Goal: Transaction & Acquisition: Purchase product/service

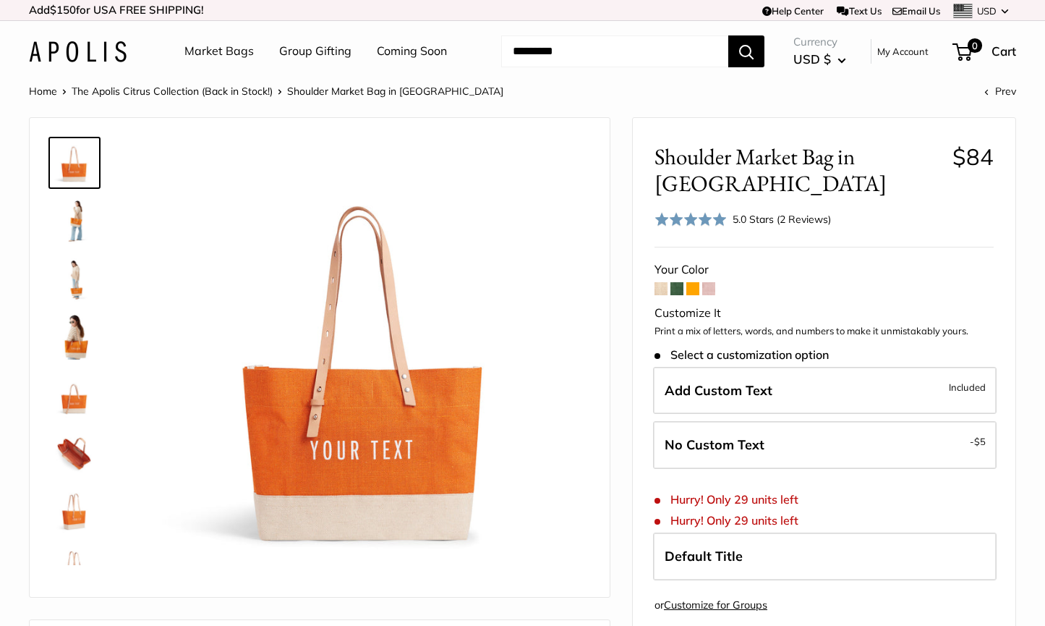
click at [79, 233] on img at bounding box center [74, 220] width 46 height 46
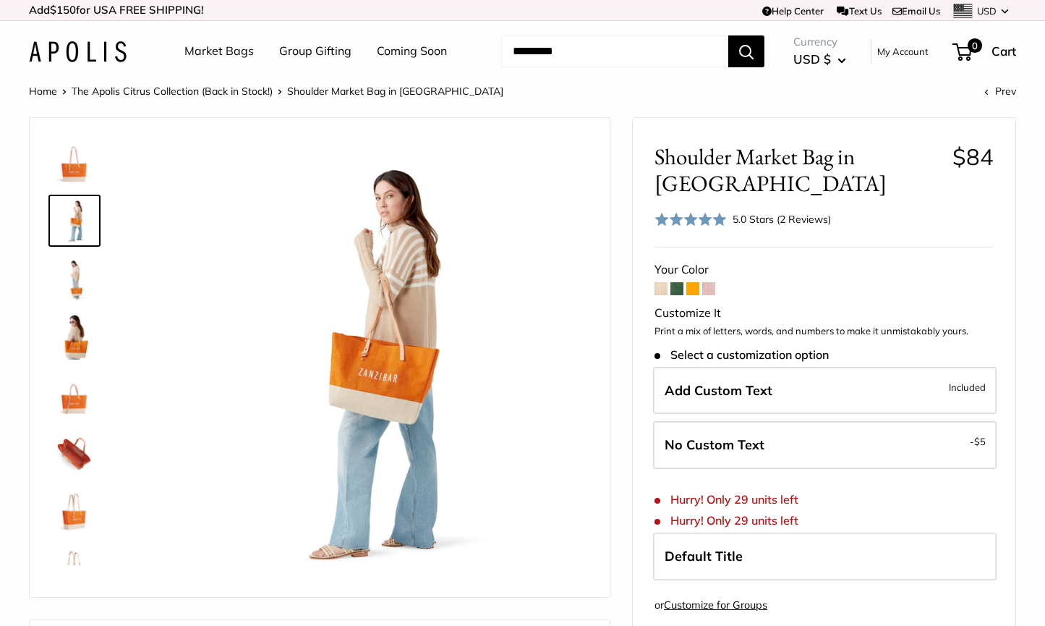
click at [78, 277] on img at bounding box center [74, 278] width 46 height 46
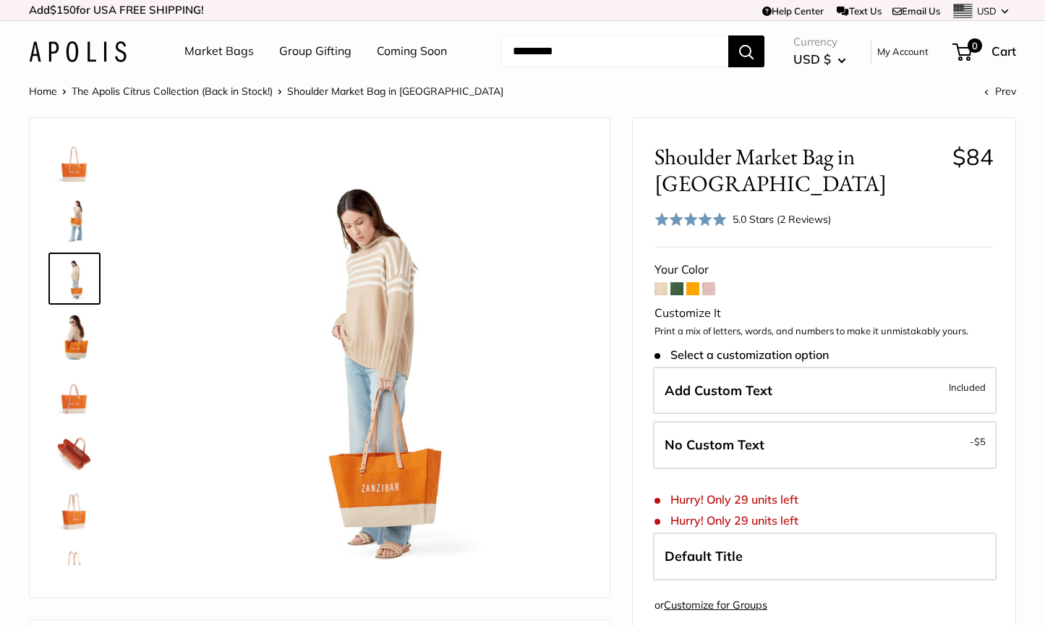
click at [80, 344] on img at bounding box center [74, 336] width 46 height 46
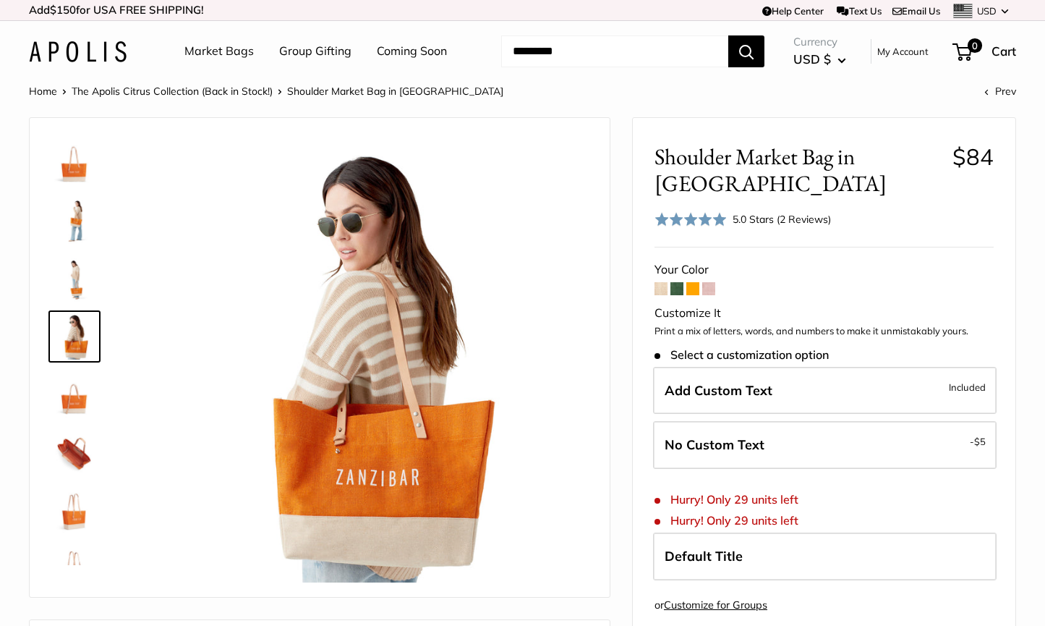
click at [78, 283] on img at bounding box center [74, 278] width 46 height 46
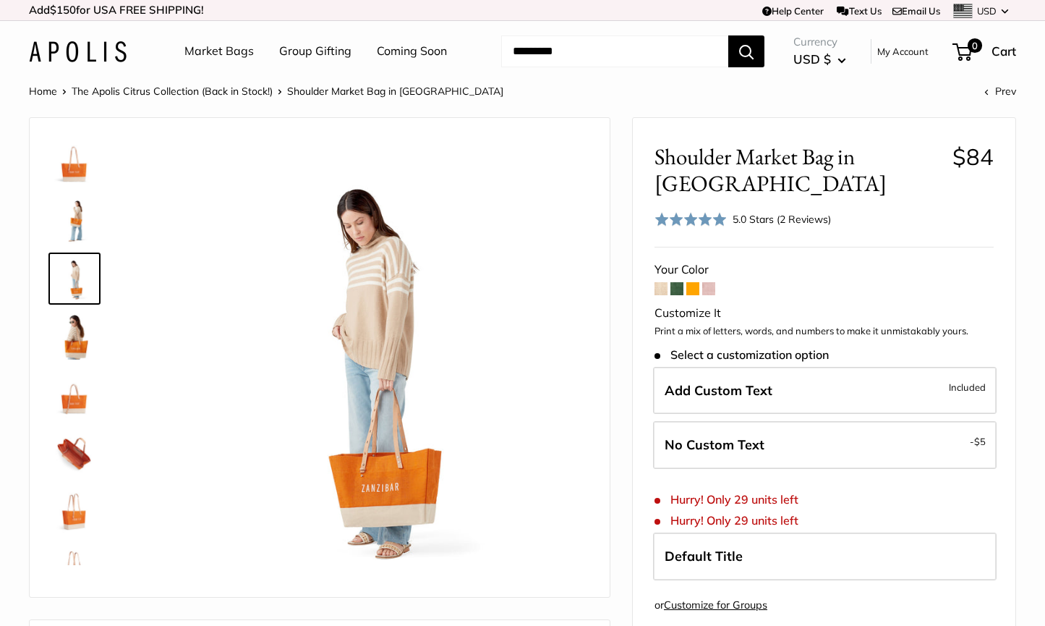
click at [75, 401] on img at bounding box center [74, 394] width 46 height 46
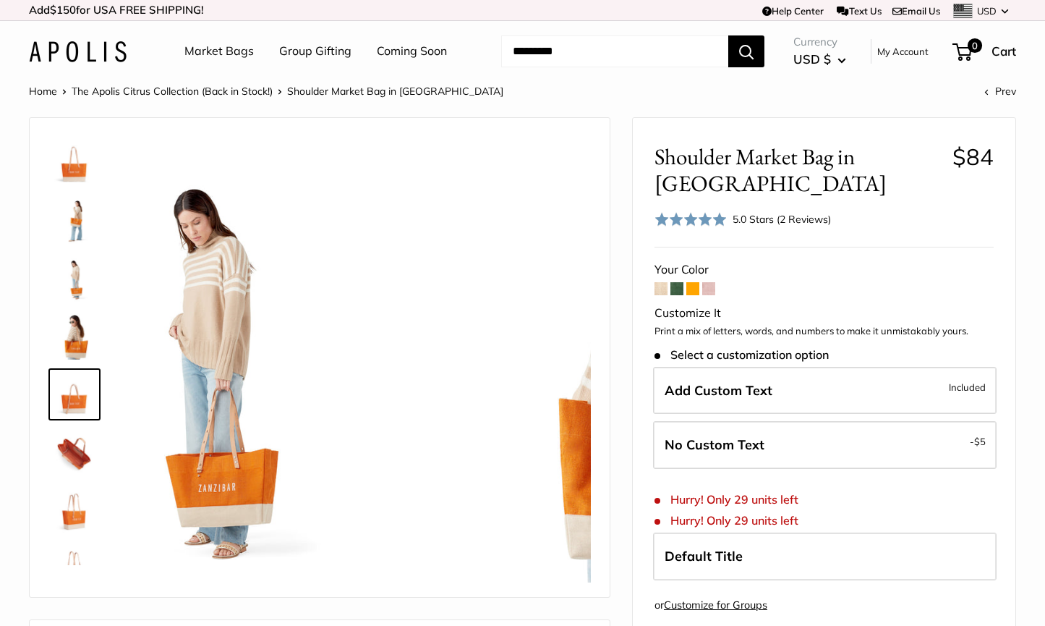
scroll to position [45, 0]
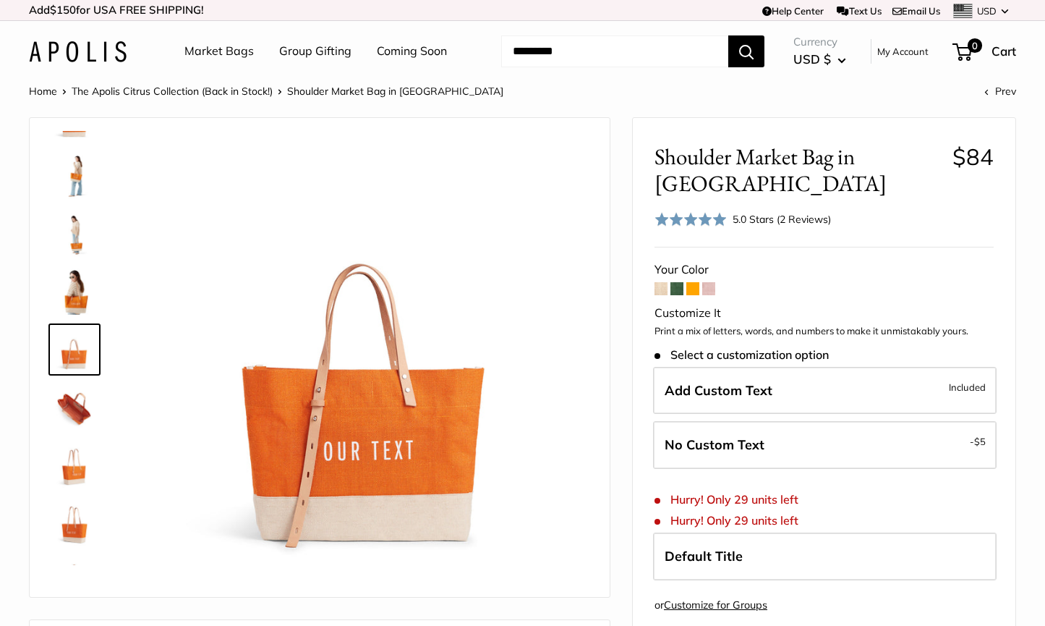
click at [77, 414] on img at bounding box center [74, 407] width 46 height 46
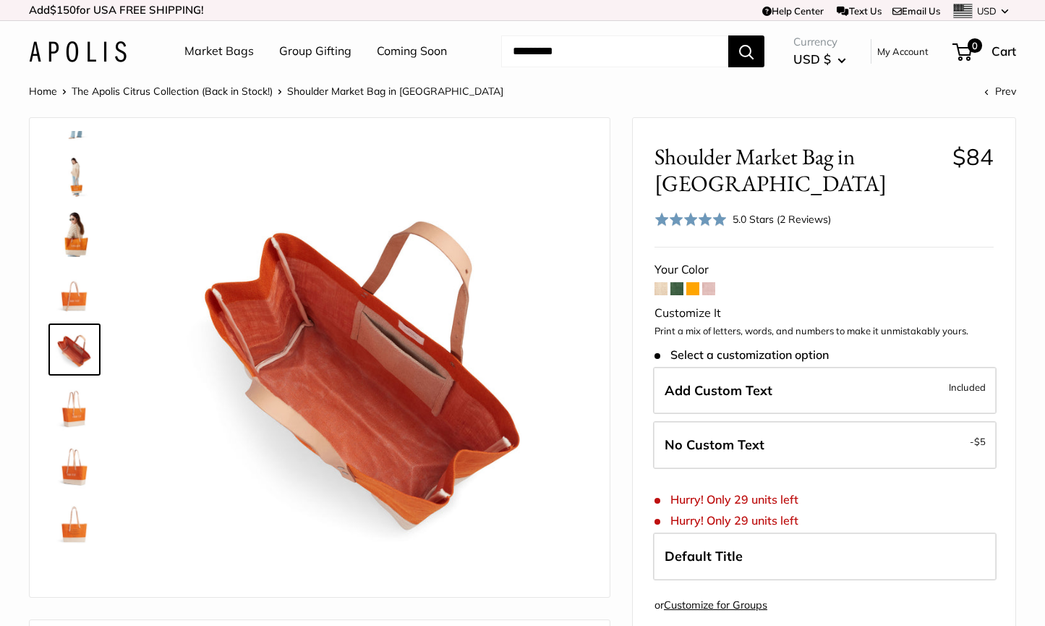
click at [77, 468] on img at bounding box center [74, 465] width 46 height 46
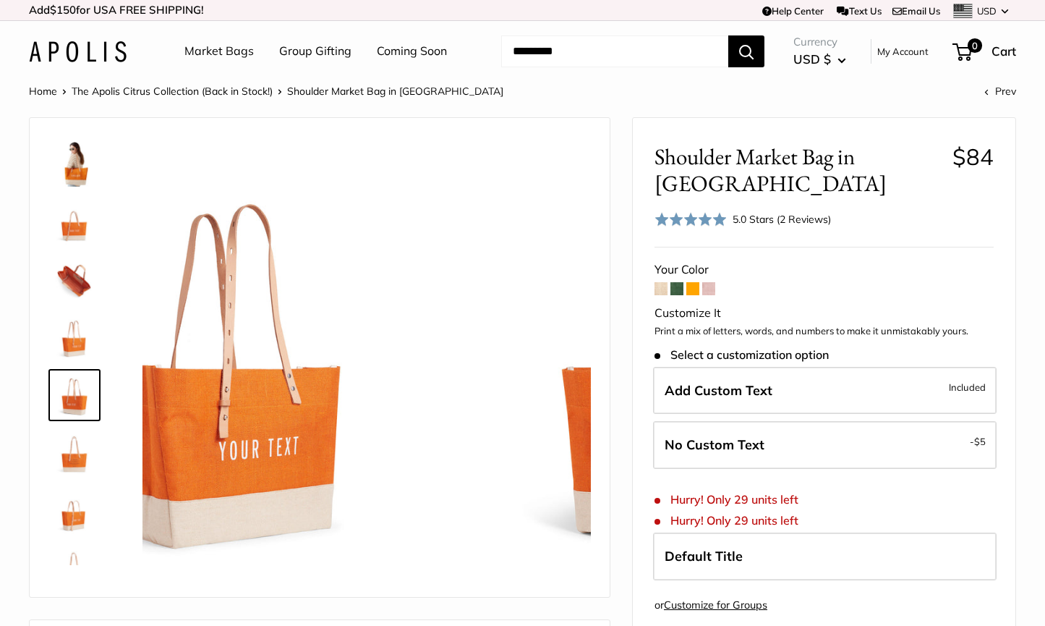
scroll to position [208, 0]
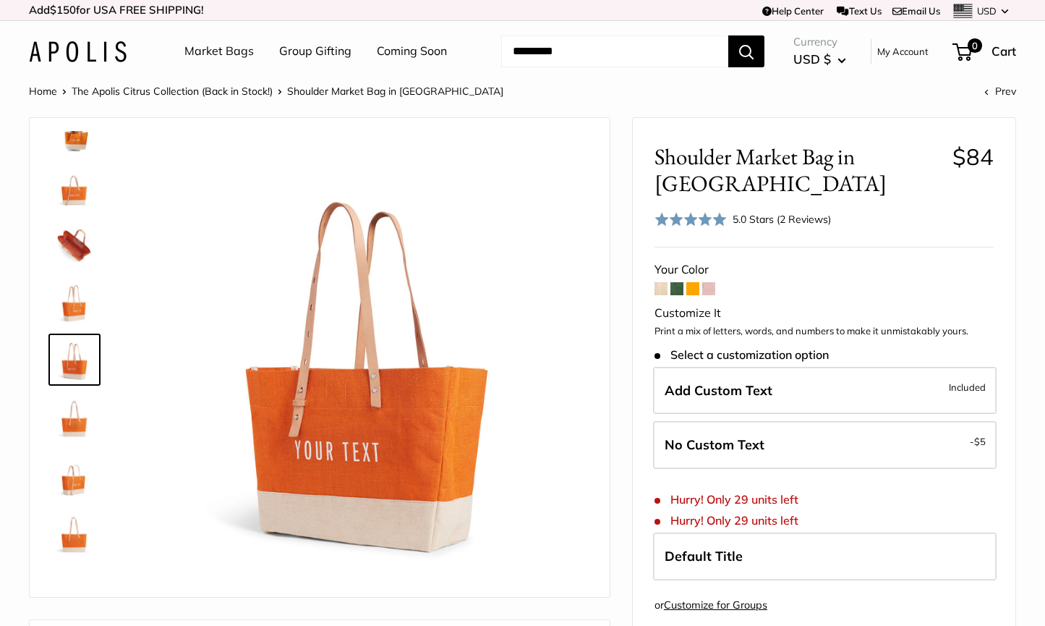
click at [74, 539] on img at bounding box center [74, 533] width 46 height 46
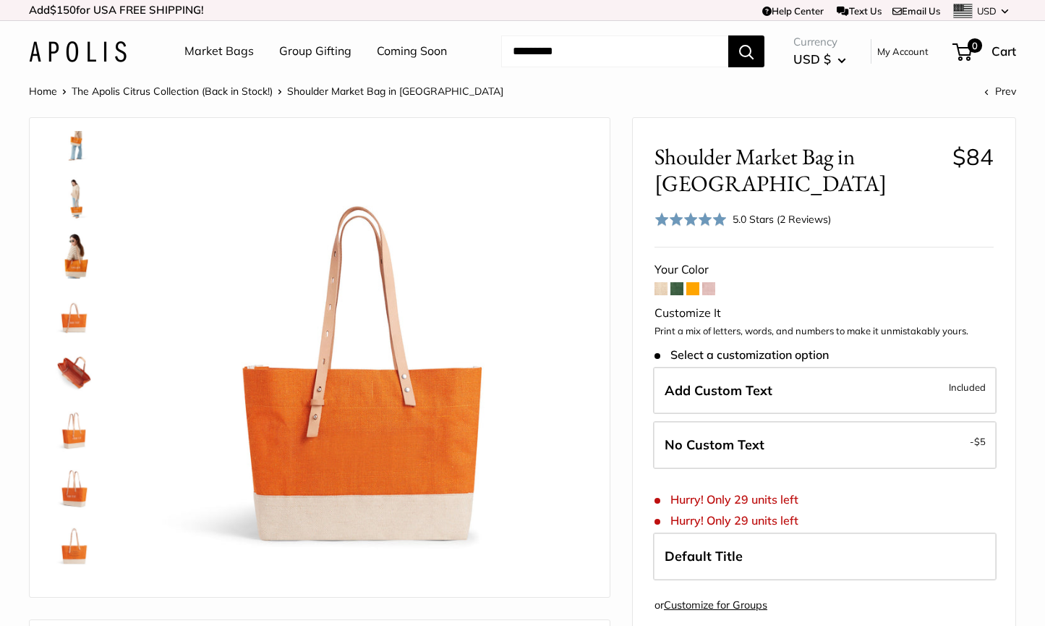
scroll to position [79, 0]
click at [77, 261] on img at bounding box center [74, 257] width 46 height 46
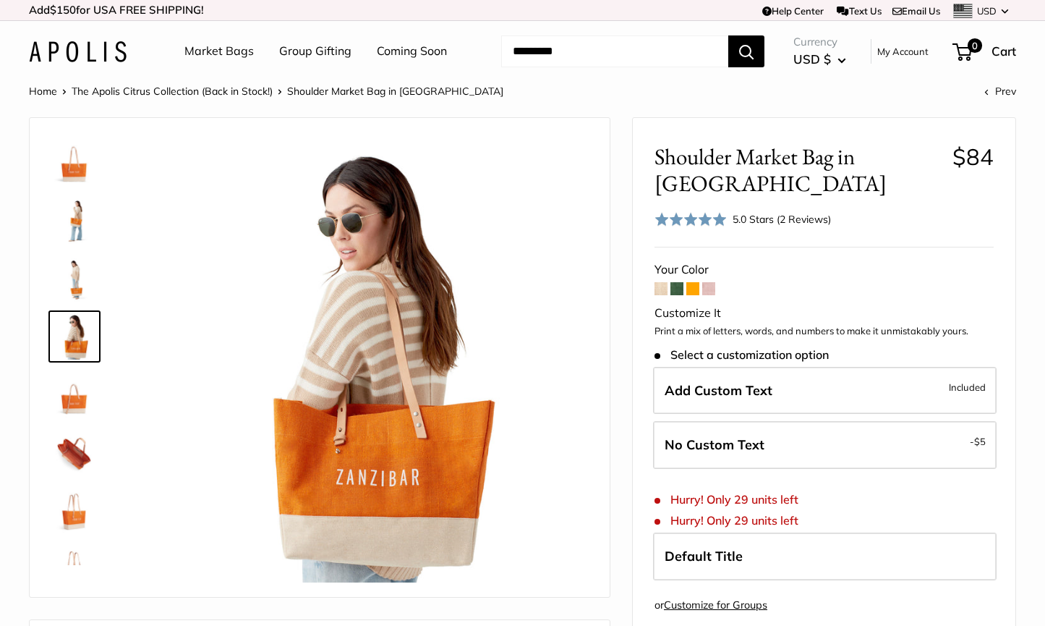
click at [70, 221] on img at bounding box center [74, 220] width 46 height 46
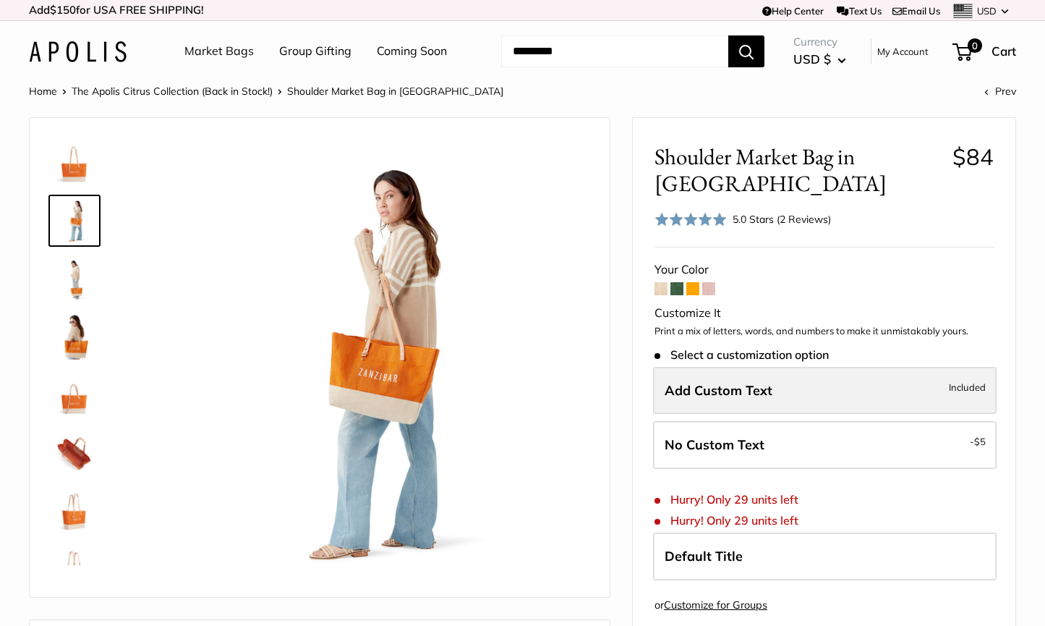
click at [796, 367] on label "Add Custom Text Included" at bounding box center [825, 391] width 344 height 48
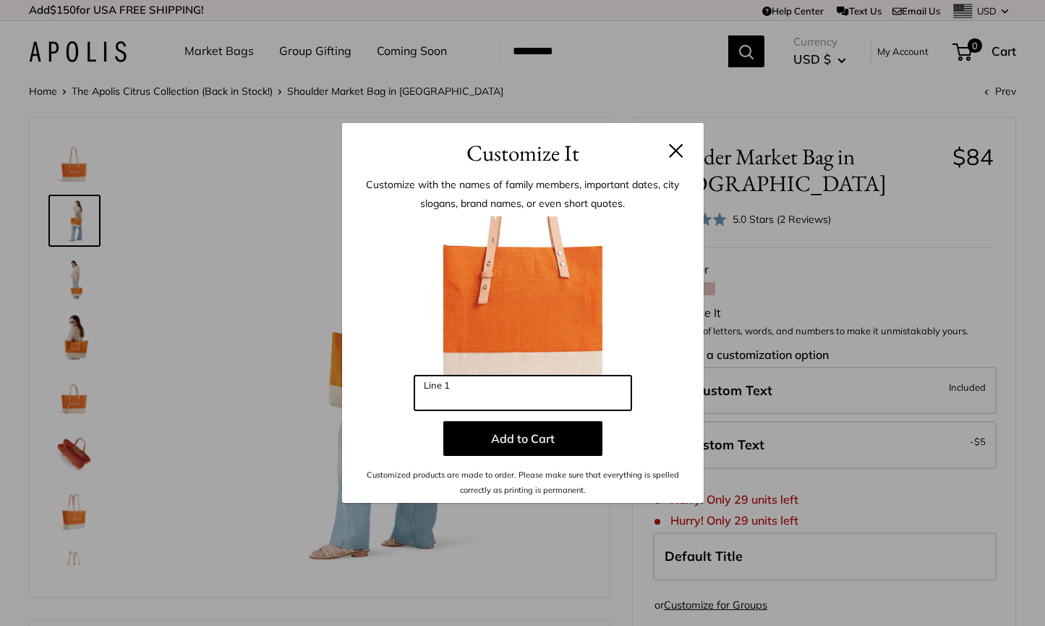
click at [461, 399] on input "Line 1" at bounding box center [522, 392] width 217 height 35
type input "*"
click at [74, 349] on div "Customize It Customize with the names of family members, important dates, city …" at bounding box center [522, 313] width 1045 height 626
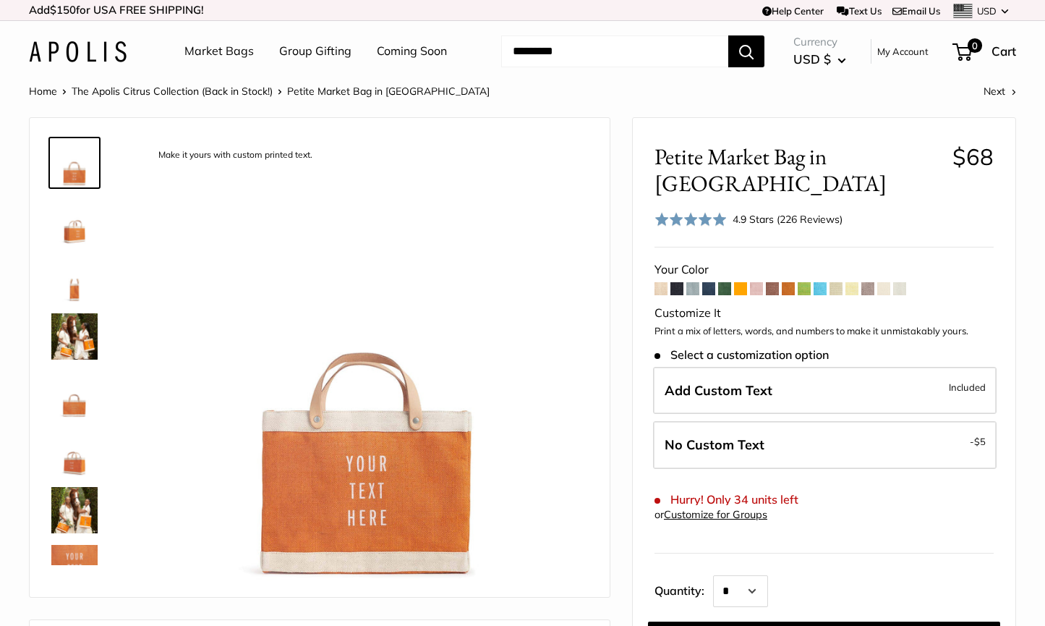
click at [77, 513] on img at bounding box center [74, 510] width 46 height 46
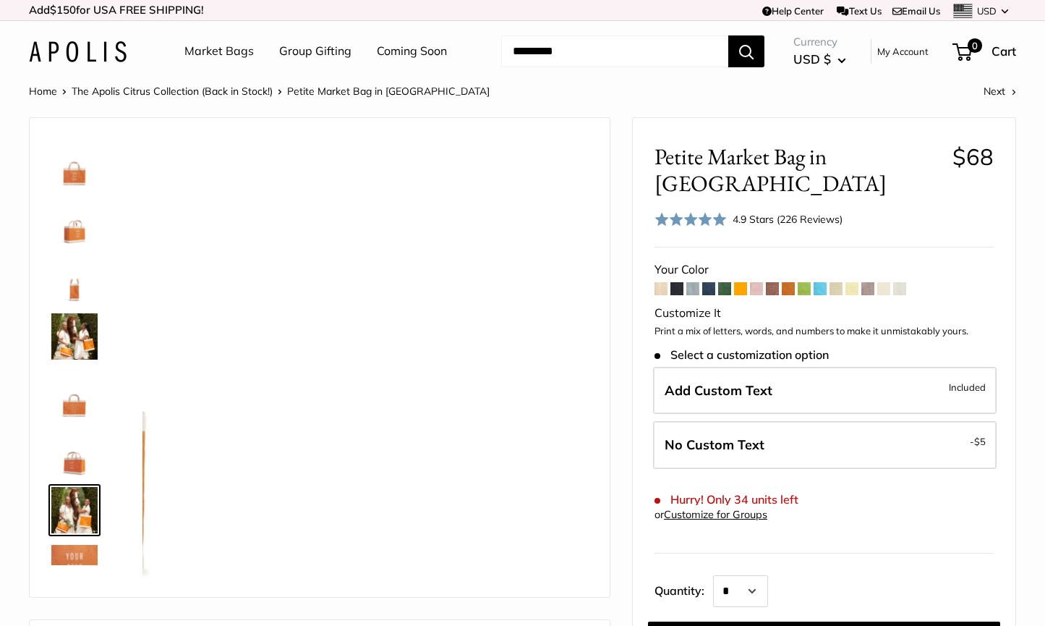
scroll to position [161, 0]
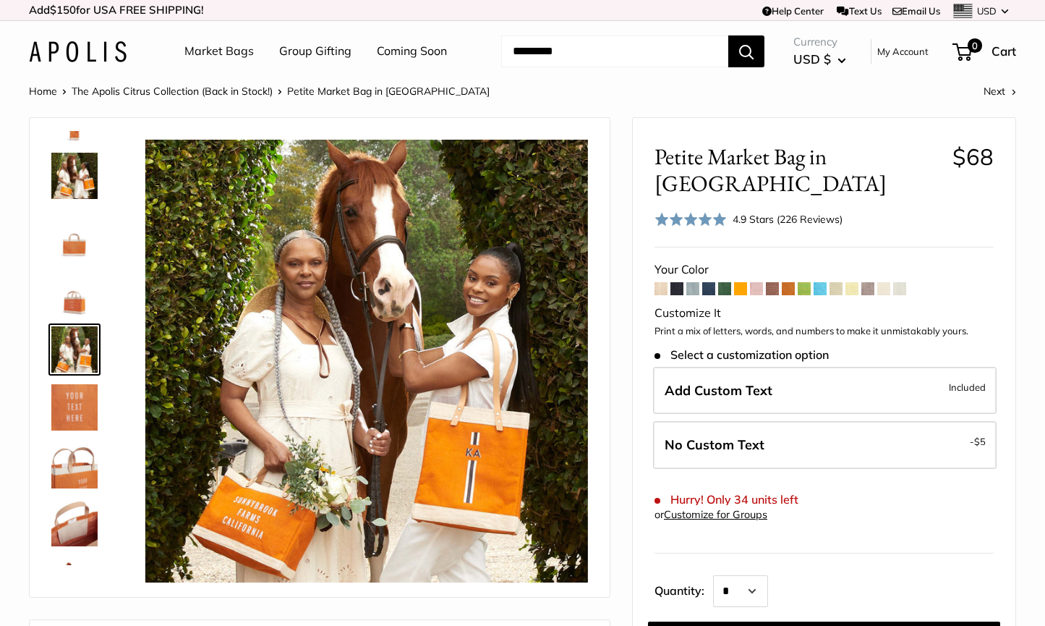
click at [77, 516] on img at bounding box center [74, 523] width 46 height 46
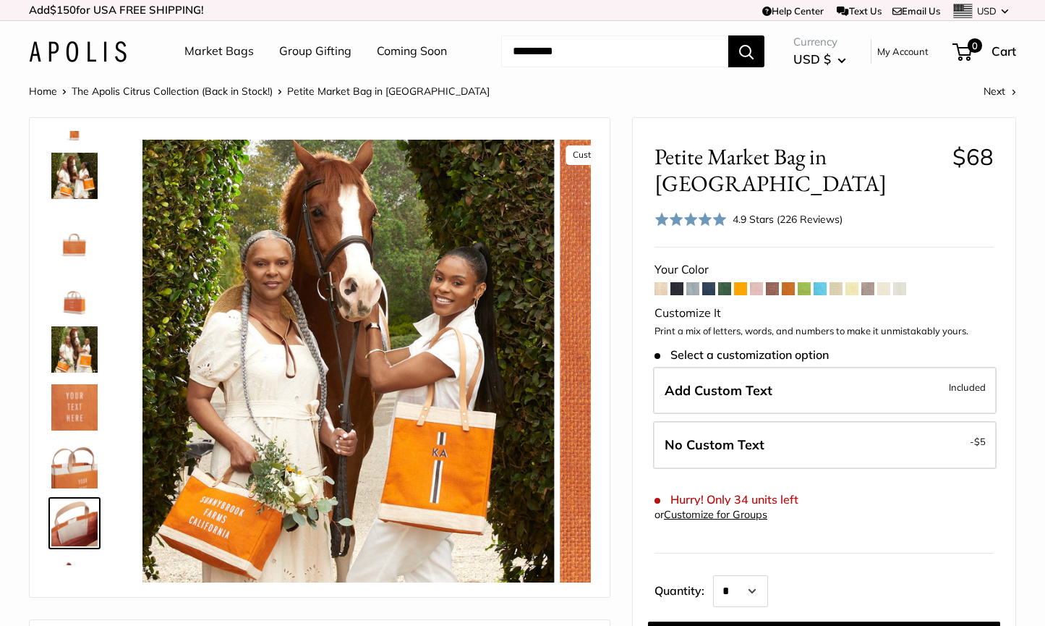
scroll to position [334, 0]
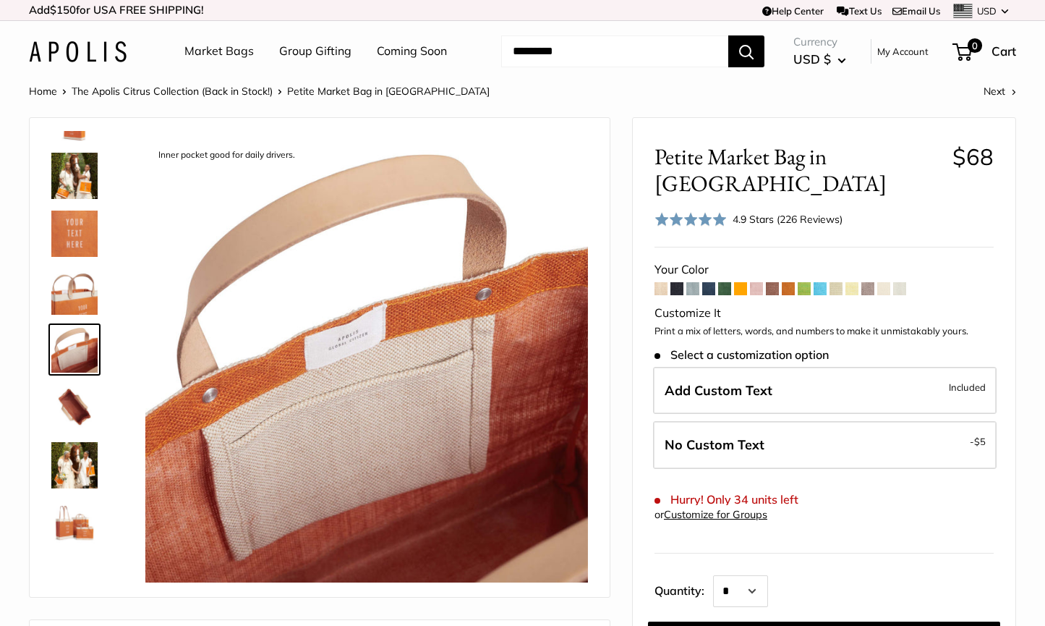
click at [84, 415] on img at bounding box center [74, 407] width 46 height 46
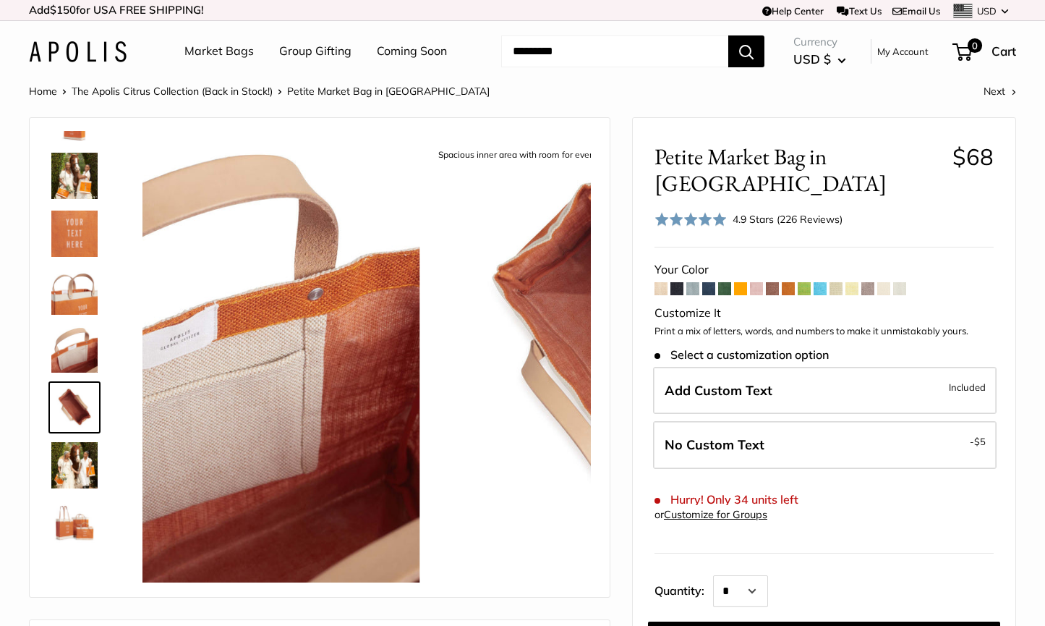
scroll to position [382, 0]
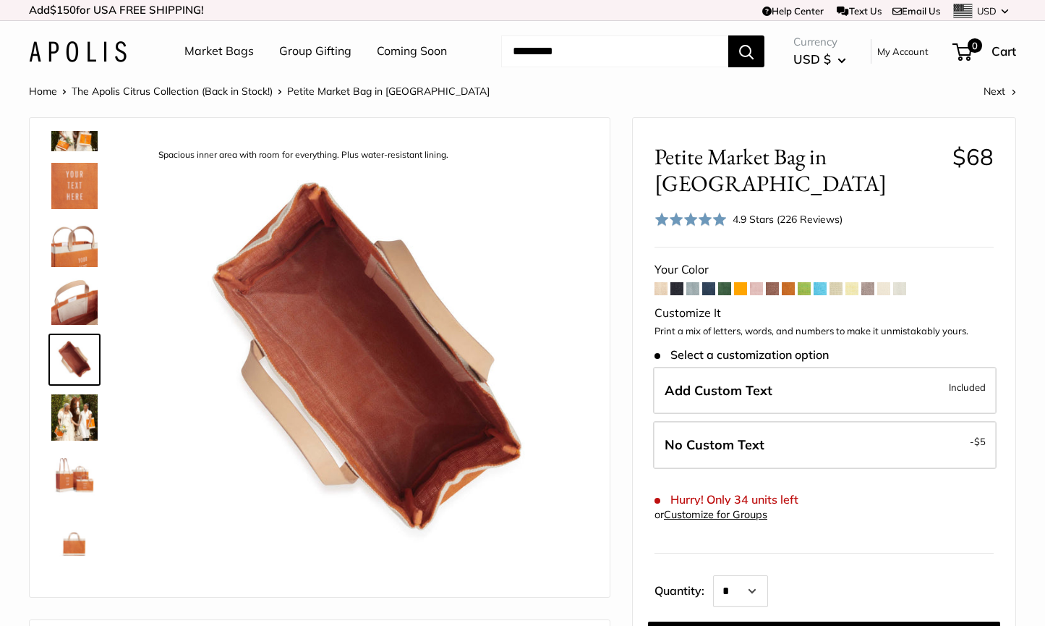
click at [81, 477] on img at bounding box center [74, 475] width 46 height 46
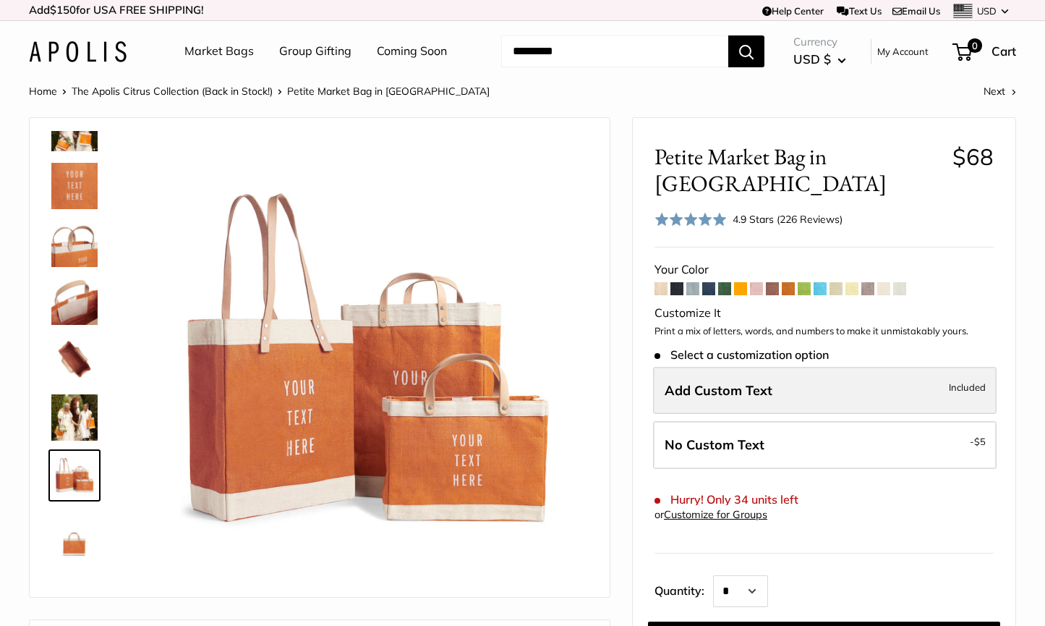
click at [785, 367] on label "Add Custom Text Included" at bounding box center [825, 391] width 344 height 48
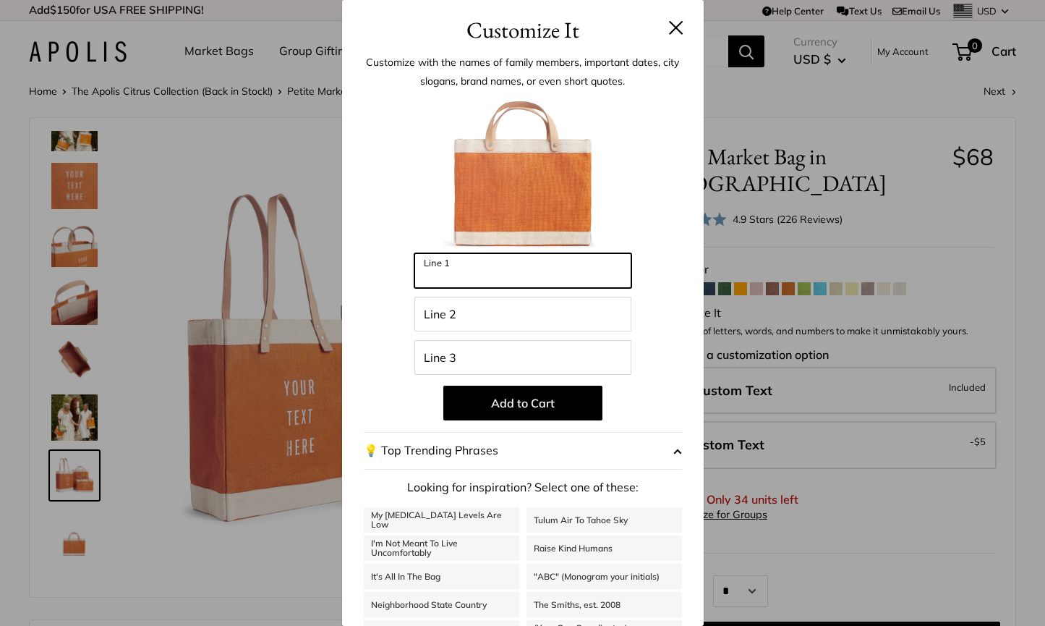
click at [495, 273] on input "Line 1" at bounding box center [522, 270] width 217 height 35
type input "***"
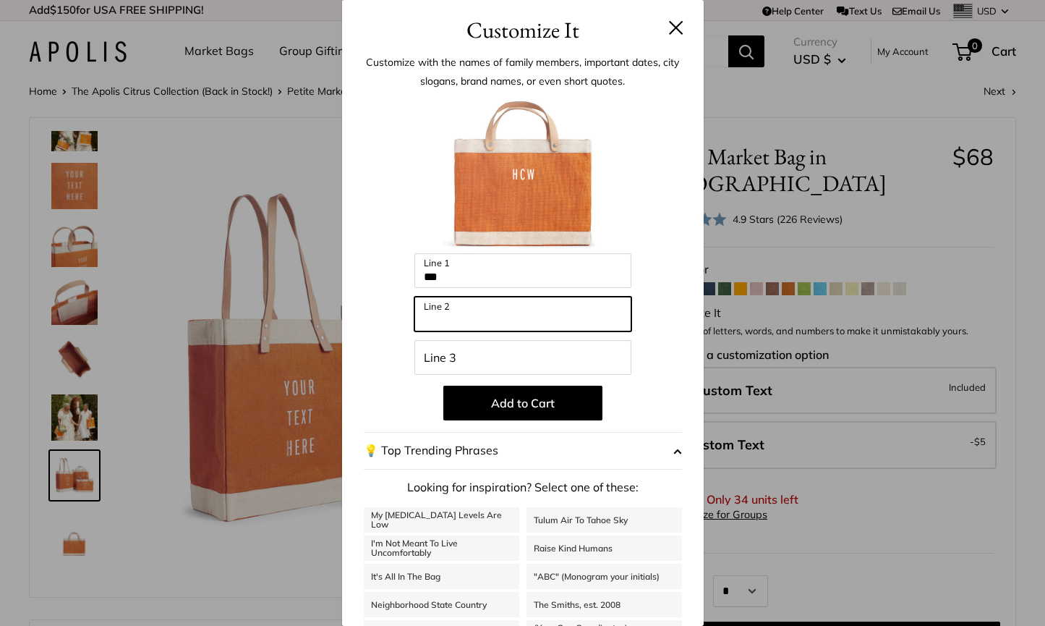
click at [473, 315] on input "Line 2" at bounding box center [522, 314] width 217 height 35
type input "******"
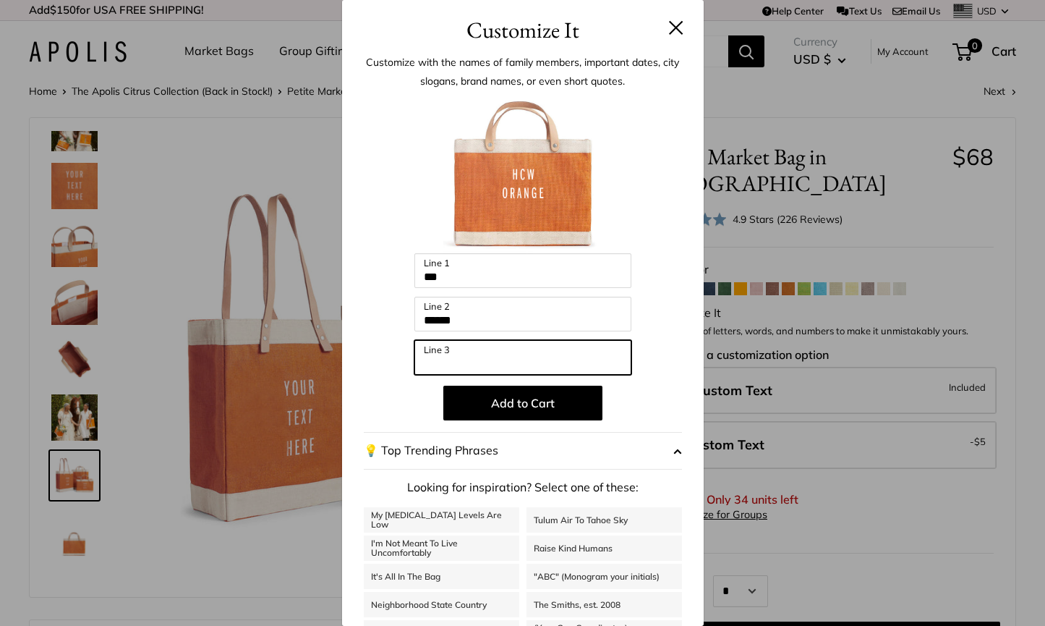
click at [477, 354] on input "Line 3" at bounding box center [522, 357] width 217 height 35
type input "*****"
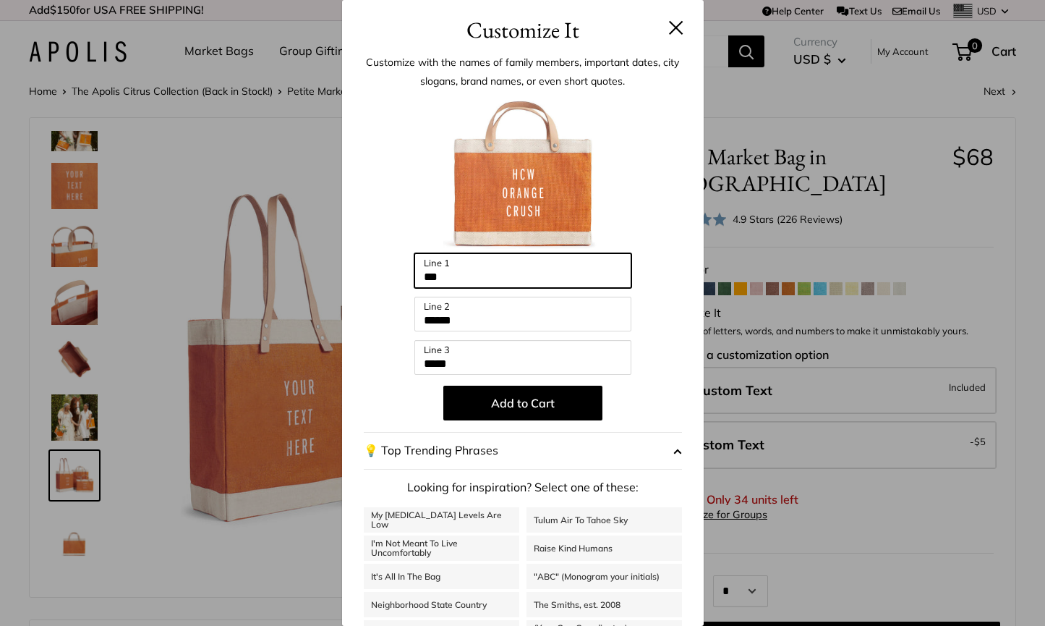
click at [445, 281] on input "***" at bounding box center [522, 270] width 217 height 35
type input "***"
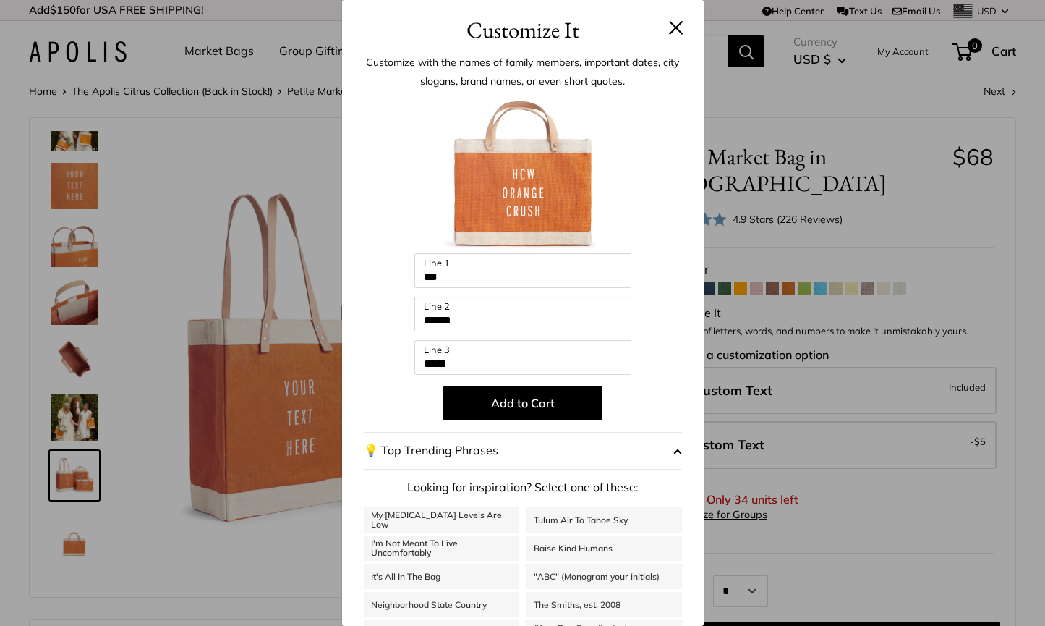
click at [678, 30] on button at bounding box center [676, 27] width 14 height 14
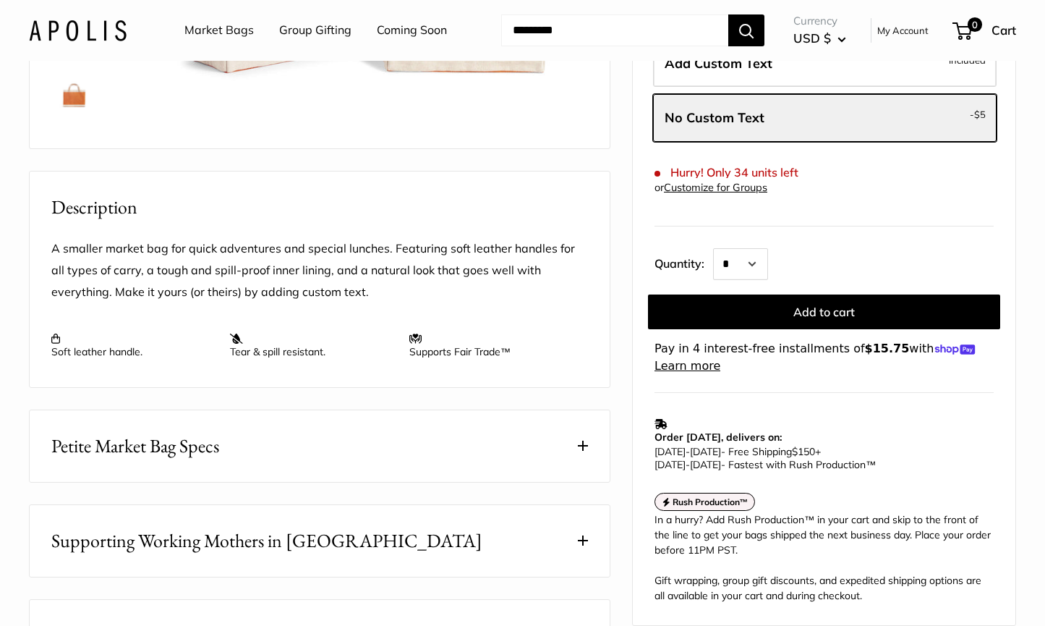
scroll to position [450, 0]
click at [276, 480] on button "Petite Market Bag Specs" at bounding box center [320, 445] width 580 height 72
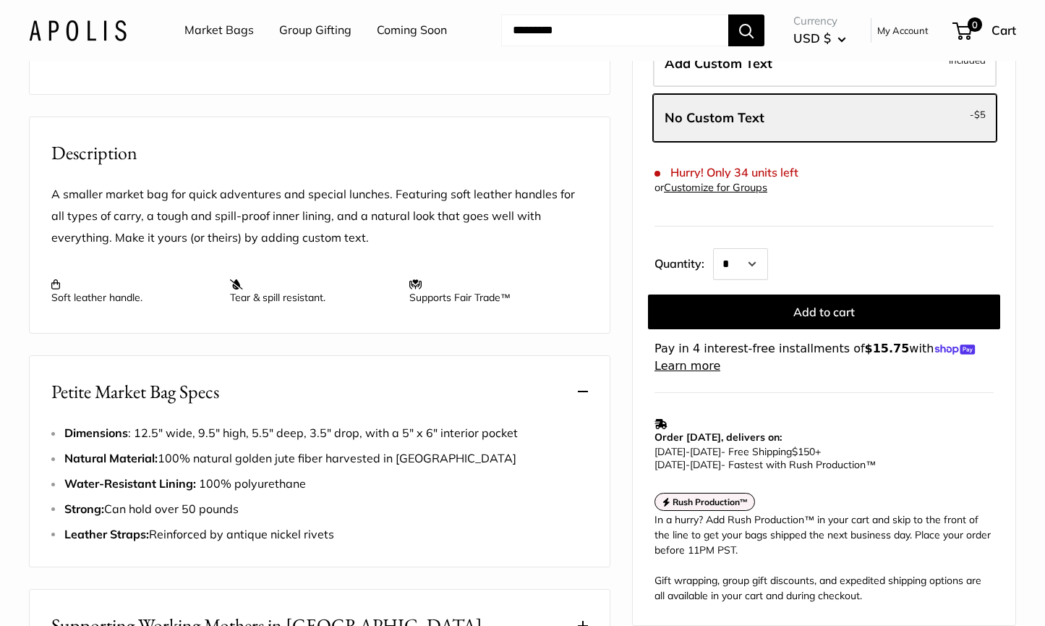
scroll to position [505, 0]
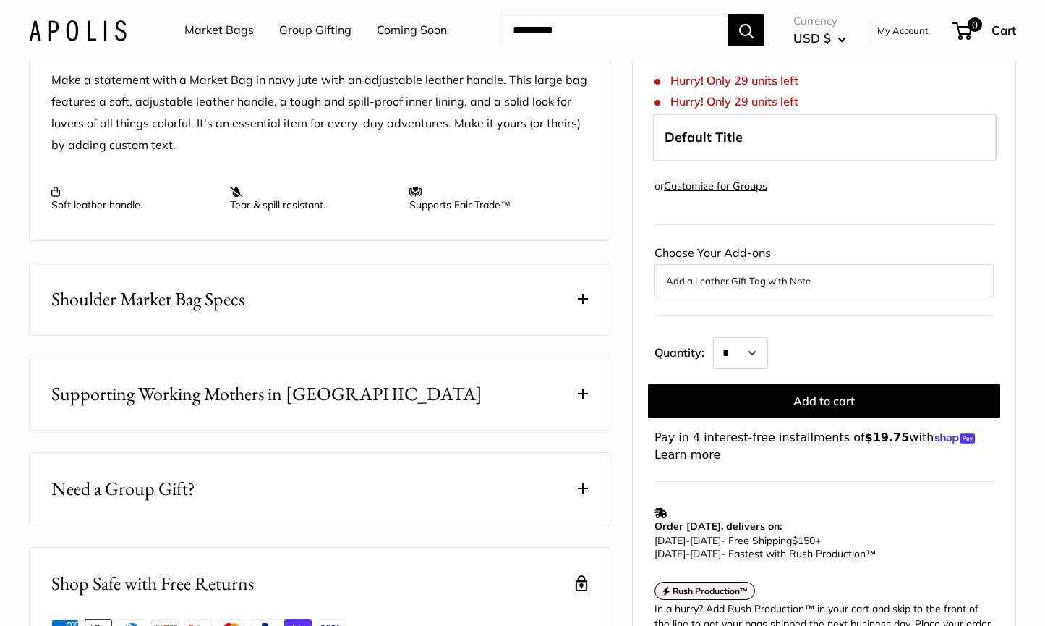
scroll to position [618, 0]
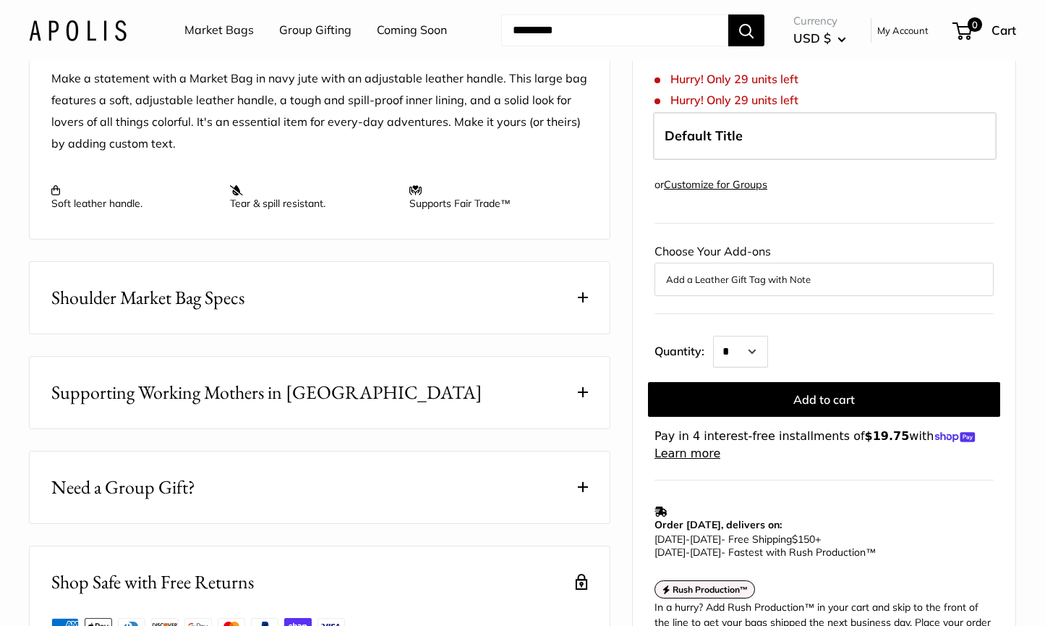
click at [204, 312] on span "Shoulder Market Bag Specs" at bounding box center [147, 298] width 193 height 28
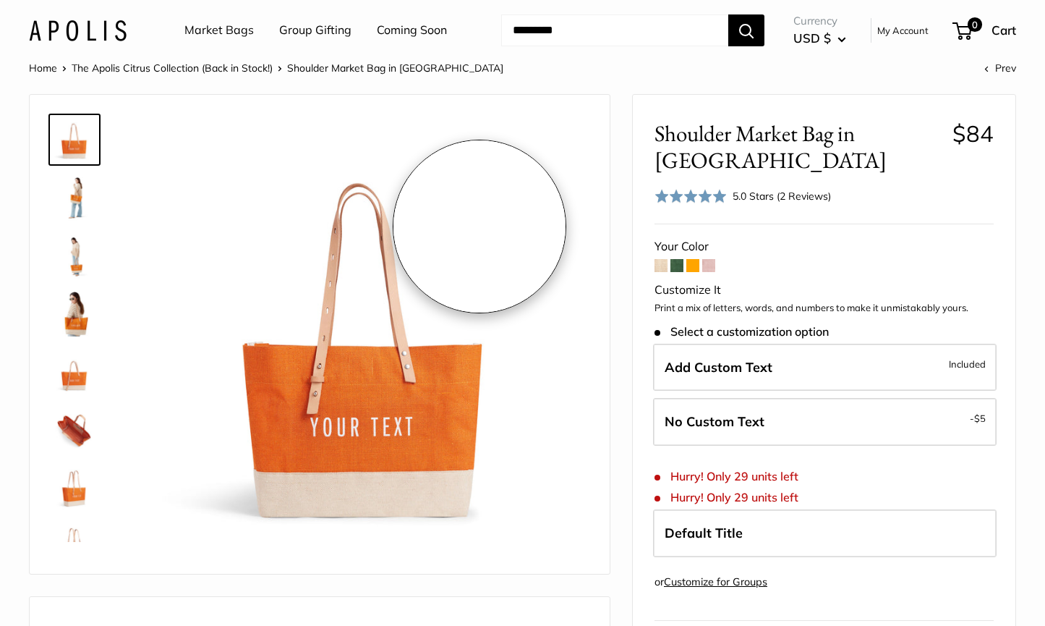
scroll to position [25, 0]
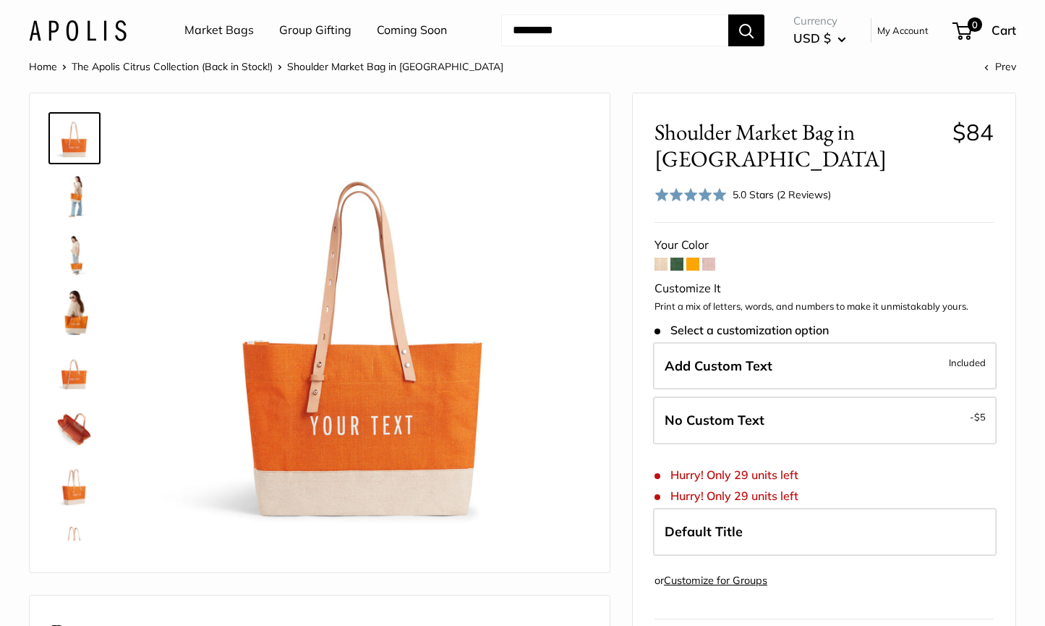
click at [716, 235] on form "Your Color Customize It Print a mix of letters, words, and numbers to make it u…" at bounding box center [824, 546] width 339 height 624
click at [711, 258] on span at bounding box center [708, 264] width 13 height 13
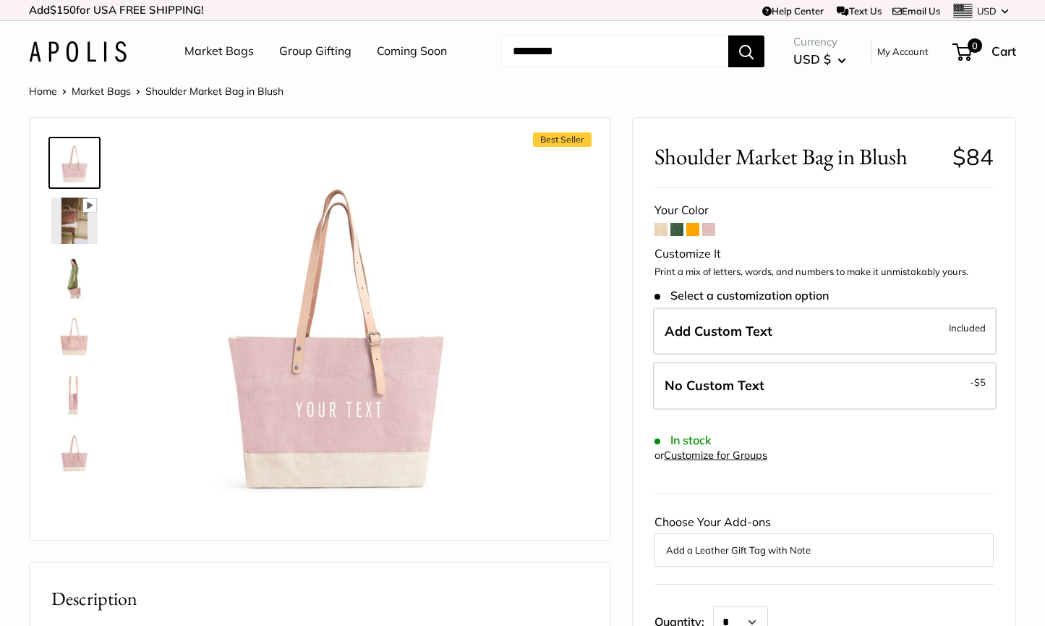
click at [658, 229] on span at bounding box center [661, 229] width 13 height 13
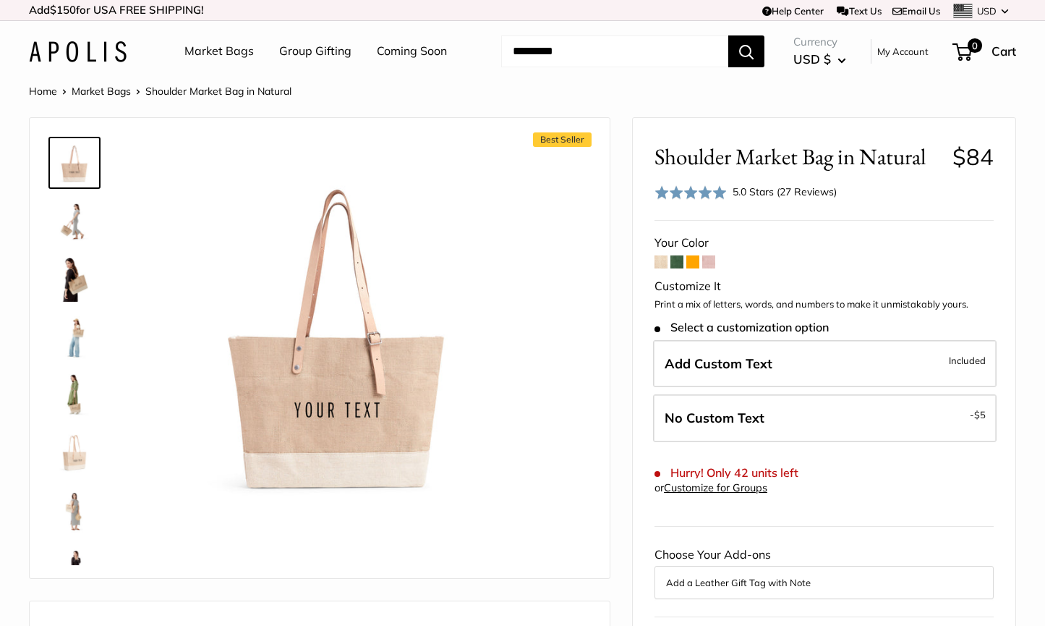
click at [679, 260] on span at bounding box center [677, 261] width 13 height 13
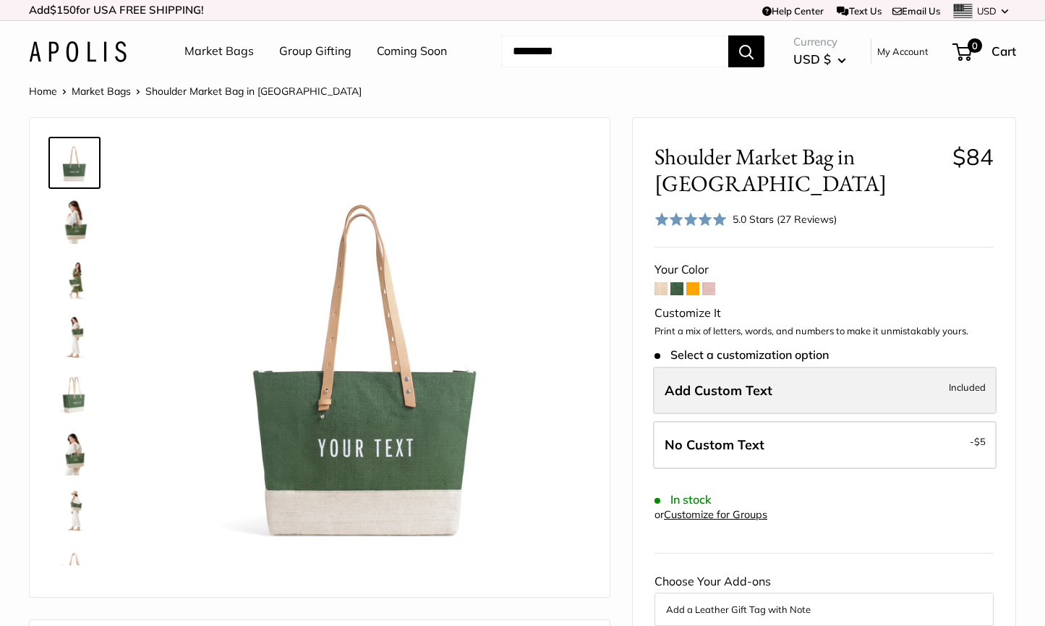
click at [716, 384] on span "Add Custom Text" at bounding box center [719, 390] width 108 height 17
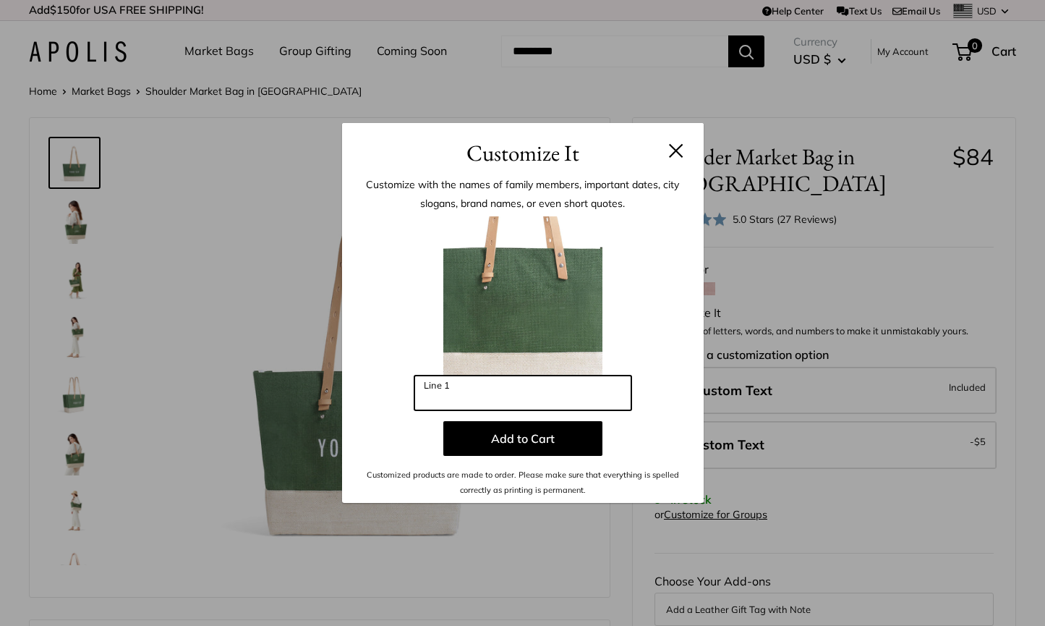
click at [568, 394] on input "Line 1" at bounding box center [522, 392] width 217 height 35
type input "*"
click at [673, 154] on button at bounding box center [676, 150] width 14 height 14
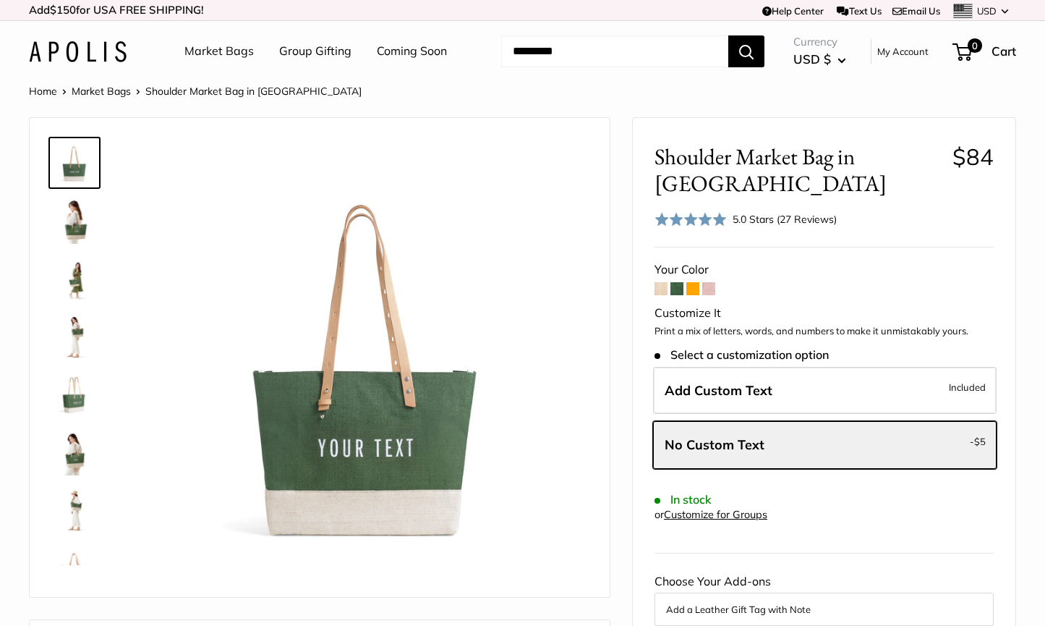
click at [694, 286] on span at bounding box center [692, 288] width 13 height 13
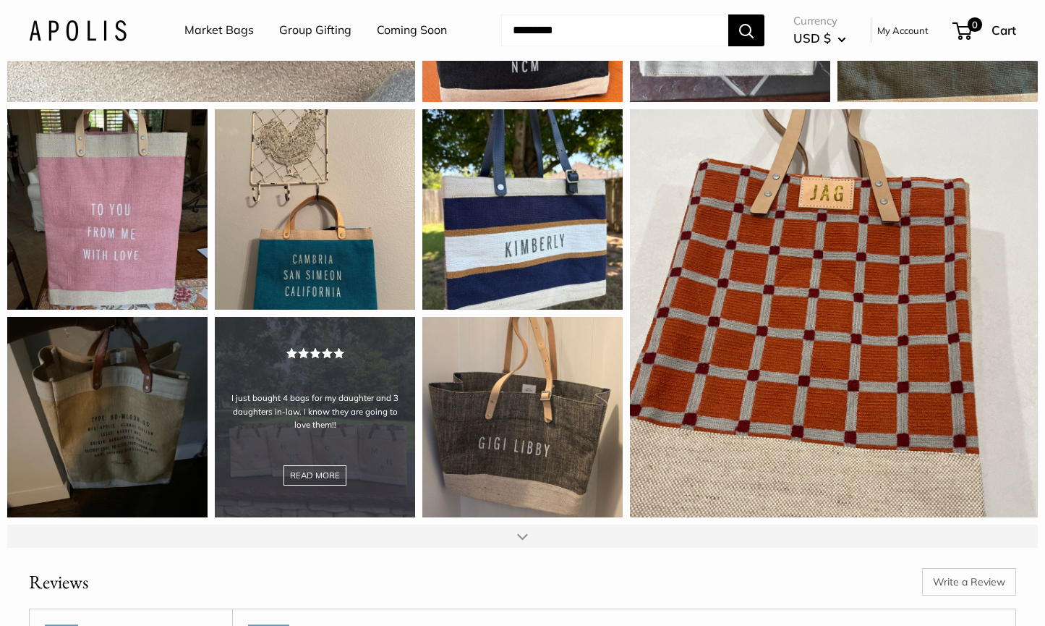
scroll to position [1567, 0]
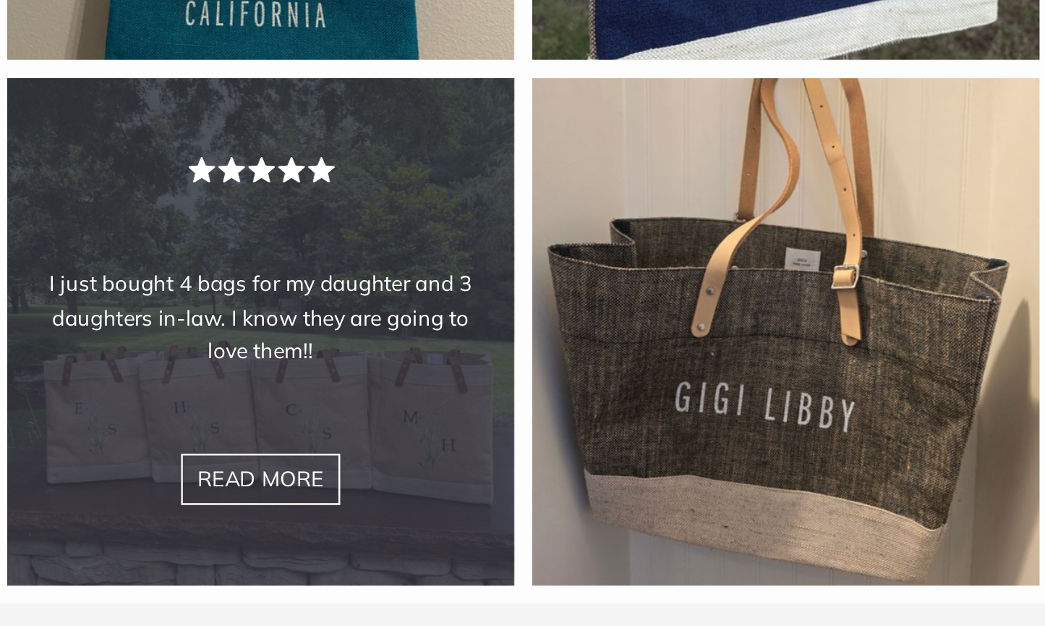
click at [215, 409] on div "I just bought 4 bags for my daughter and 3 daughters in-law. I know they are go…" at bounding box center [315, 509] width 200 height 200
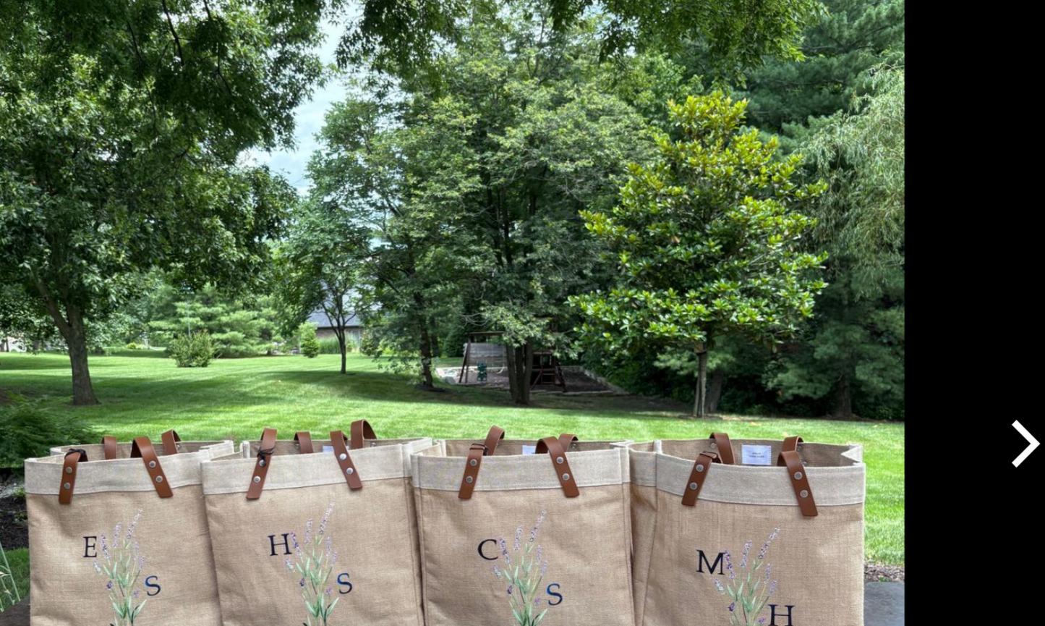
scroll to position [1452, 0]
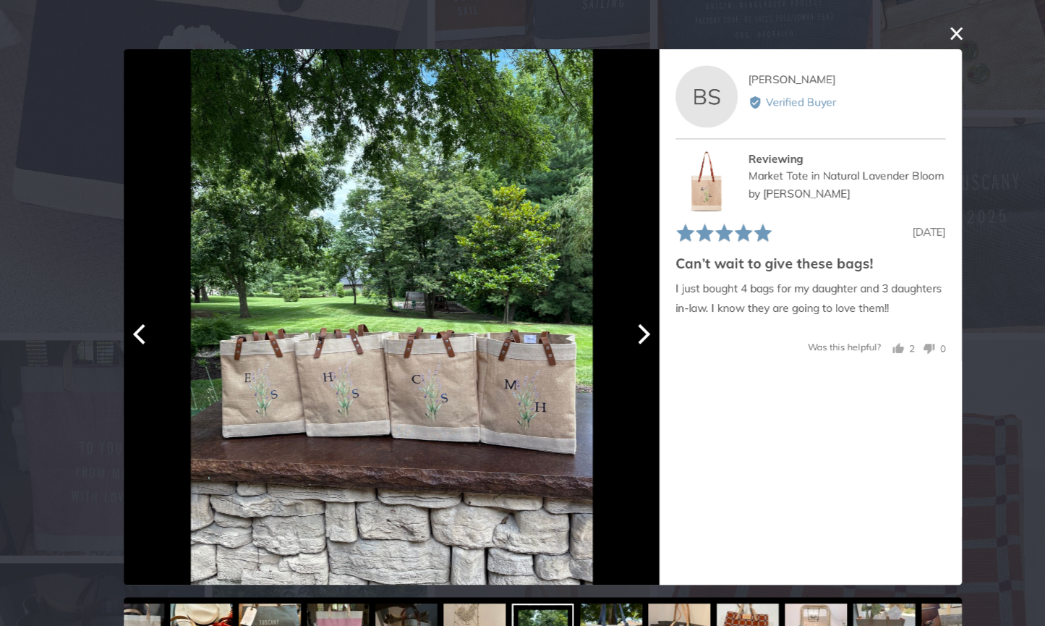
click at [611, 308] on icon "Next" at bounding box center [617, 311] width 12 height 19
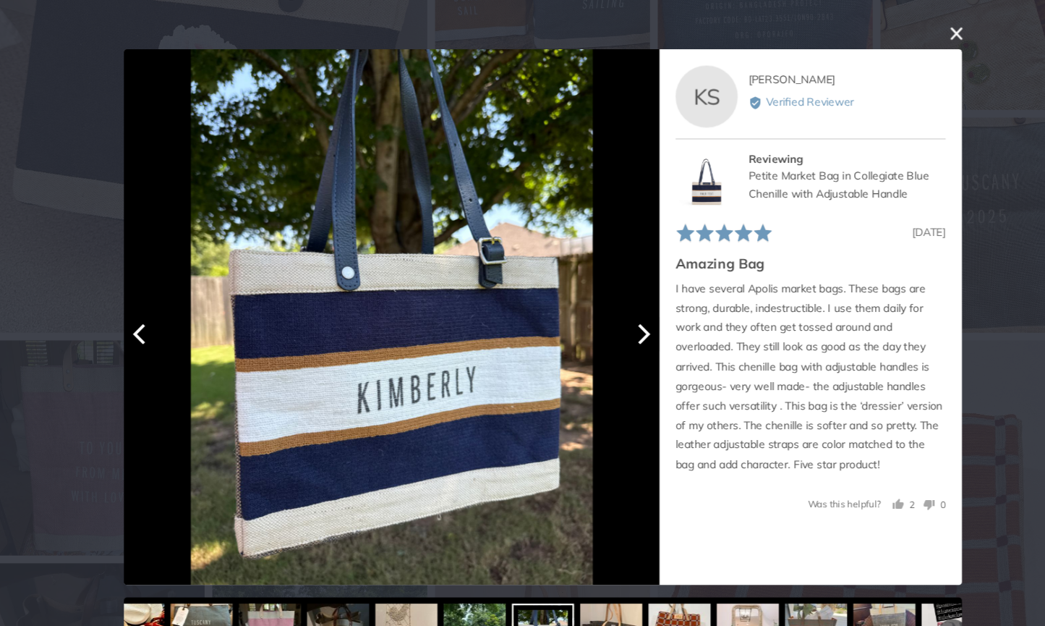
click at [611, 314] on icon "Next" at bounding box center [617, 311] width 12 height 19
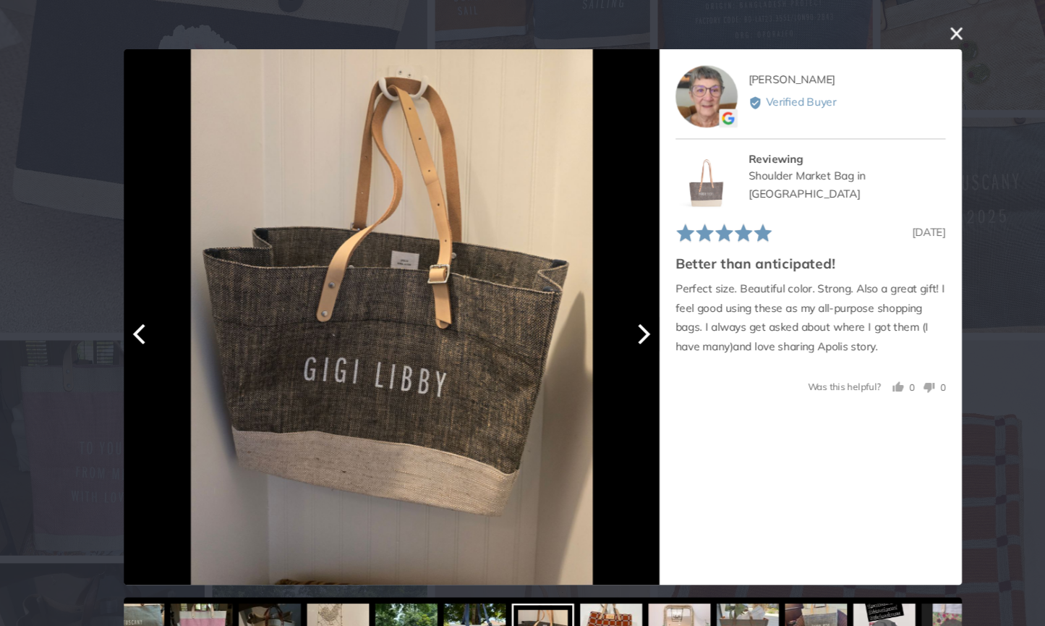
click at [605, 318] on icon "Next" at bounding box center [614, 311] width 19 height 19
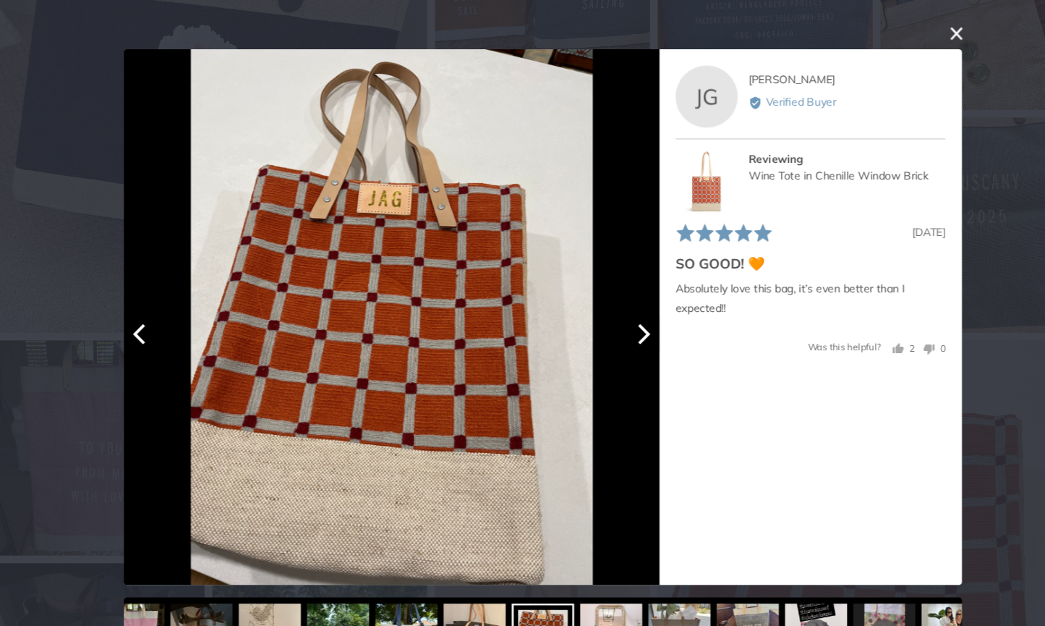
click at [605, 316] on icon "Next" at bounding box center [614, 311] width 19 height 19
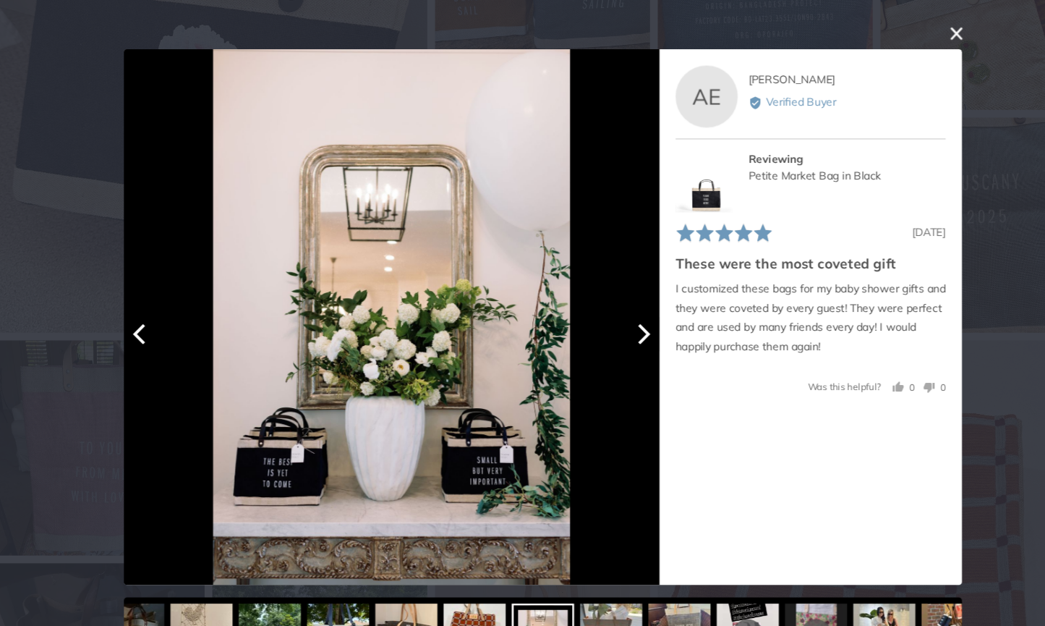
click at [611, 310] on icon "Next" at bounding box center [617, 311] width 12 height 19
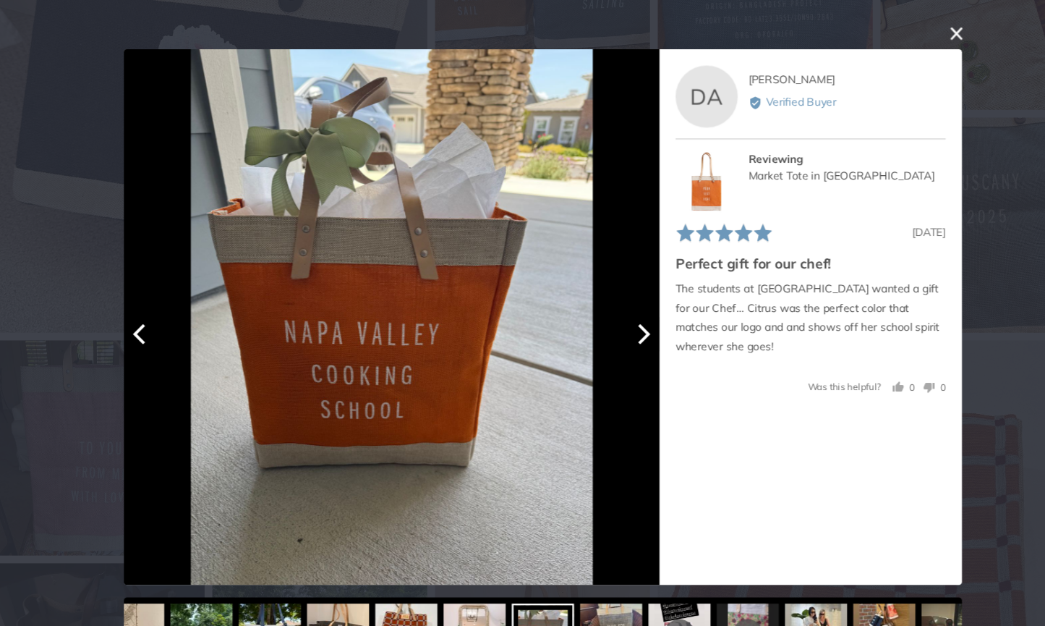
click at [611, 310] on icon "Next" at bounding box center [617, 311] width 12 height 19
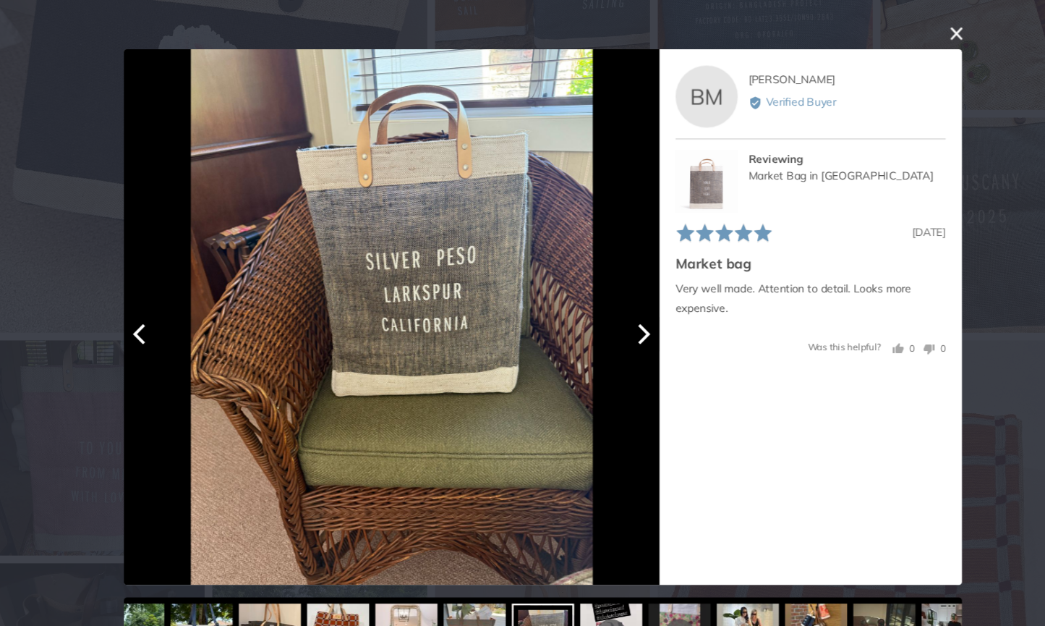
click at [611, 311] on icon "Next" at bounding box center [617, 311] width 12 height 19
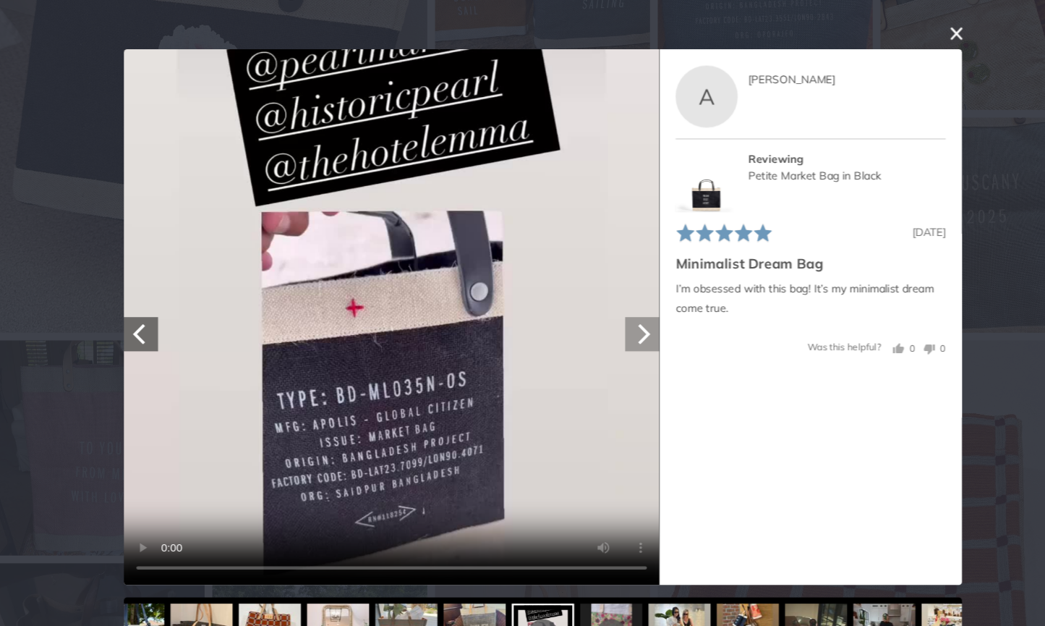
click at [611, 312] on icon "Next" at bounding box center [617, 311] width 12 height 19
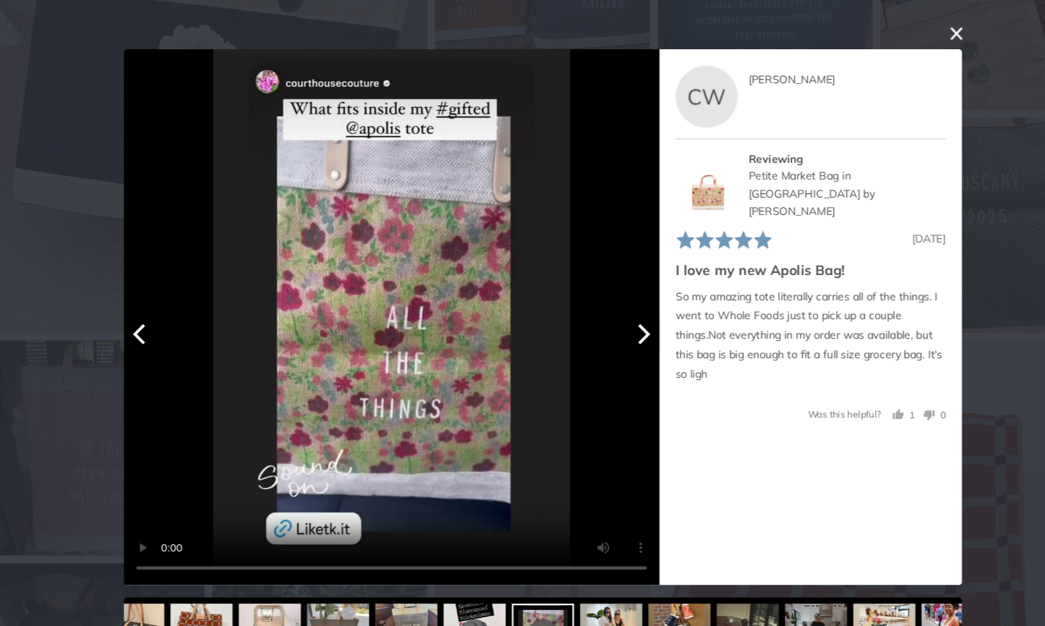
click at [611, 312] on icon "Next" at bounding box center [617, 311] width 12 height 19
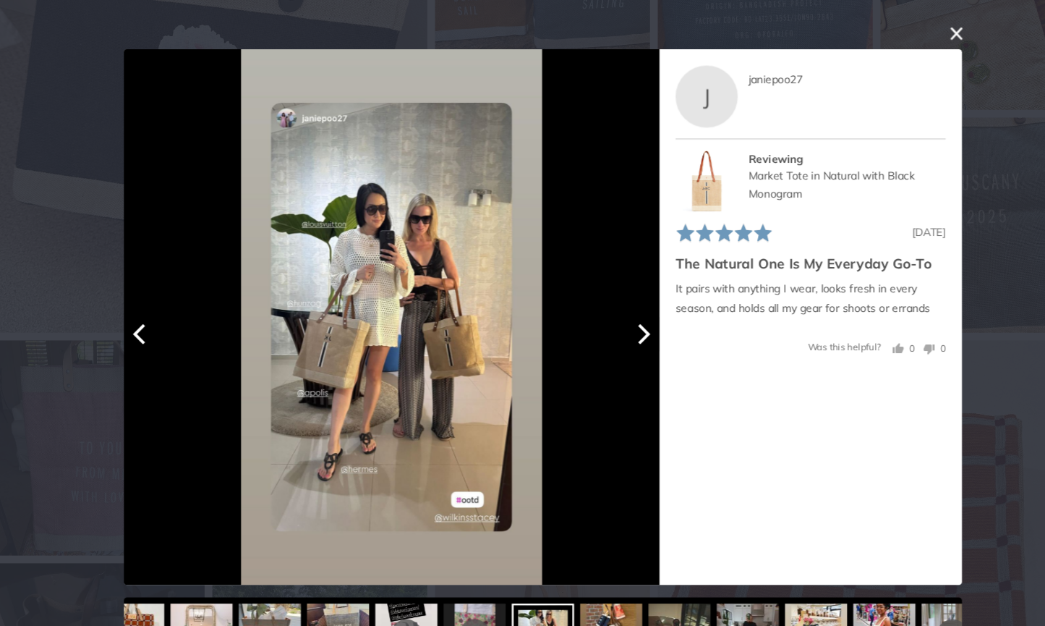
click at [611, 313] on icon "Next" at bounding box center [617, 311] width 12 height 19
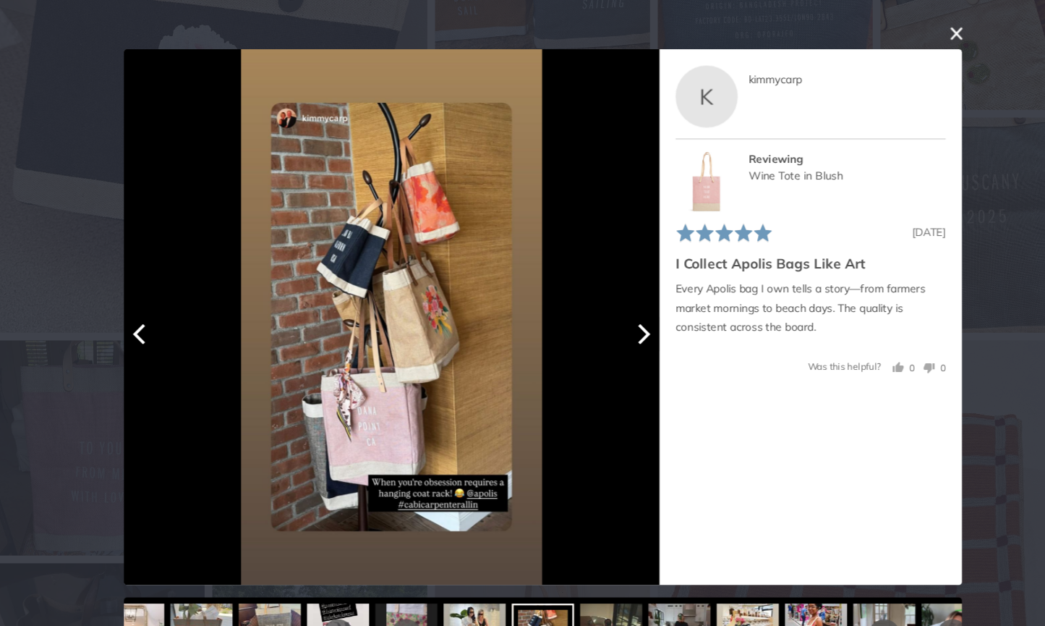
click at [611, 313] on icon "Next" at bounding box center [617, 311] width 12 height 19
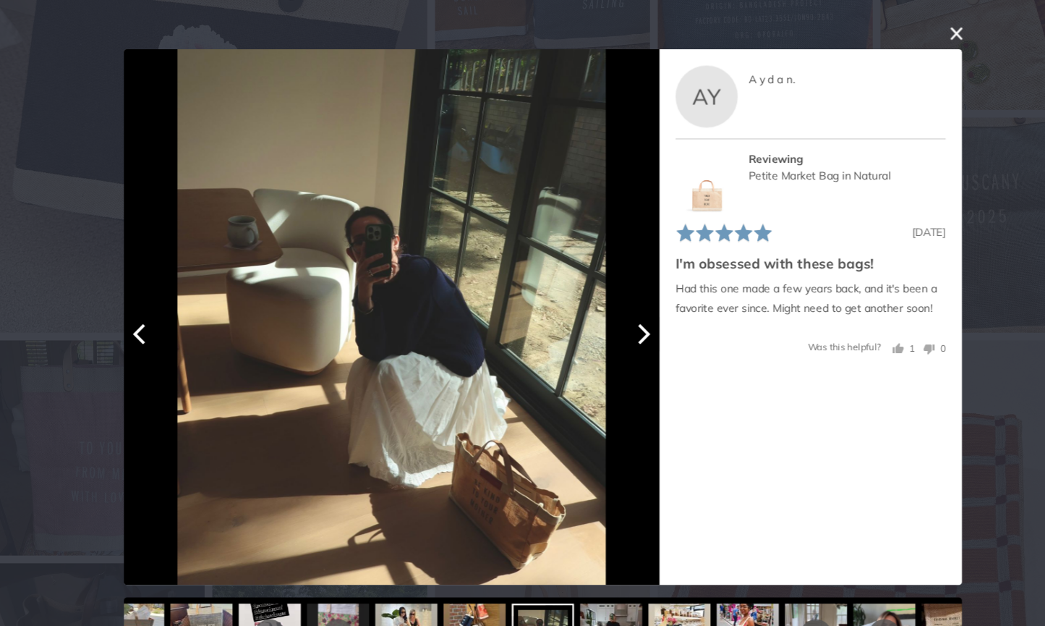
click at [611, 313] on icon "Next" at bounding box center [617, 311] width 12 height 19
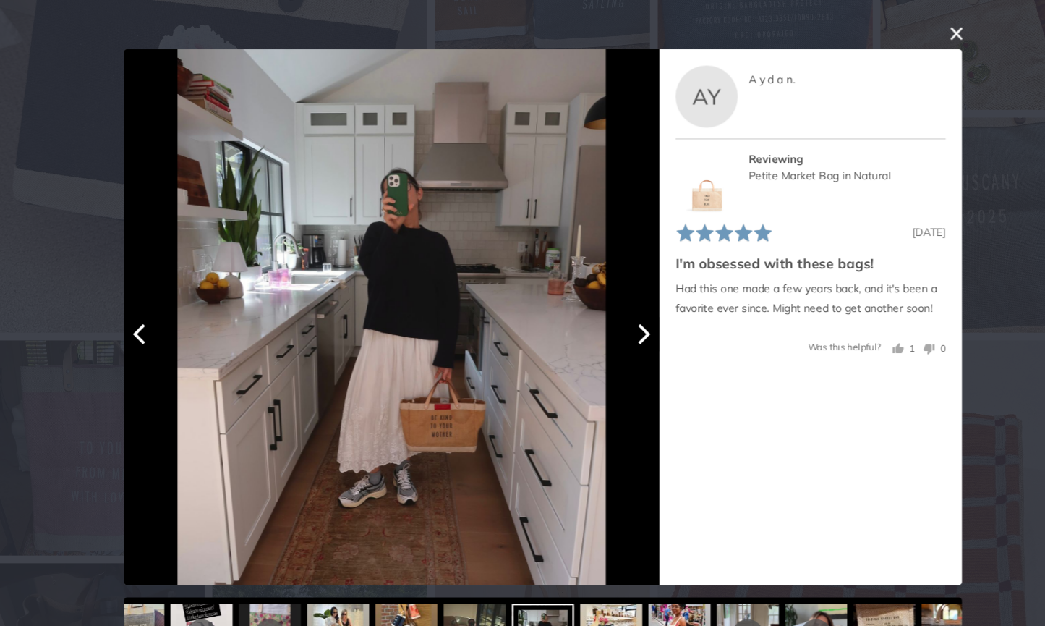
scroll to position [1427, 0]
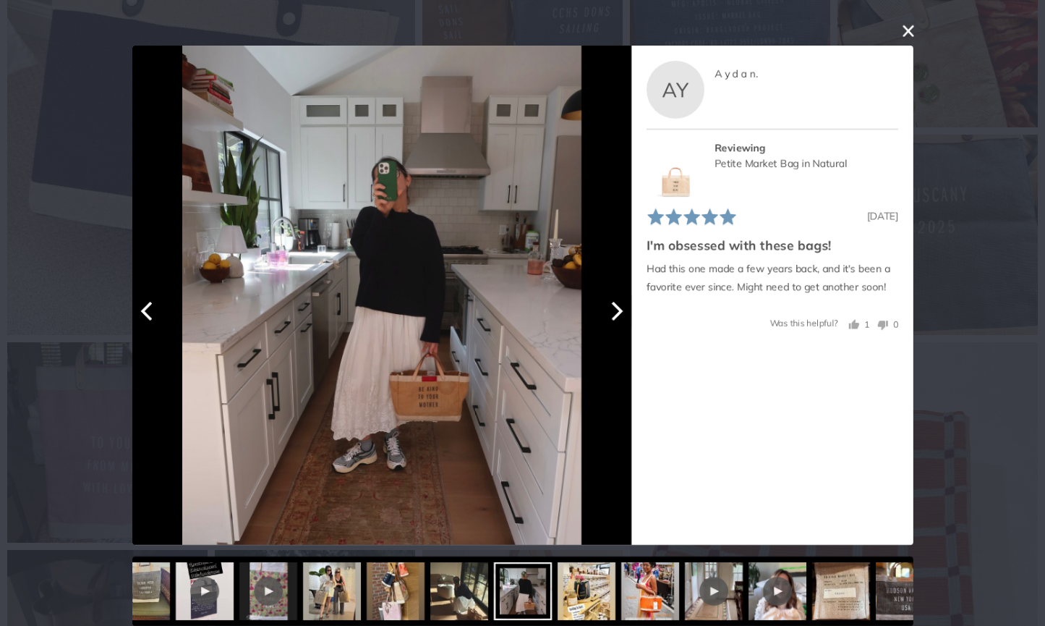
click at [617, 312] on icon "Next" at bounding box center [614, 311] width 19 height 19
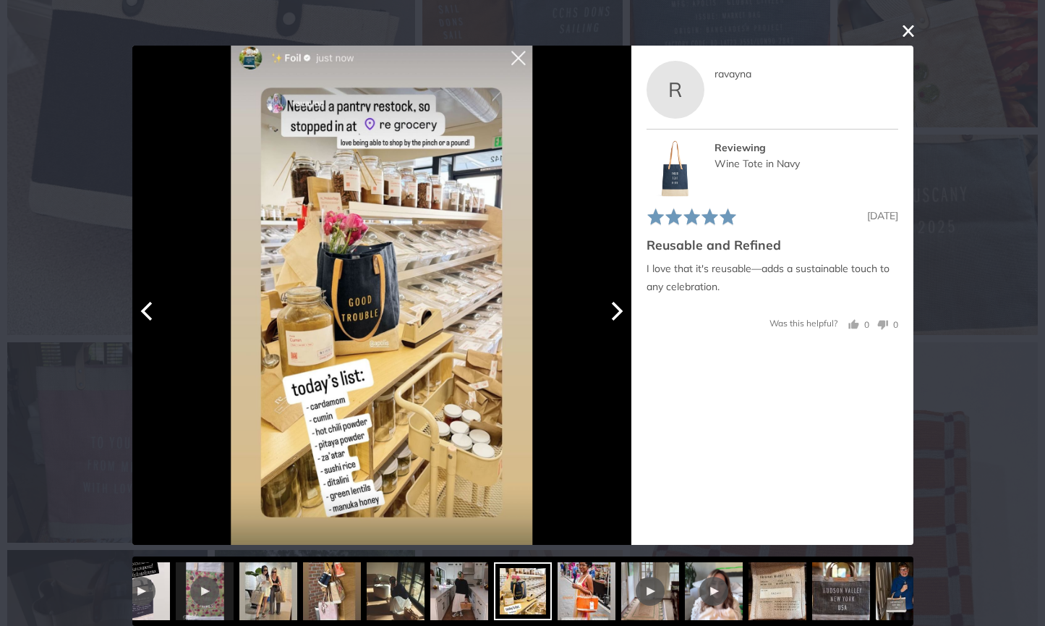
scroll to position [1359, 0]
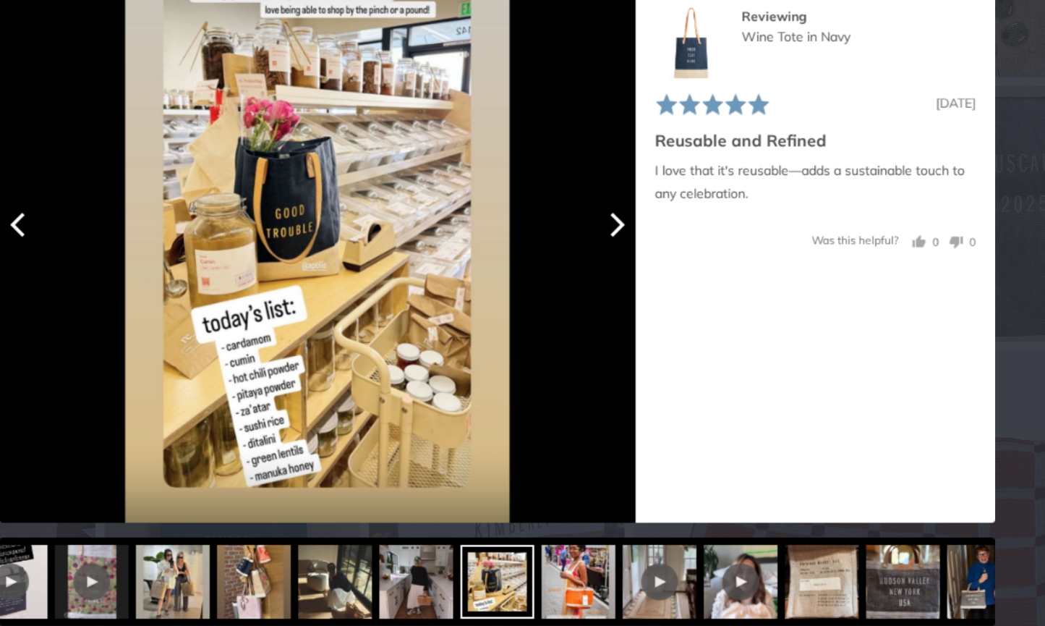
click at [611, 302] on icon "Next" at bounding box center [617, 311] width 12 height 19
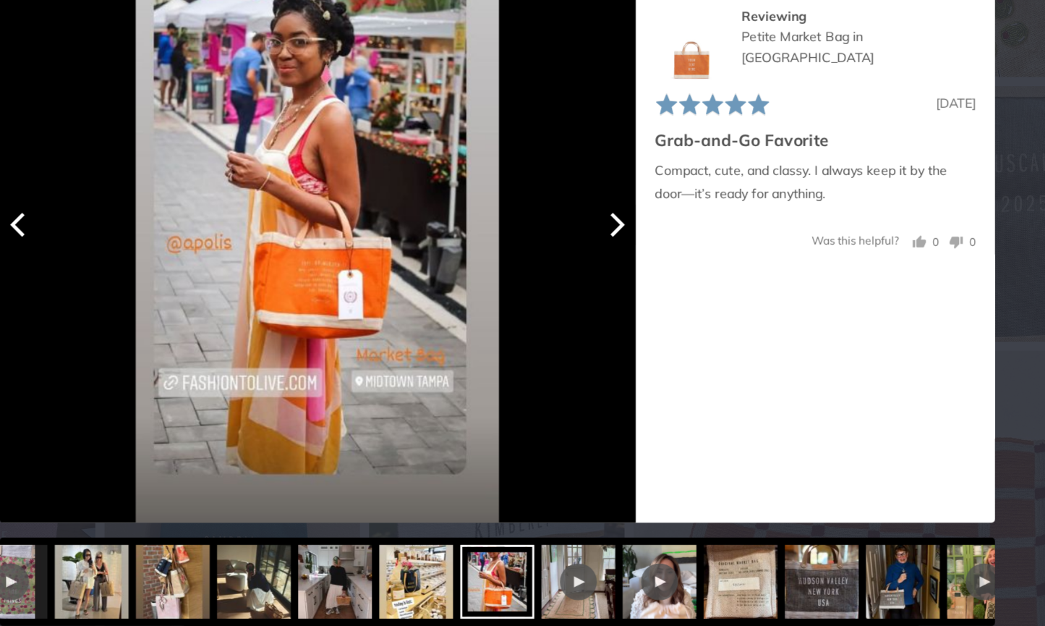
click at [611, 302] on icon "Next" at bounding box center [617, 311] width 12 height 19
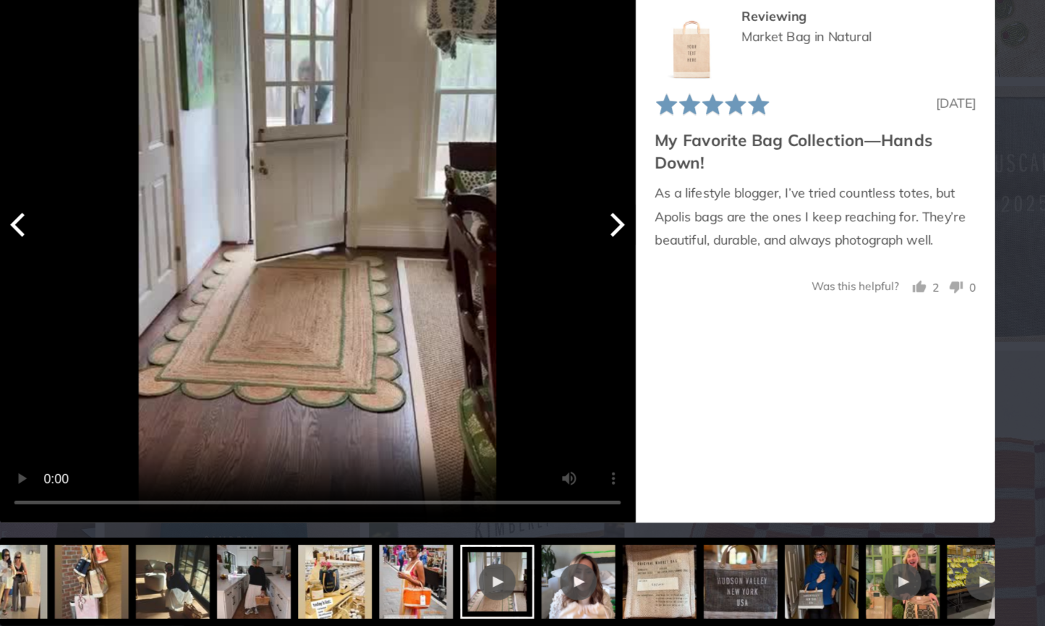
click at [252, 163] on video "Your browser doesn't support HTML5 videos." at bounding box center [381, 295] width 499 height 499
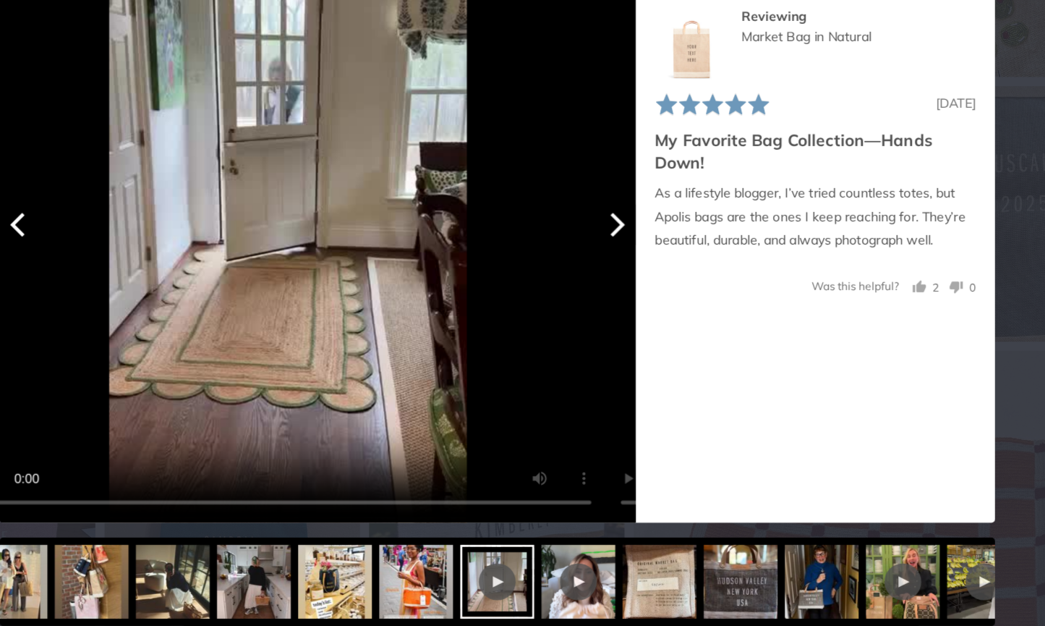
click at [426, 387] on video "Your browser doesn't support HTML5 videos." at bounding box center [358, 295] width 499 height 499
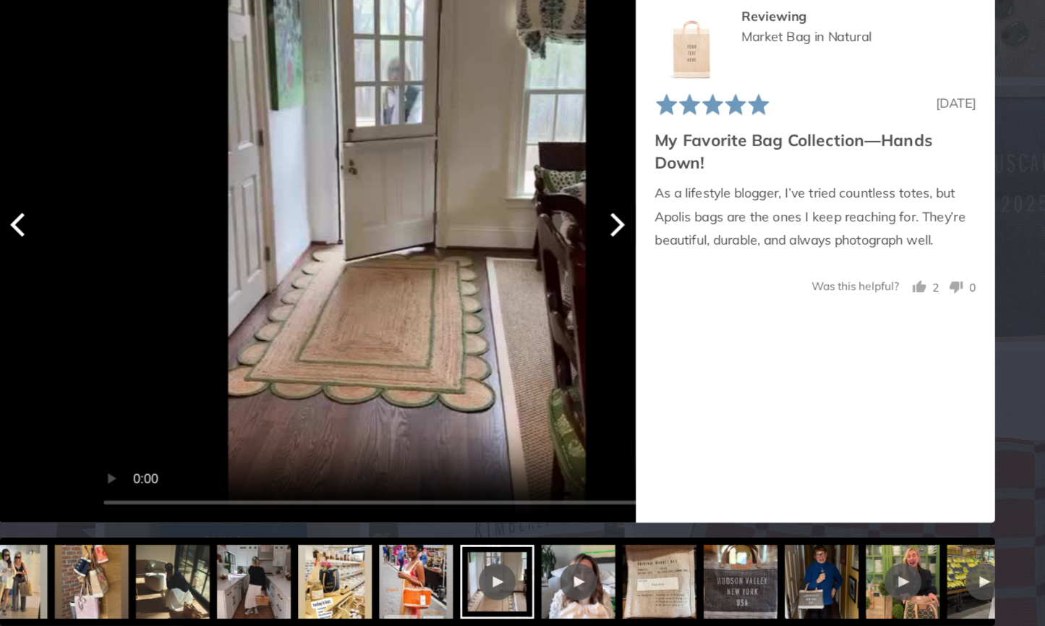
click at [286, 352] on video "Your browser doesn't support HTML5 videos." at bounding box center [452, 295] width 499 height 499
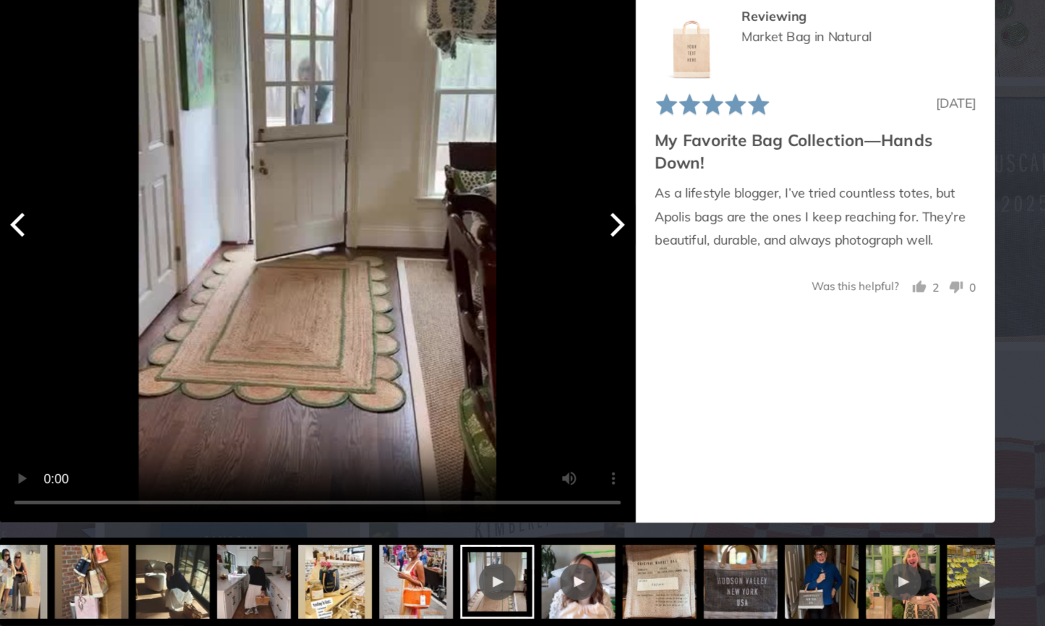
click at [268, 197] on video "Your browser doesn't support HTML5 videos." at bounding box center [381, 295] width 499 height 499
click at [132, 405] on video "Your browser doesn't support HTML5 videos." at bounding box center [381, 295] width 499 height 499
click at [571, 577] on div at bounding box center [585, 591] width 29 height 29
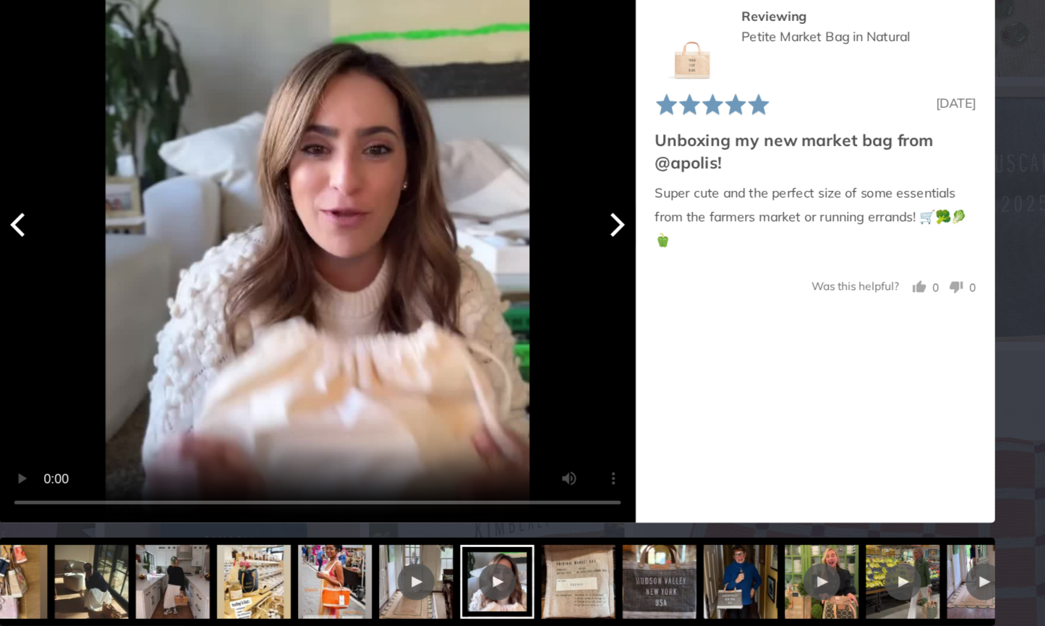
click at [252, 165] on video "Your browser doesn't support HTML5 videos." at bounding box center [381, 295] width 499 height 499
click at [444, 577] on div at bounding box center [458, 591] width 29 height 29
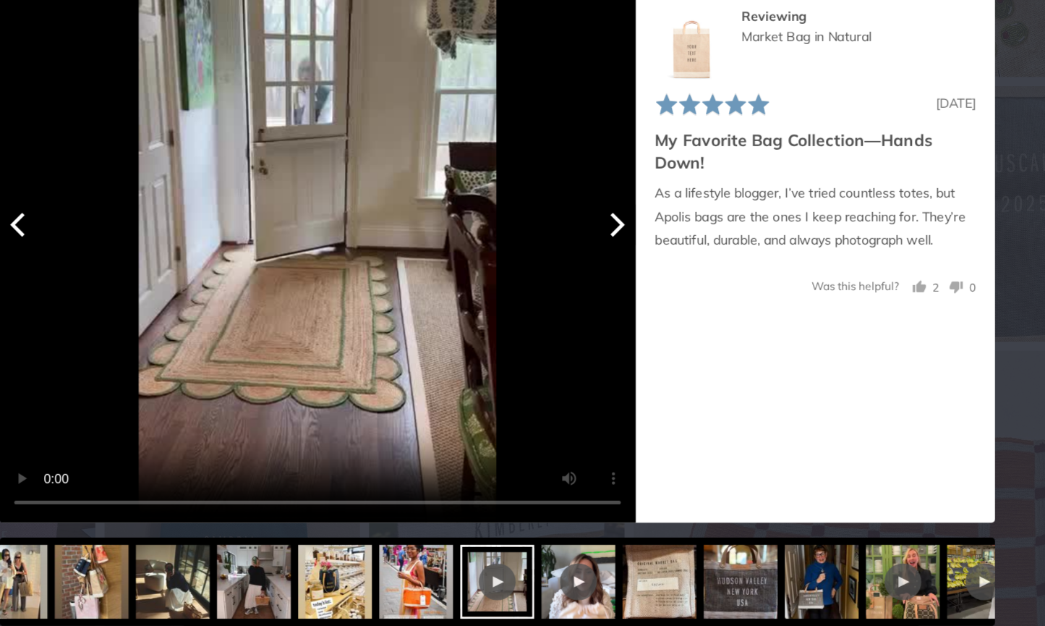
click at [132, 404] on video "Your browser doesn't support HTML5 videos." at bounding box center [381, 295] width 499 height 499
click at [132, 405] on video "Your browser doesn't support HTML5 videos." at bounding box center [381, 295] width 499 height 499
click at [571, 577] on div at bounding box center [585, 591] width 29 height 29
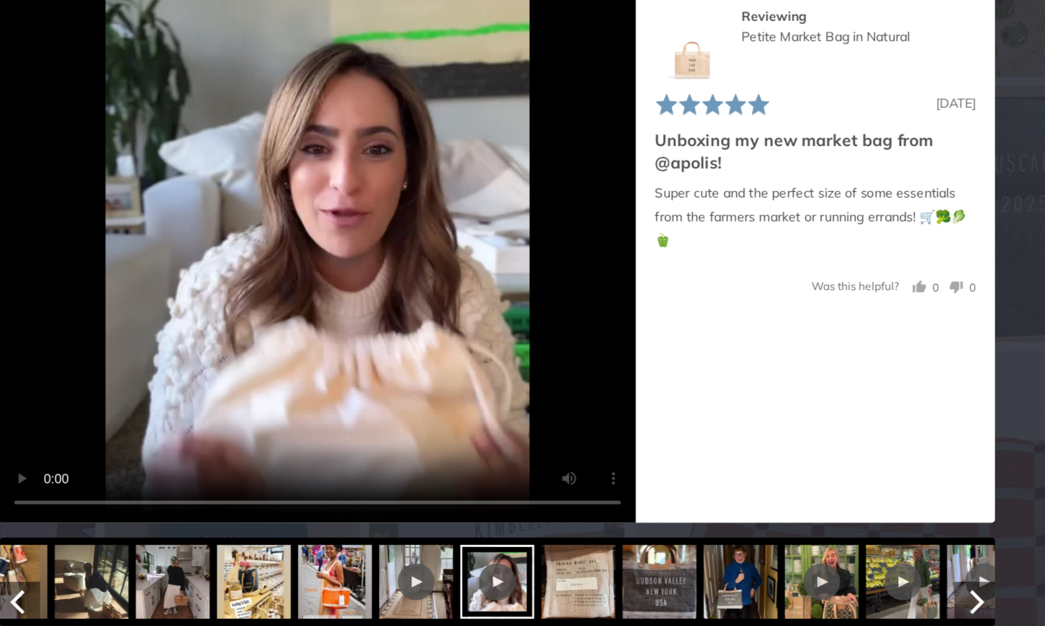
click at [762, 577] on div at bounding box center [776, 591] width 29 height 29
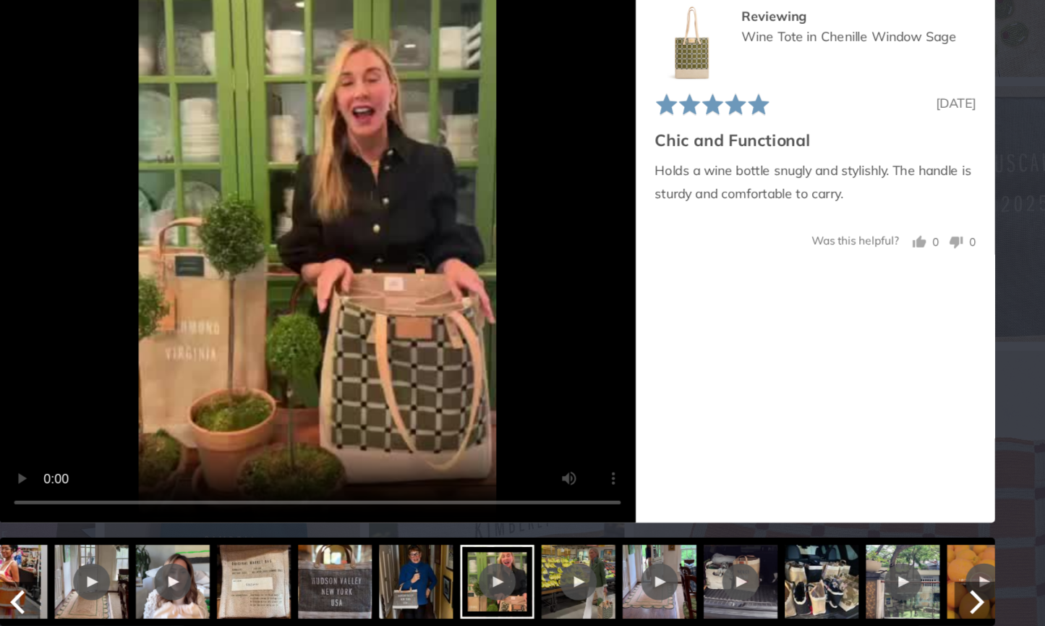
click at [571, 577] on div at bounding box center [585, 591] width 29 height 29
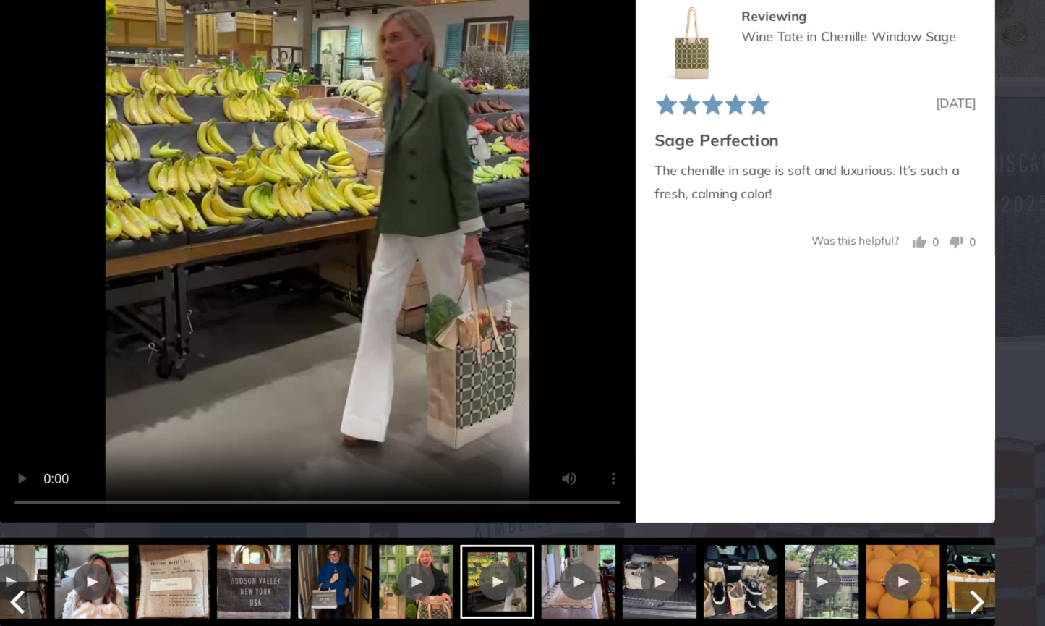
click at [635, 577] on div at bounding box center [649, 591] width 29 height 29
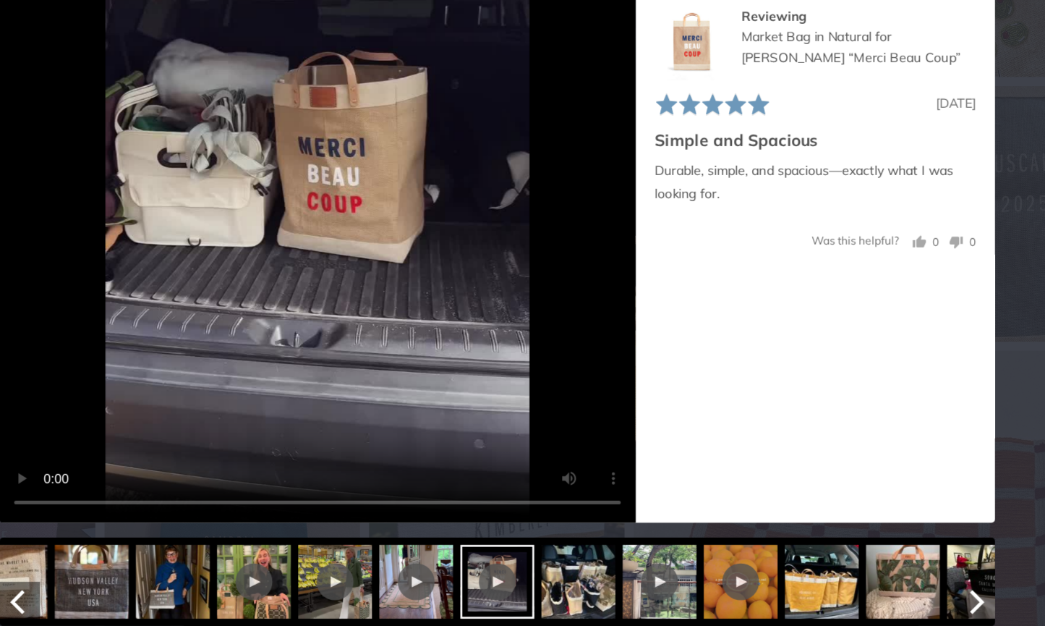
click at [558, 562] on img at bounding box center [587, 591] width 58 height 58
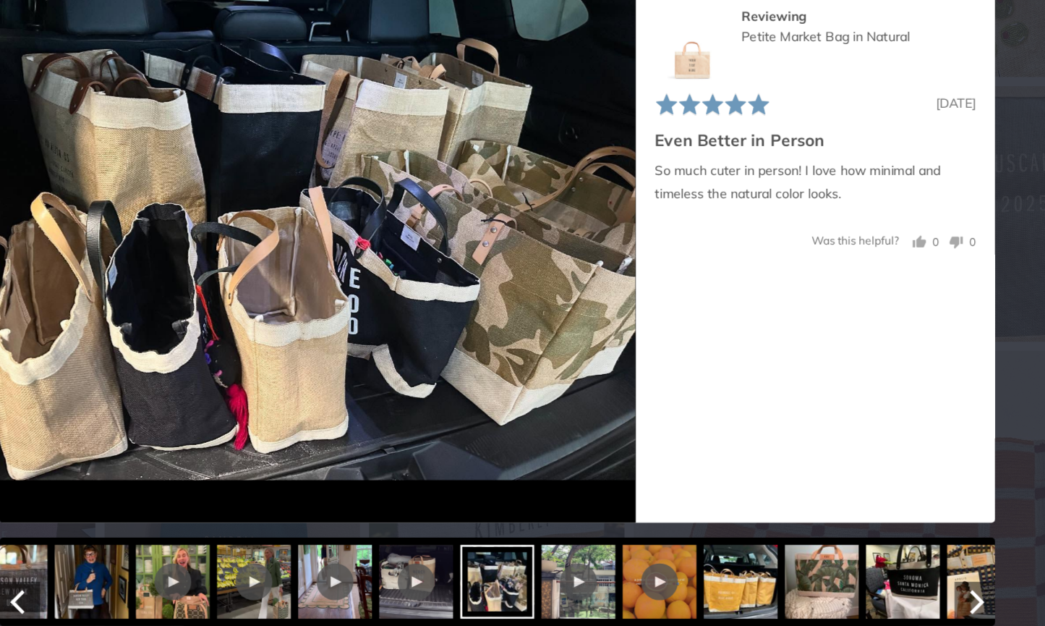
click at [572, 577] on div at bounding box center [586, 591] width 29 height 29
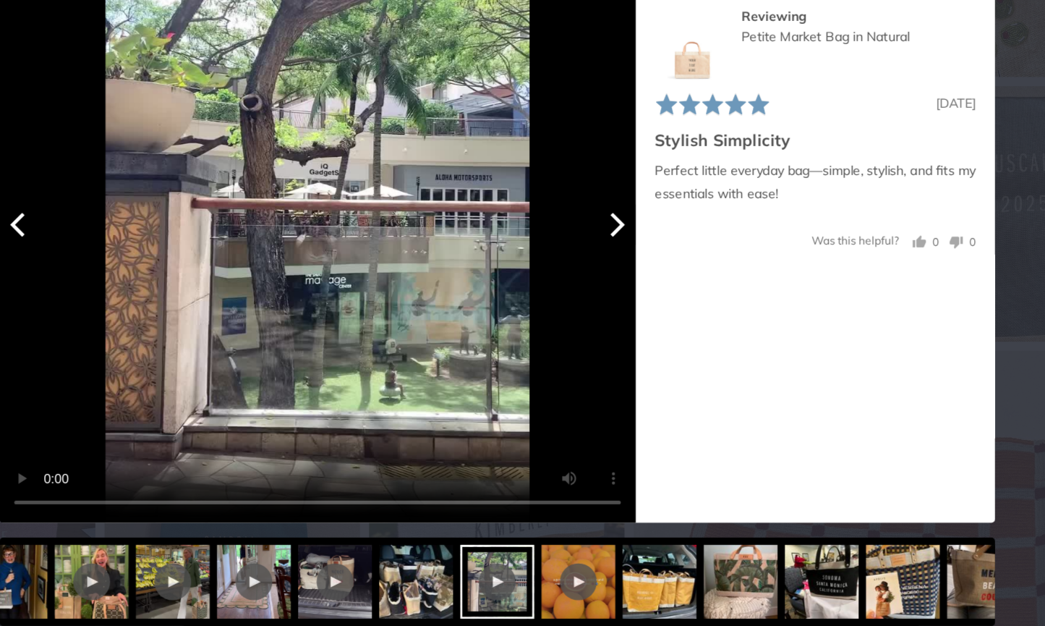
click at [244, 161] on video "Your browser doesn't support HTML5 videos." at bounding box center [381, 295] width 499 height 499
click at [571, 577] on div at bounding box center [585, 591] width 29 height 29
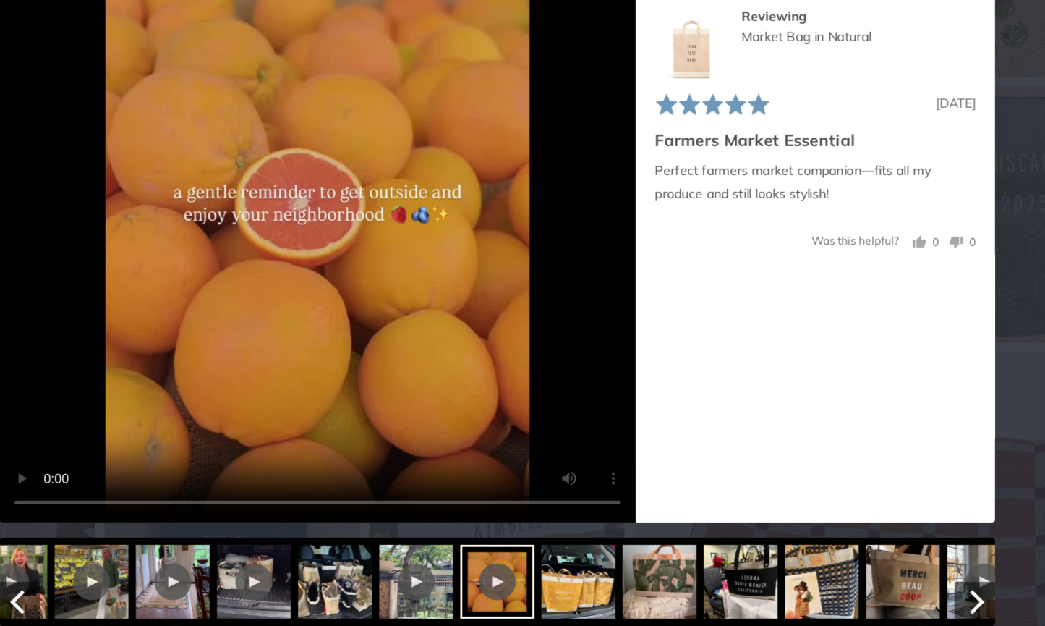
click at [493, 562] on div at bounding box center [522, 591] width 58 height 58
click at [245, 164] on video "Your browser doesn't support HTML5 videos." at bounding box center [381, 295] width 499 height 499
click at [557, 562] on img at bounding box center [586, 591] width 58 height 58
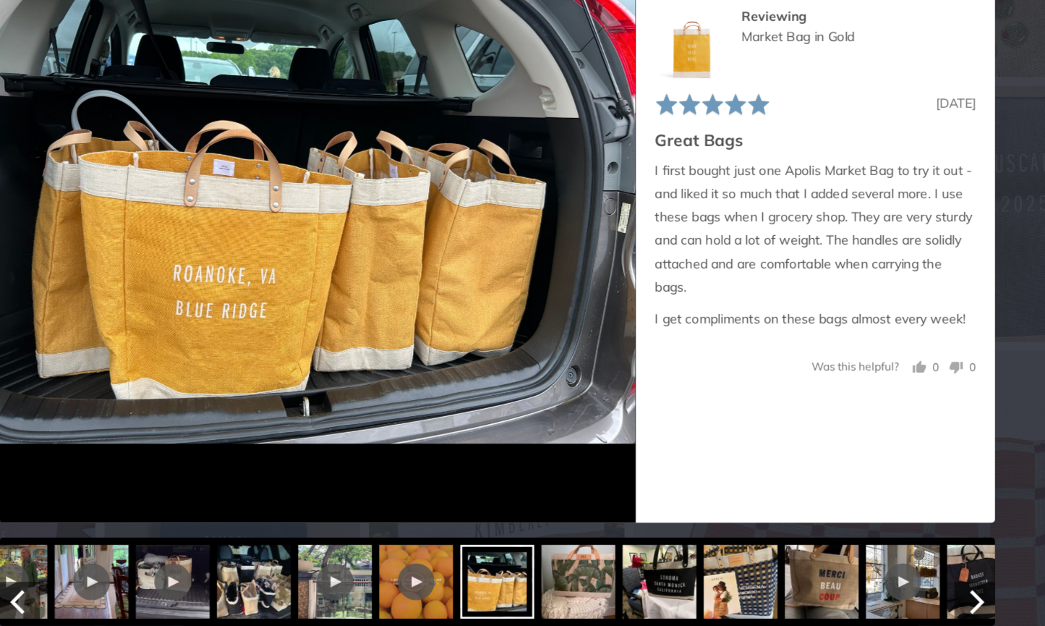
click at [557, 562] on img at bounding box center [586, 591] width 58 height 58
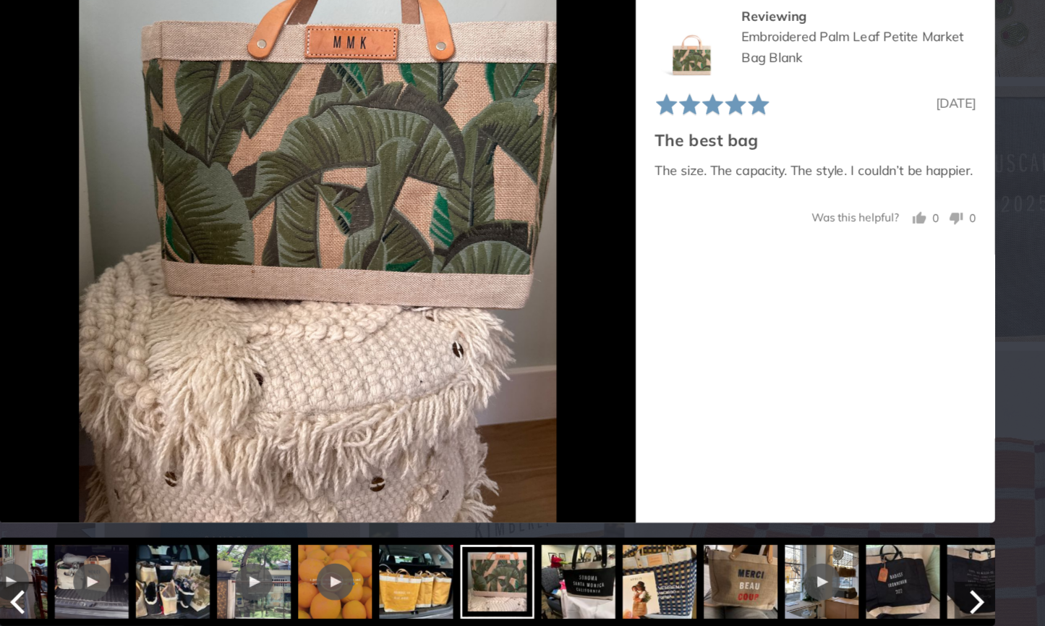
click at [558, 562] on img at bounding box center [587, 591] width 58 height 58
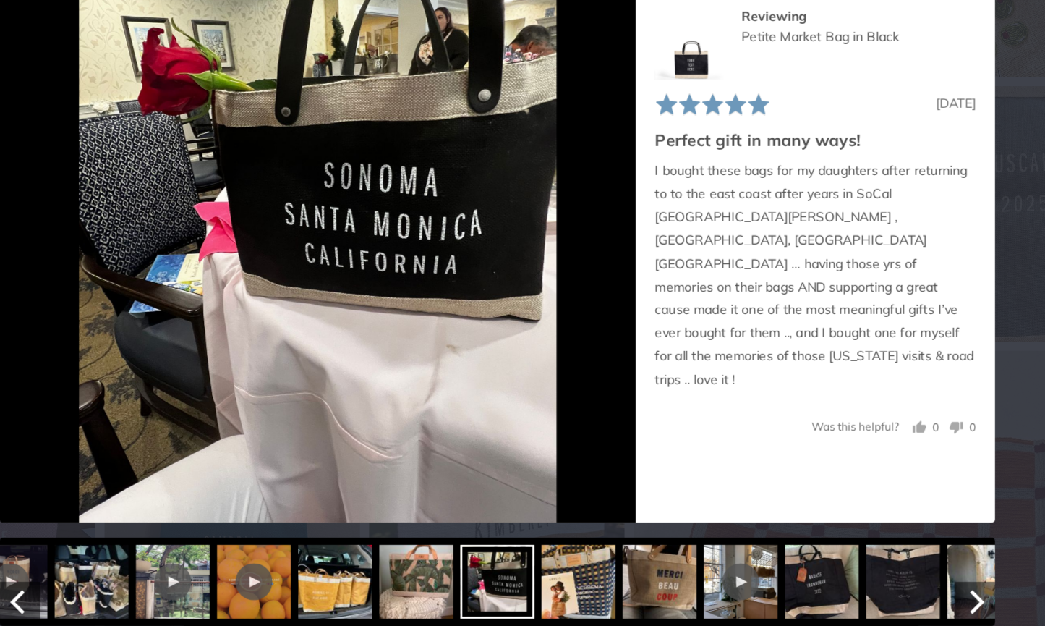
click at [558, 562] on img at bounding box center [587, 591] width 58 height 58
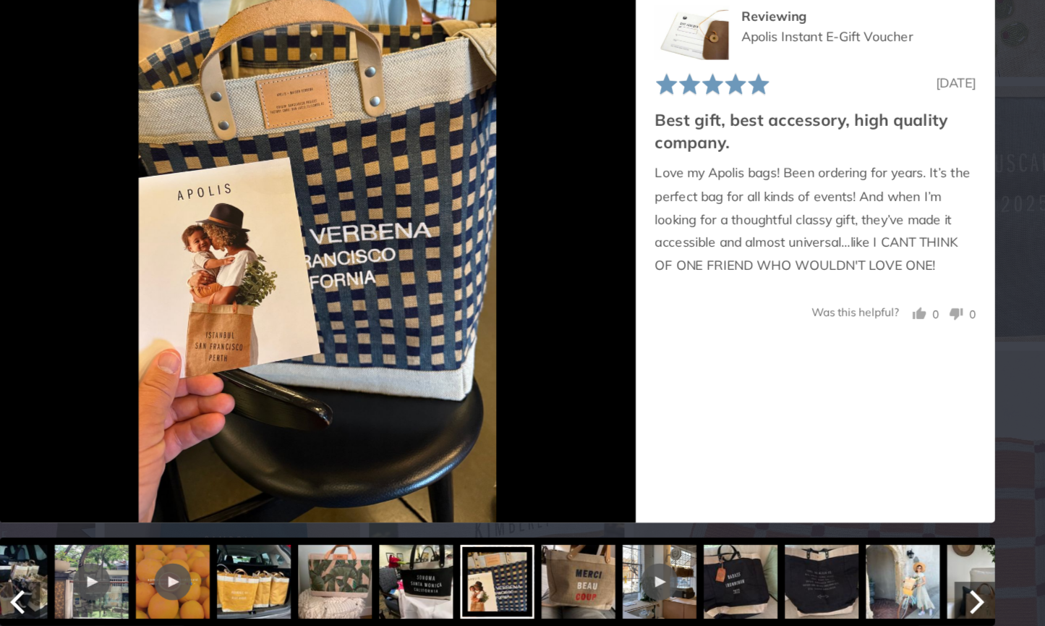
click at [558, 562] on img at bounding box center [587, 591] width 58 height 58
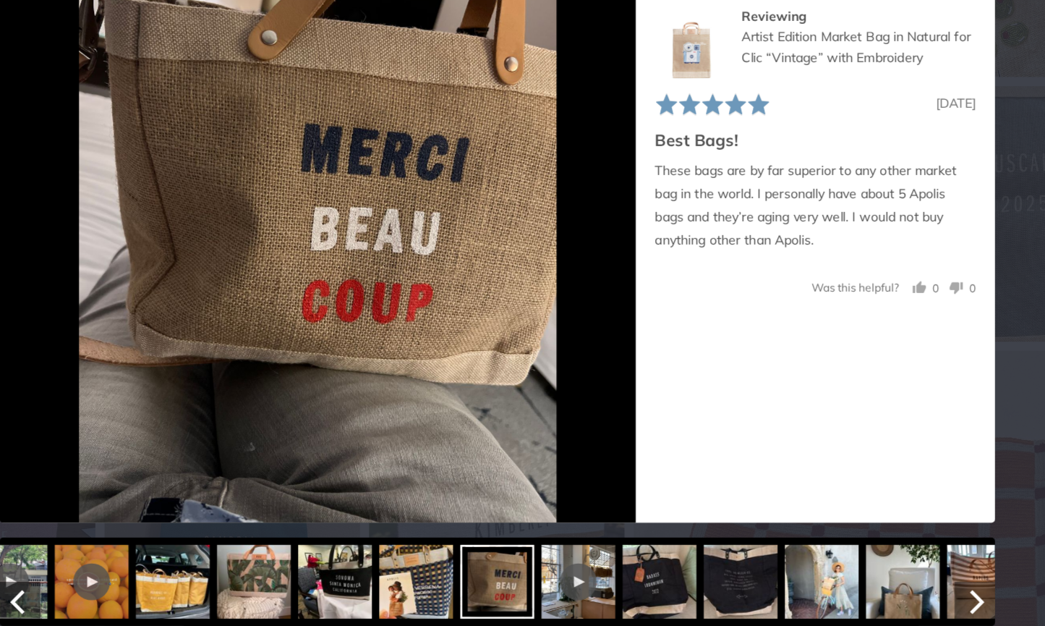
click at [557, 562] on div at bounding box center [586, 591] width 58 height 58
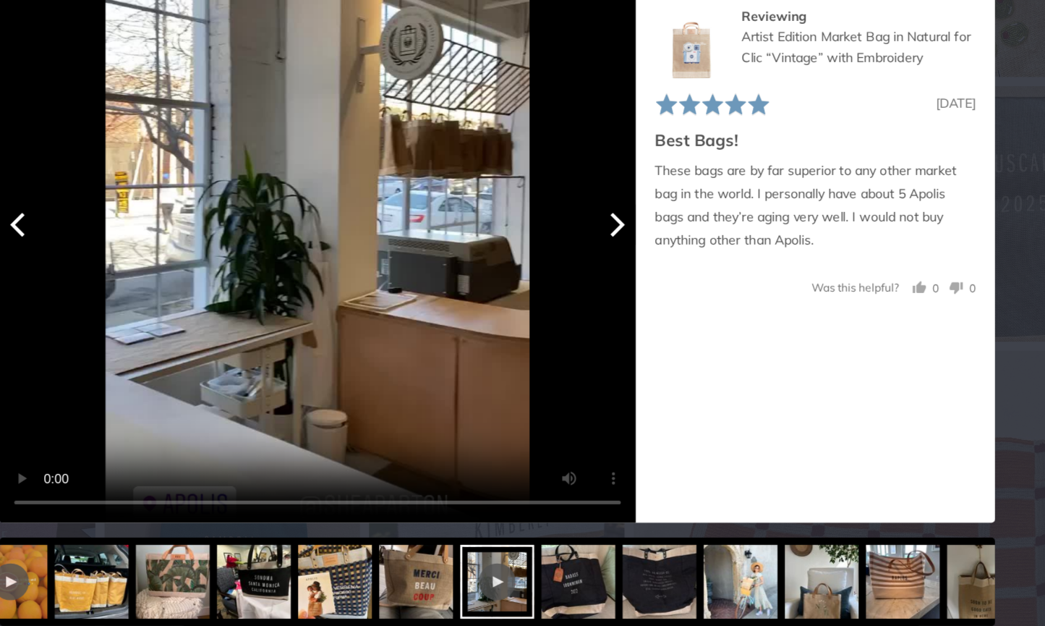
click at [242, 161] on video "Your browser doesn't support HTML5 videos." at bounding box center [381, 295] width 499 height 499
click at [557, 562] on img at bounding box center [586, 591] width 58 height 58
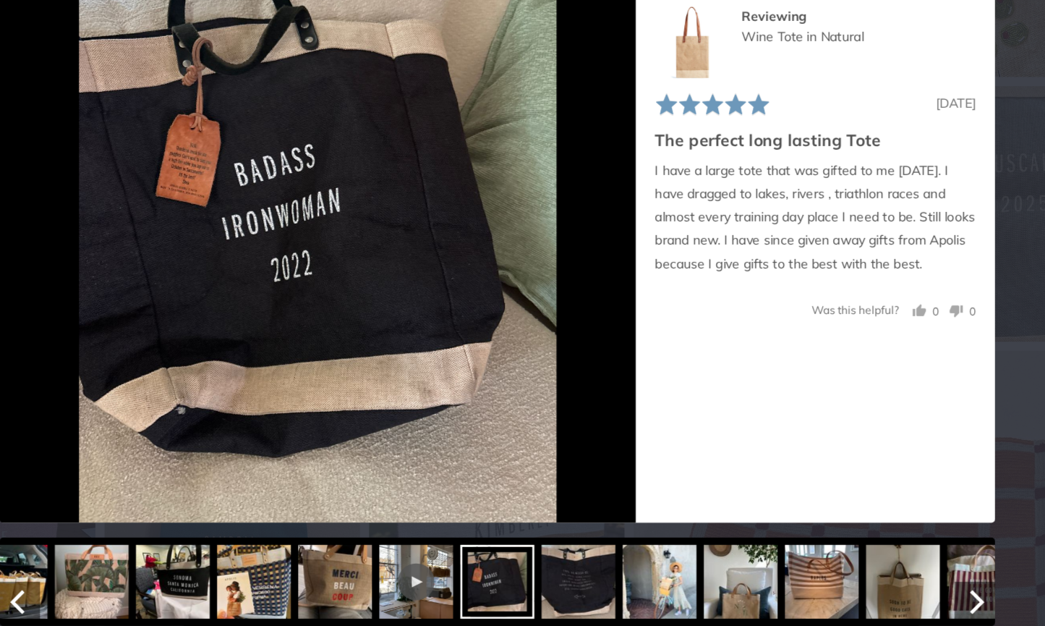
click at [558, 562] on img at bounding box center [587, 591] width 58 height 58
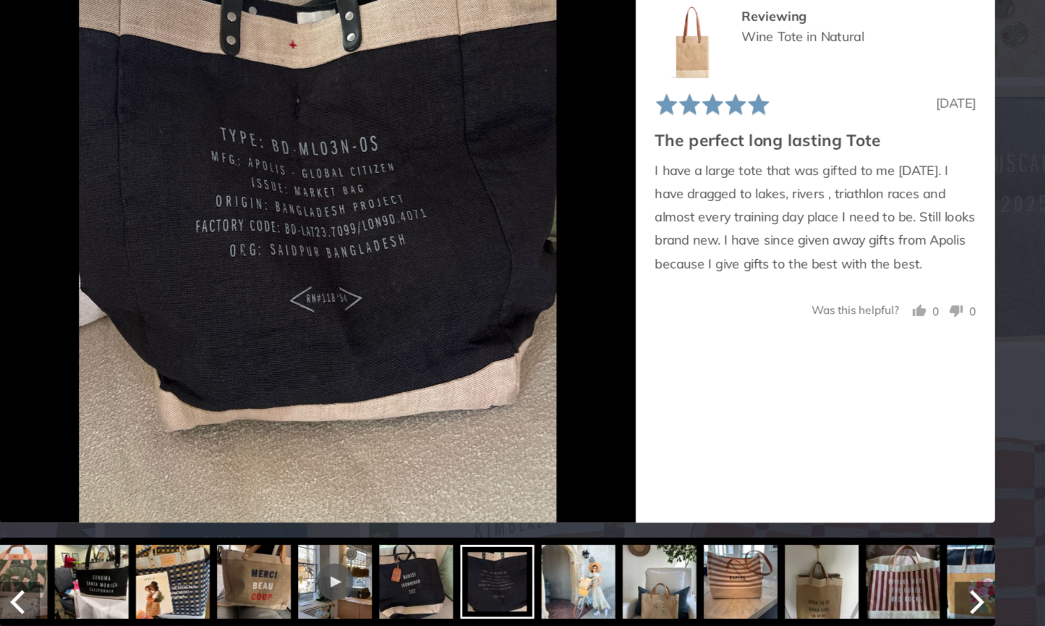
click at [558, 562] on img at bounding box center [587, 591] width 58 height 58
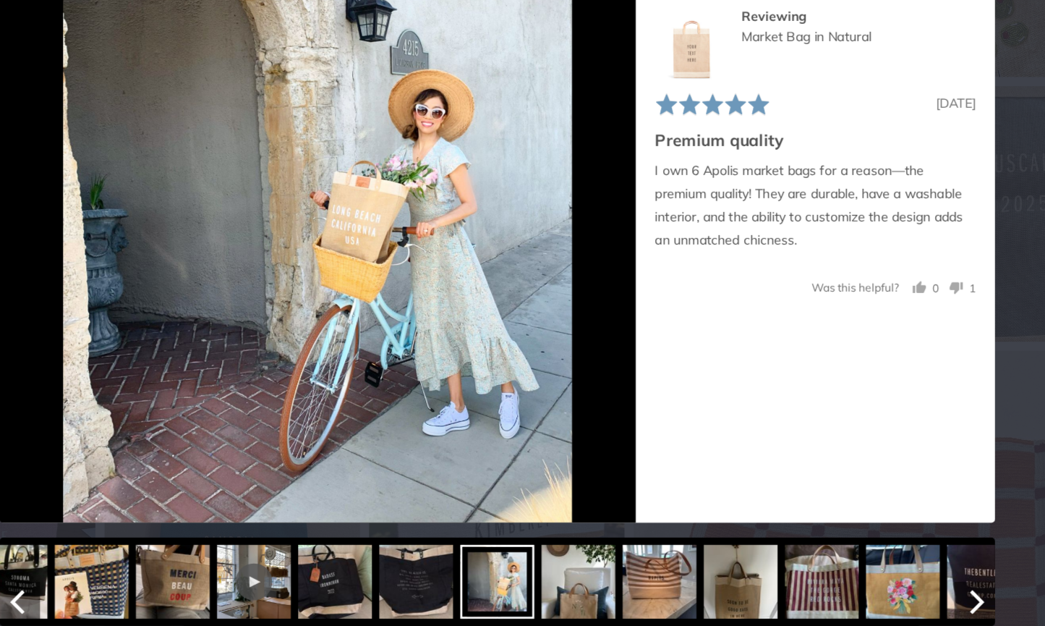
click at [558, 562] on img at bounding box center [587, 591] width 58 height 58
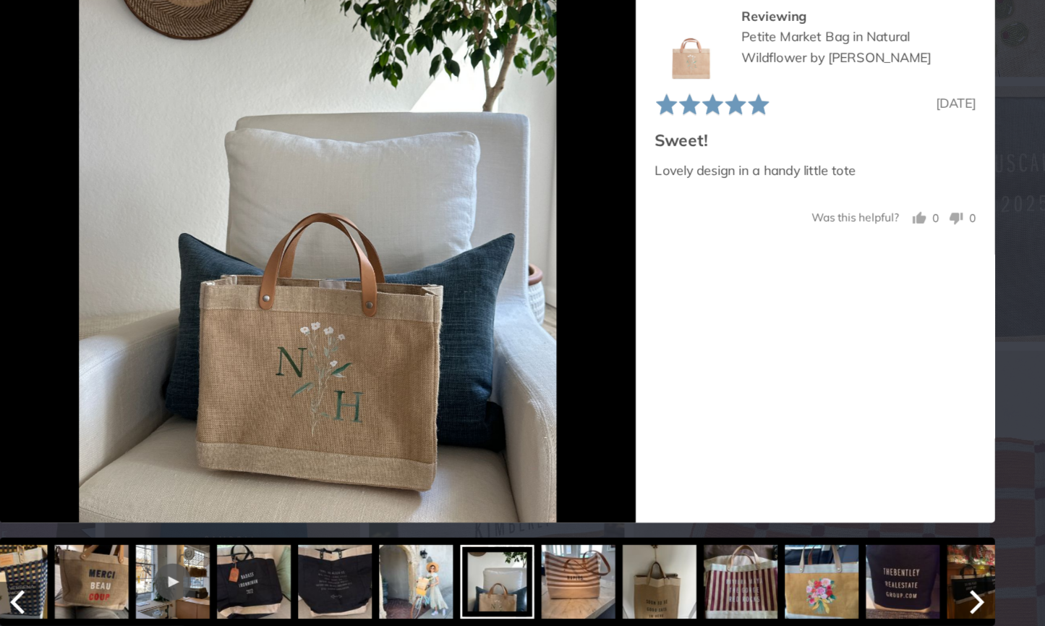
click at [557, 562] on img at bounding box center [586, 591] width 58 height 58
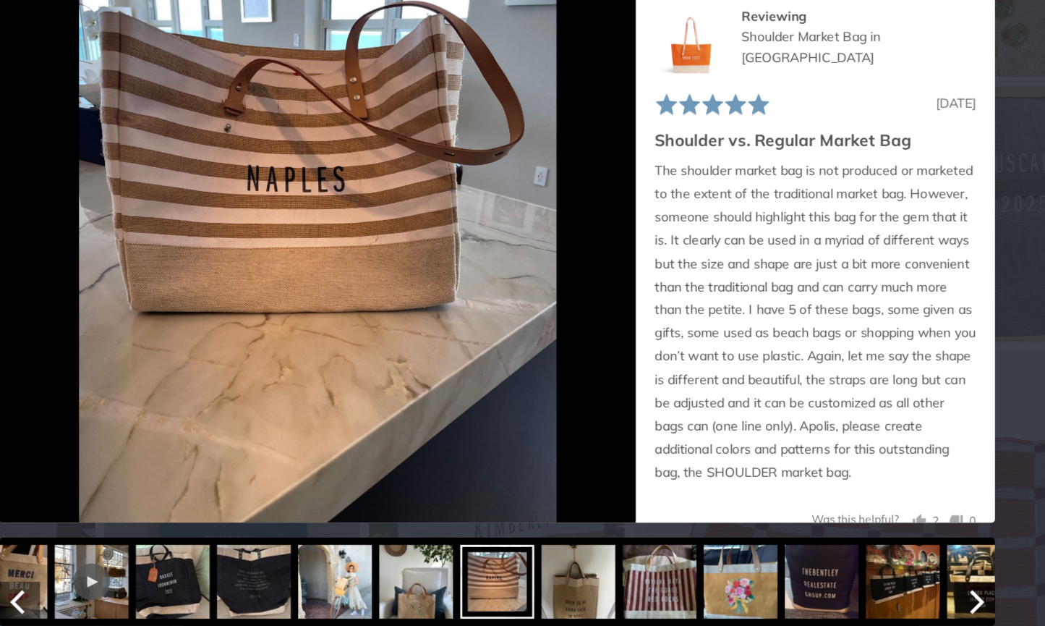
click at [557, 562] on img at bounding box center [586, 591] width 58 height 58
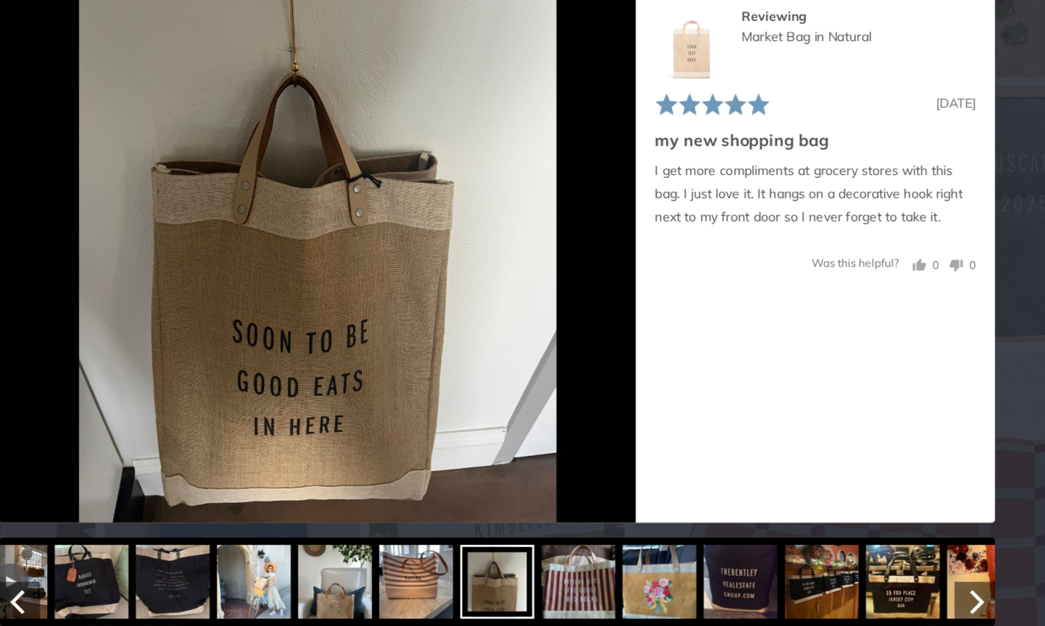
click at [557, 562] on img at bounding box center [586, 591] width 58 height 58
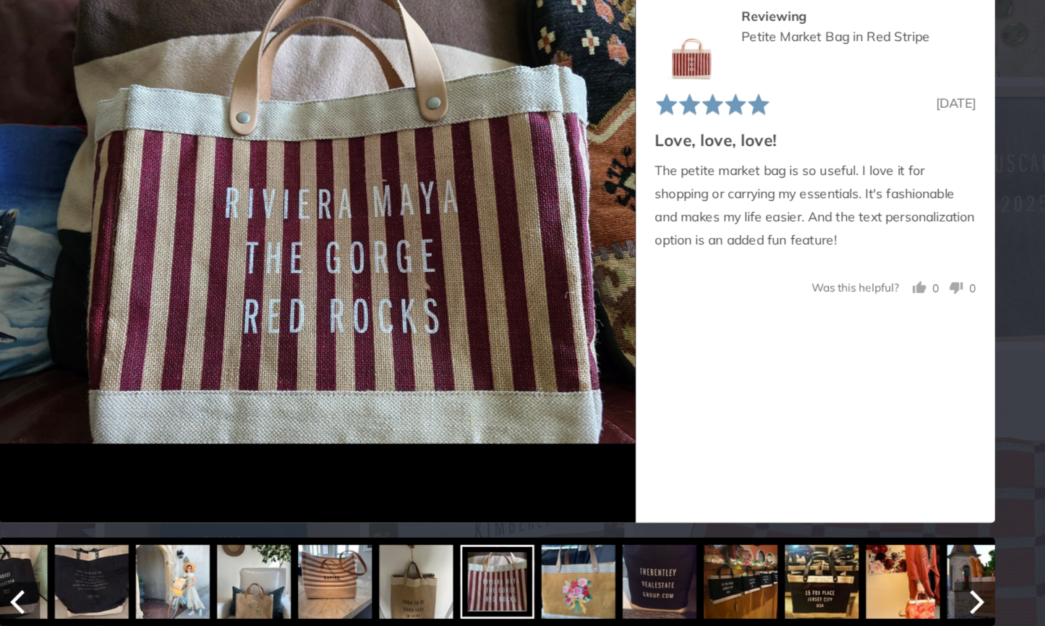
click at [558, 562] on img at bounding box center [587, 591] width 58 height 58
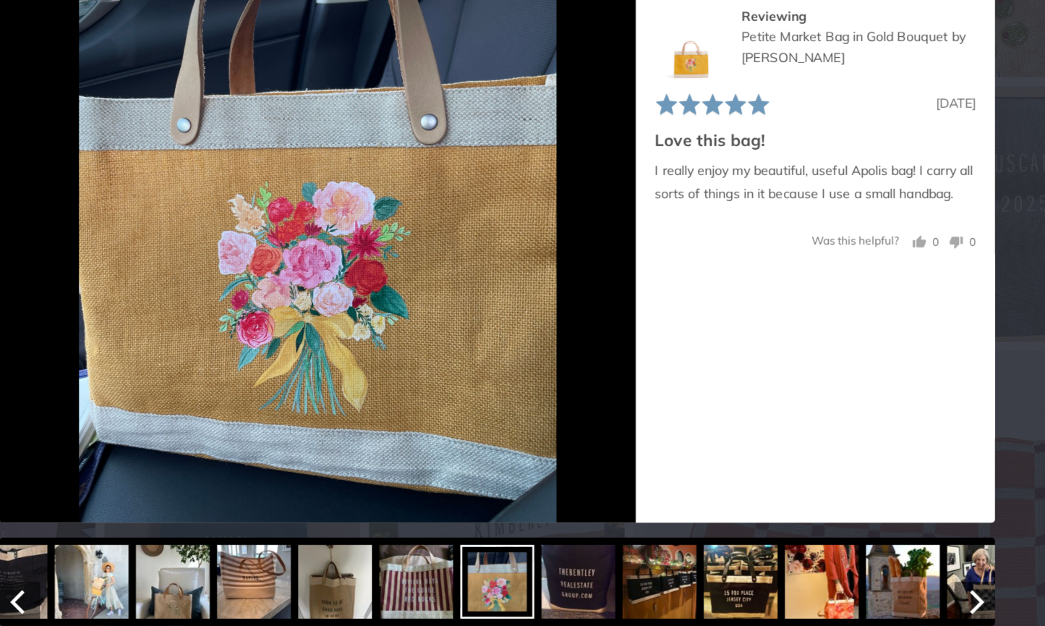
click at [558, 562] on img at bounding box center [587, 591] width 58 height 58
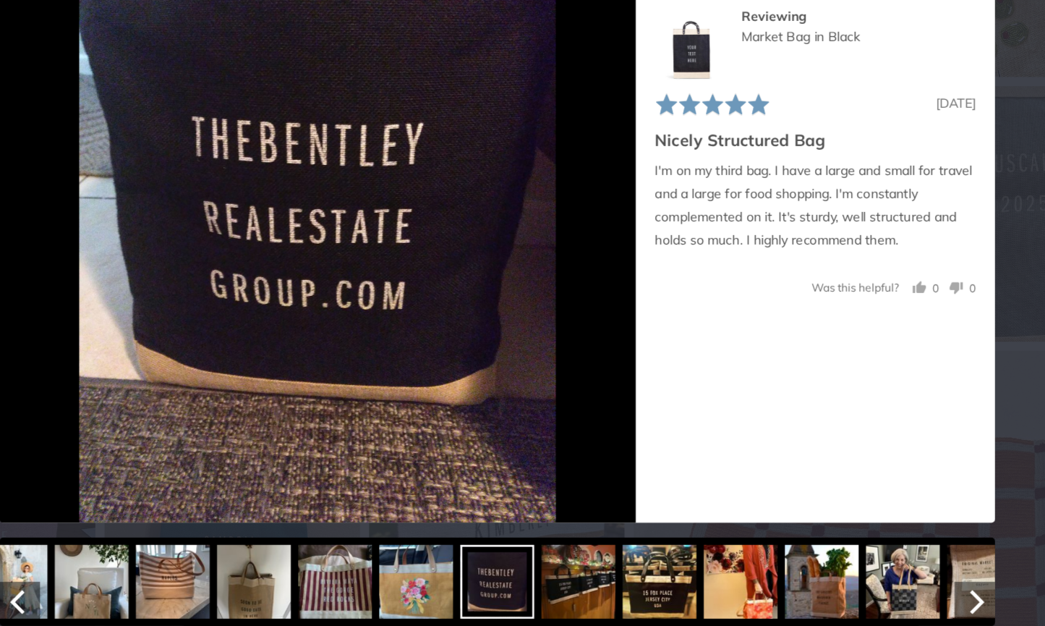
click at [557, 562] on img at bounding box center [586, 591] width 58 height 58
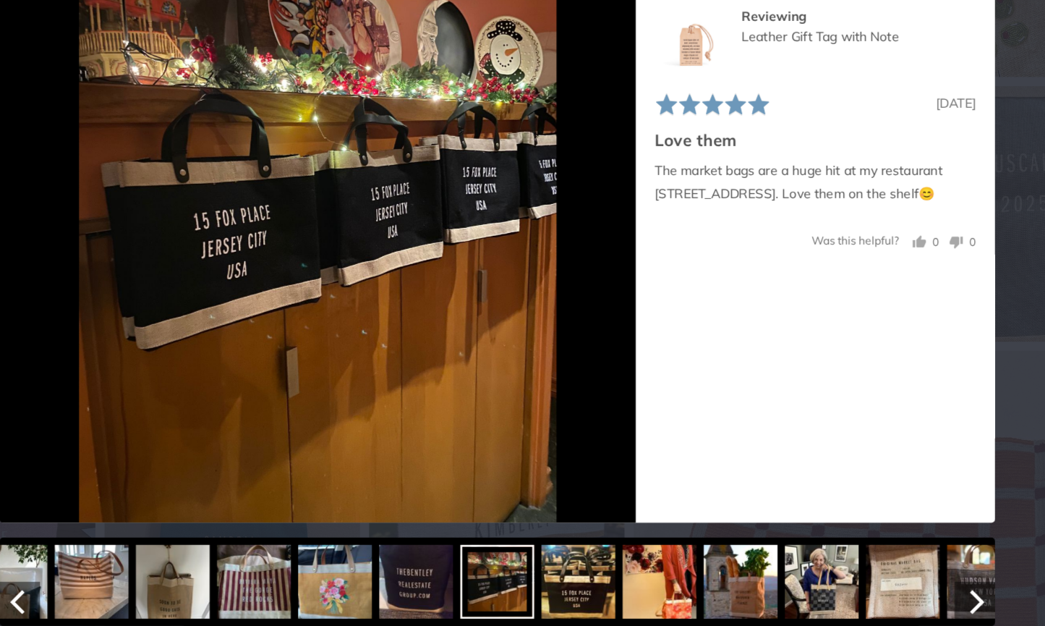
click at [557, 562] on img at bounding box center [586, 591] width 58 height 58
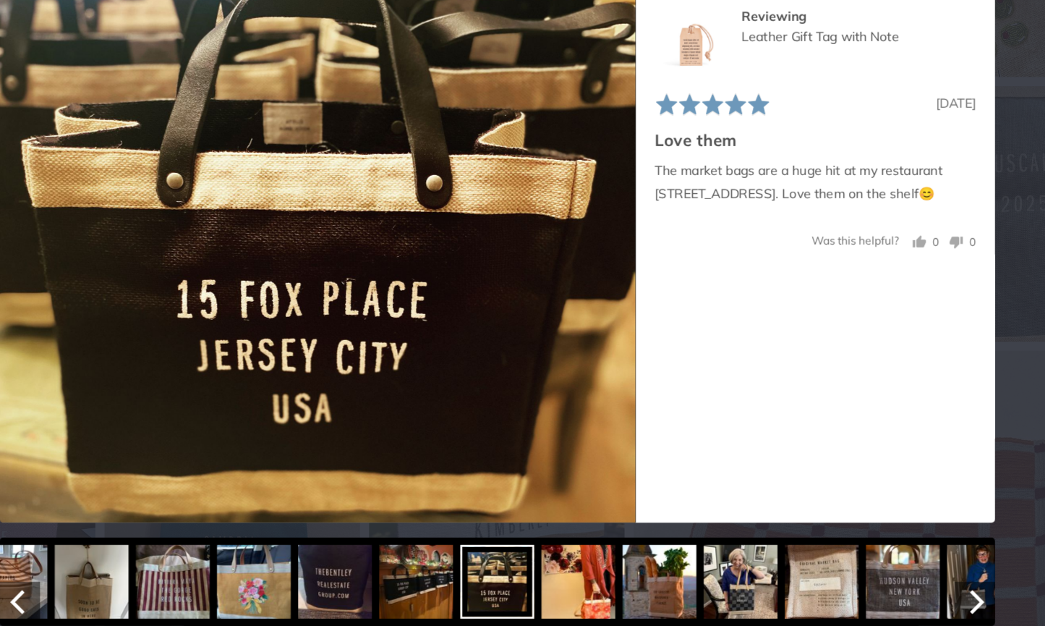
click at [557, 562] on img at bounding box center [586, 591] width 58 height 58
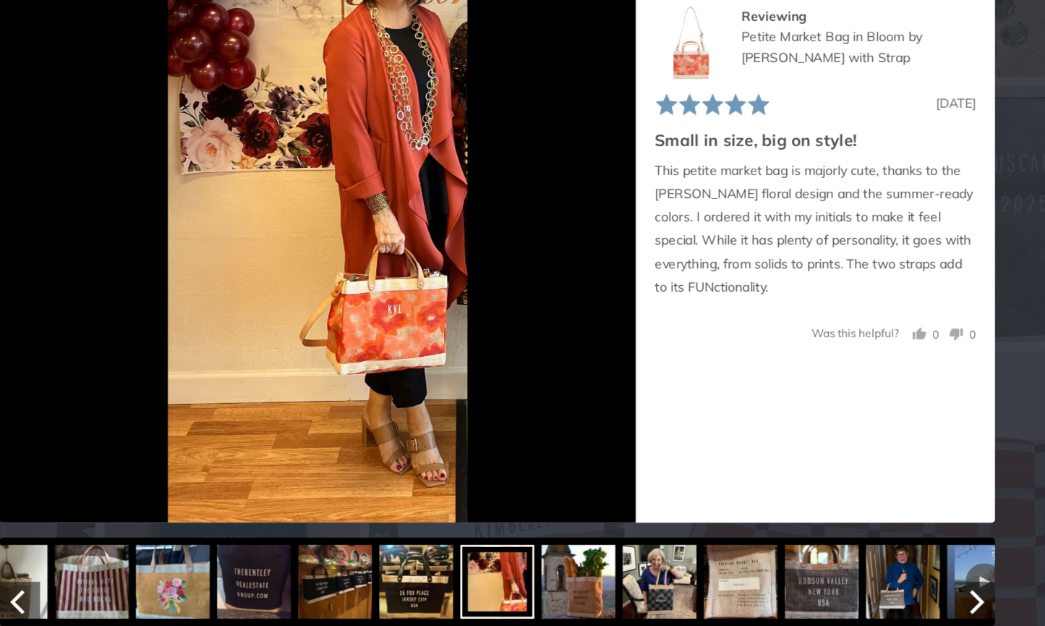
click at [558, 562] on img at bounding box center [587, 591] width 58 height 58
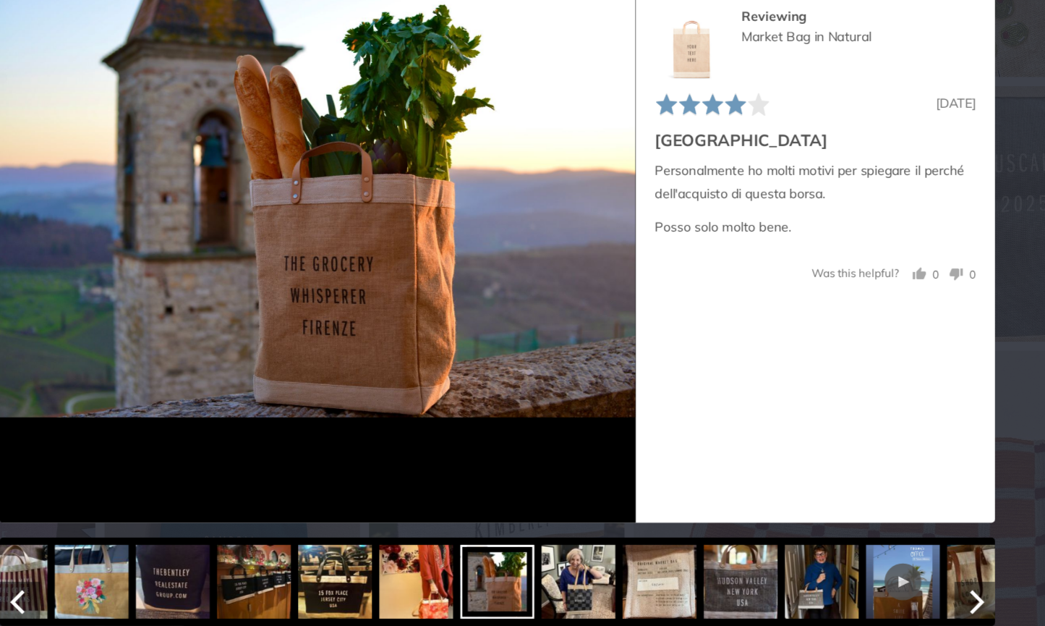
click at [558, 562] on img at bounding box center [587, 591] width 58 height 58
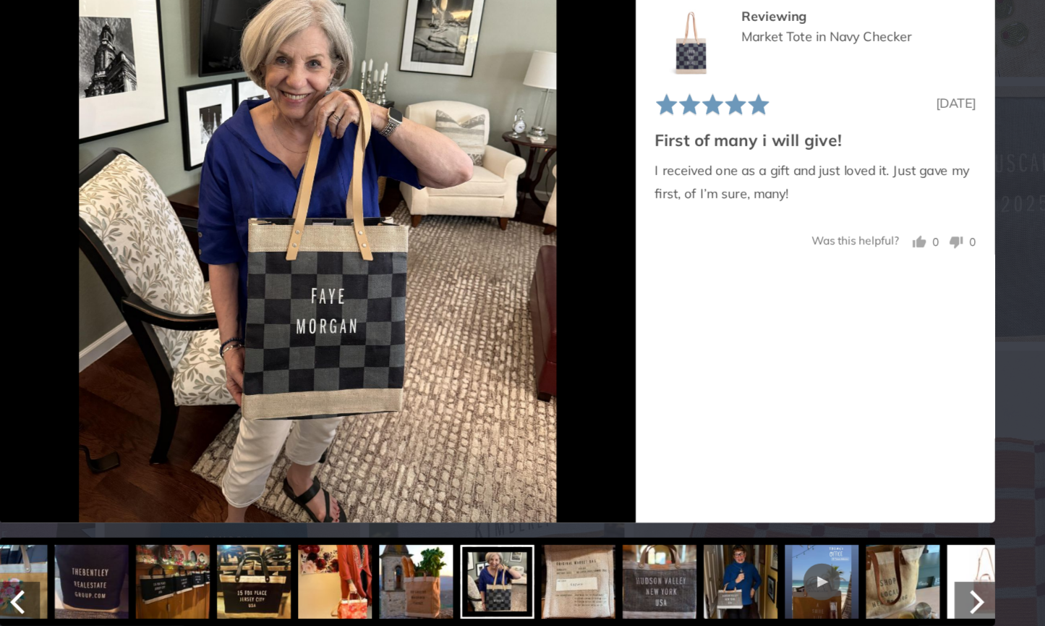
click at [558, 562] on img at bounding box center [587, 591] width 58 height 58
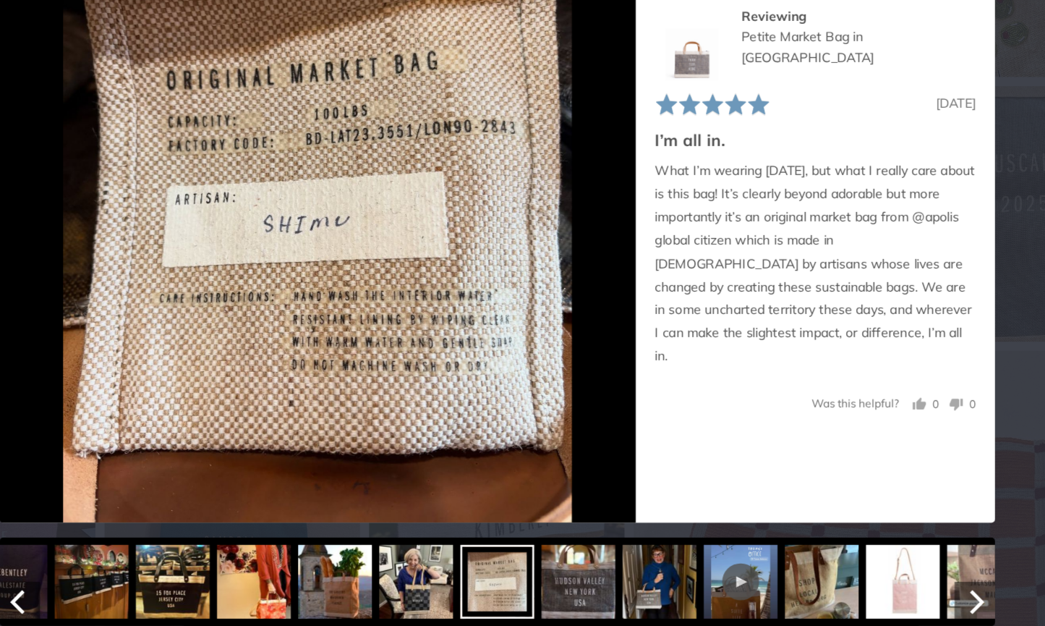
click at [557, 562] on img at bounding box center [586, 591] width 58 height 58
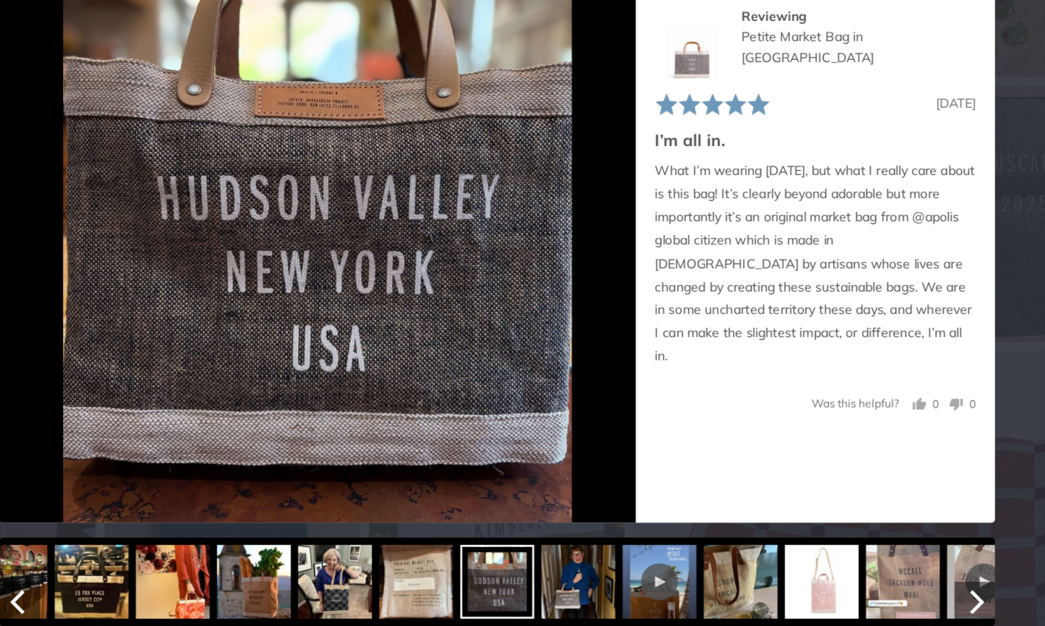
click at [557, 562] on img at bounding box center [586, 591] width 58 height 58
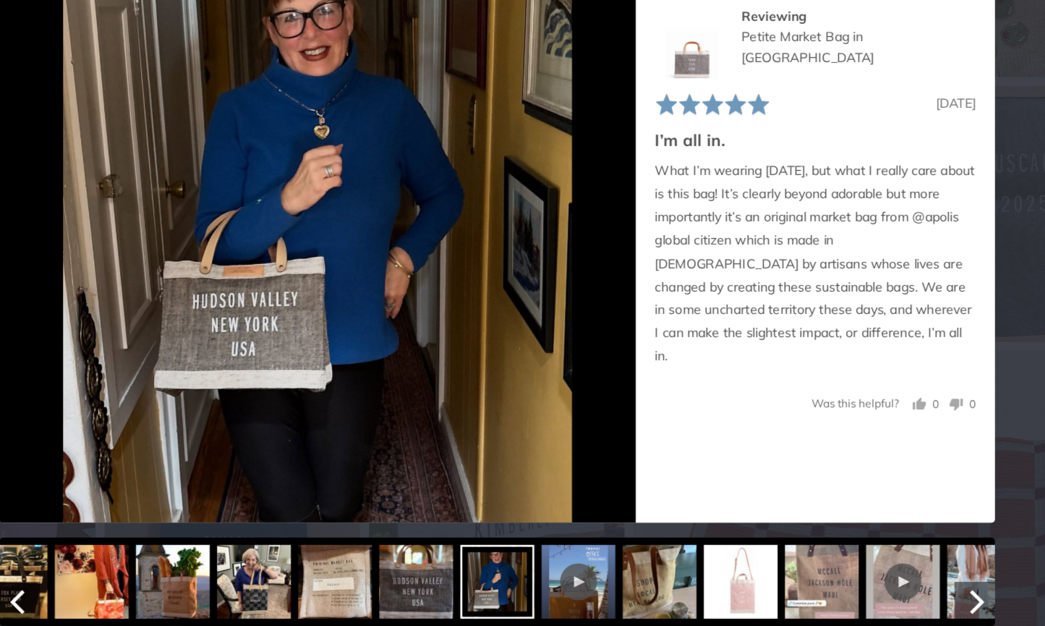
click at [572, 577] on div at bounding box center [586, 591] width 29 height 29
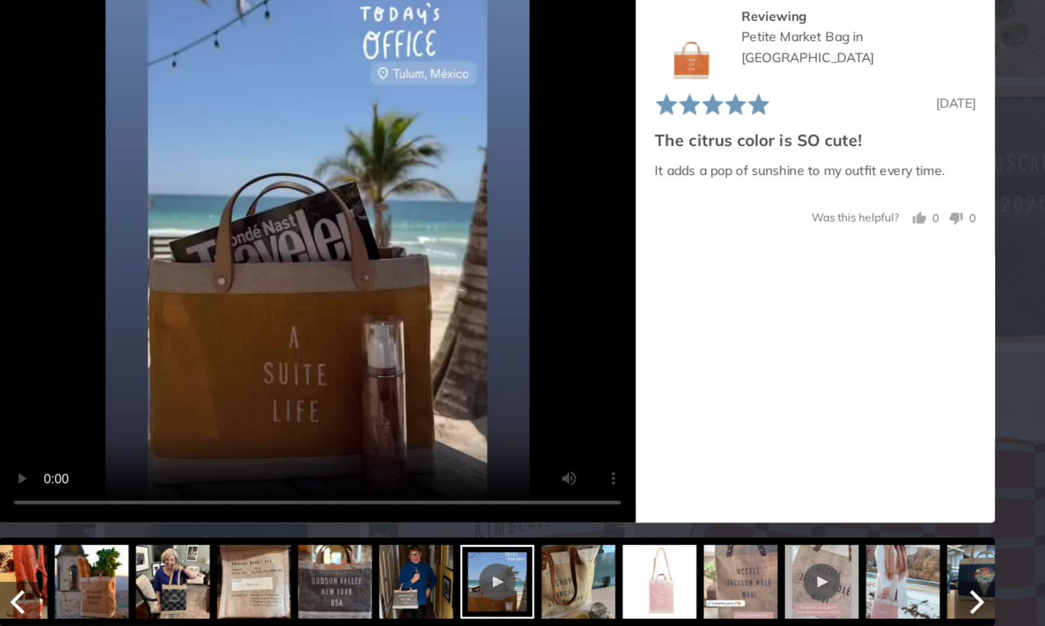
click at [558, 562] on img at bounding box center [587, 591] width 58 height 58
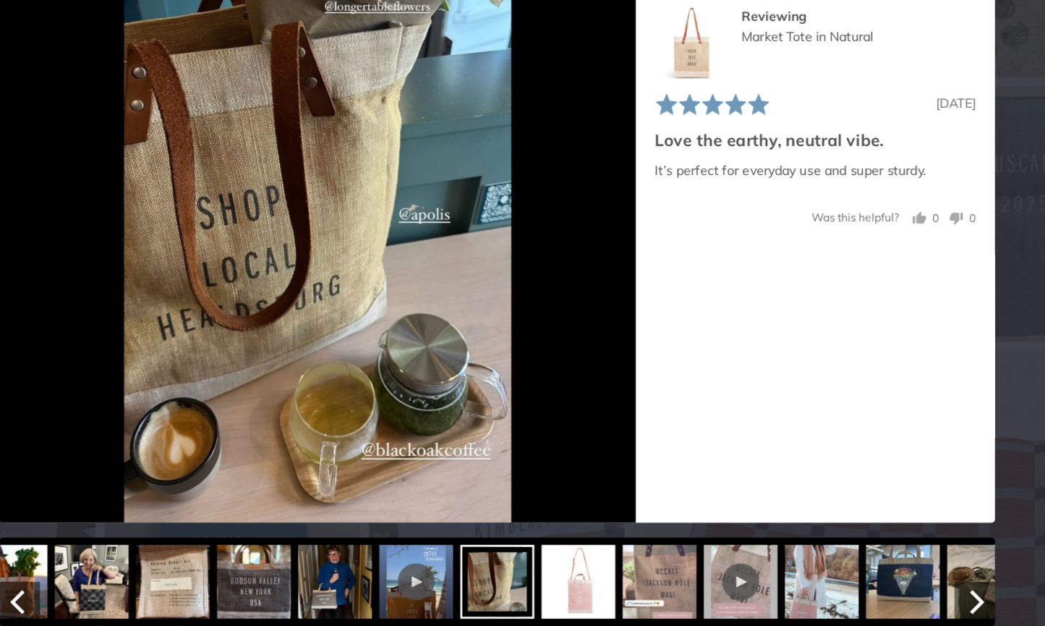
click at [558, 562] on img at bounding box center [587, 591] width 58 height 58
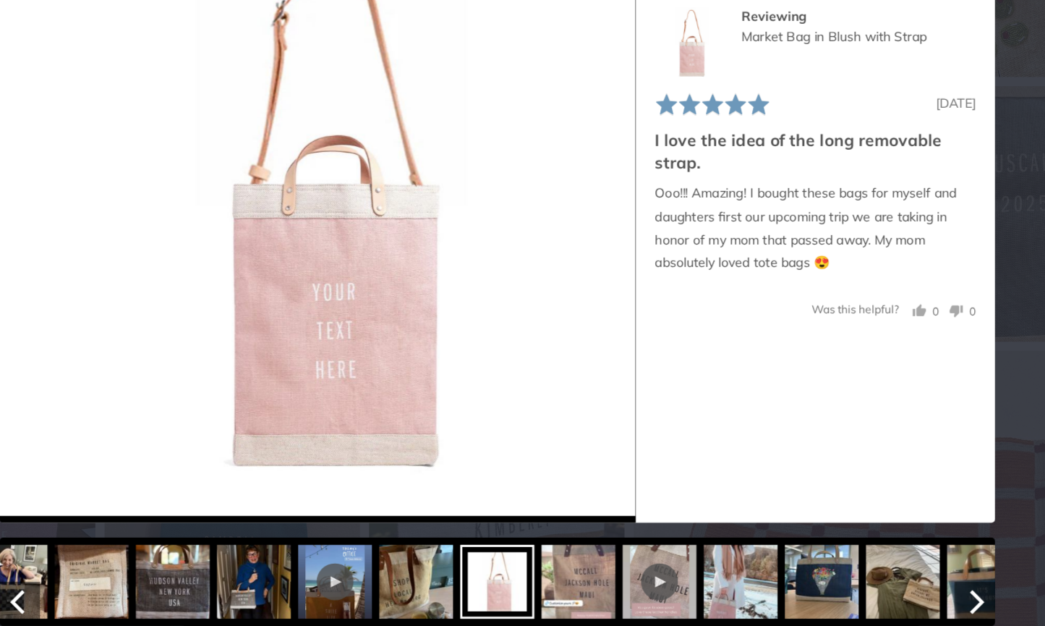
click at [557, 562] on img at bounding box center [586, 591] width 58 height 58
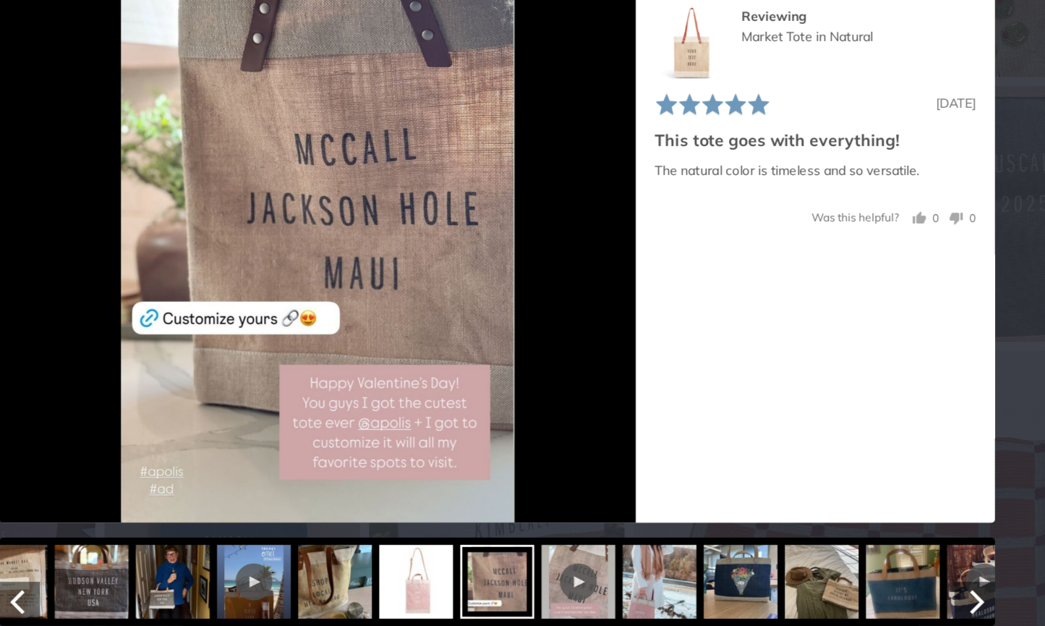
click at [571, 577] on div at bounding box center [585, 591] width 29 height 29
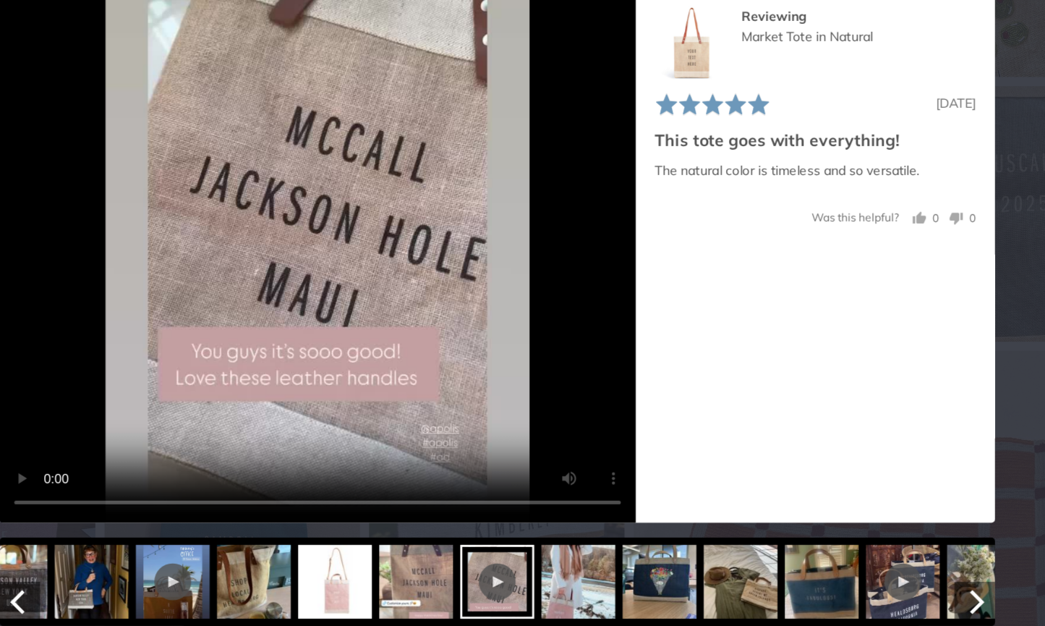
click at [557, 562] on img at bounding box center [586, 591] width 58 height 58
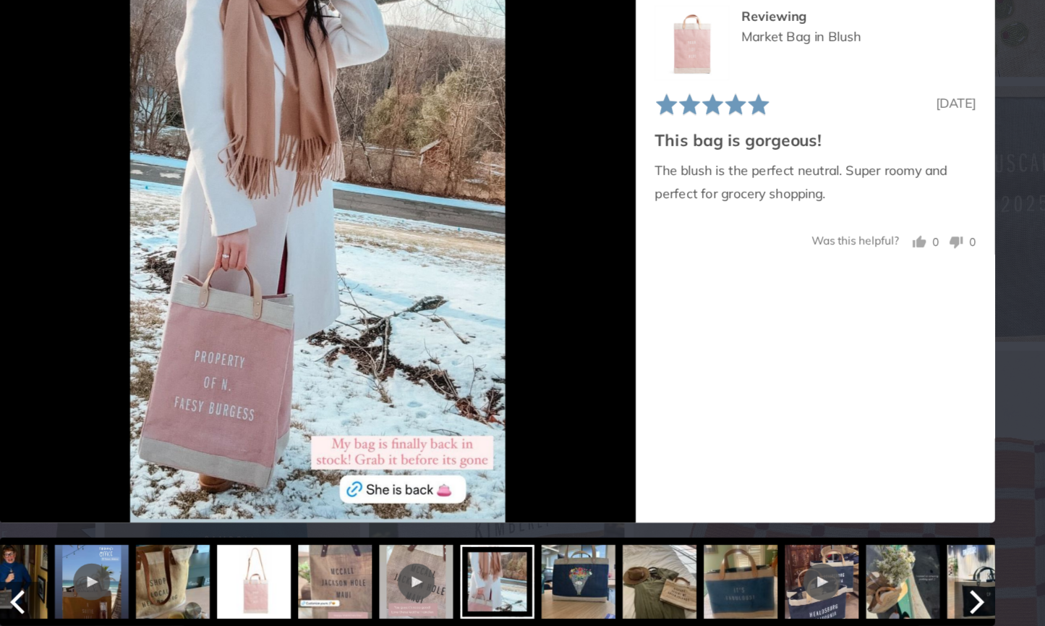
click at [558, 562] on img at bounding box center [587, 591] width 58 height 58
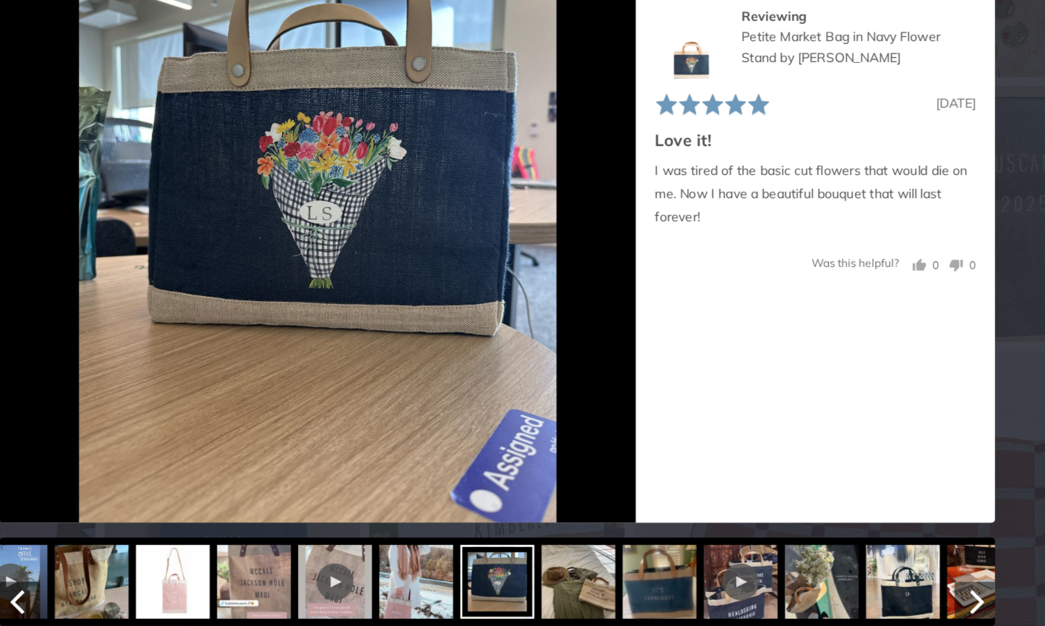
click at [558, 562] on img at bounding box center [587, 591] width 58 height 58
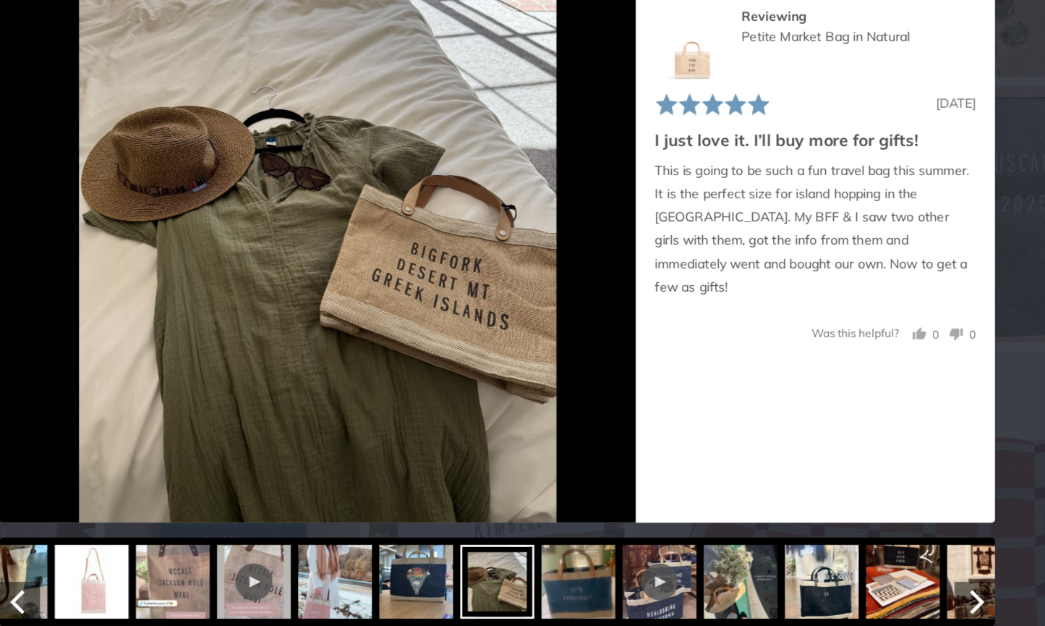
click at [558, 562] on img at bounding box center [587, 591] width 58 height 58
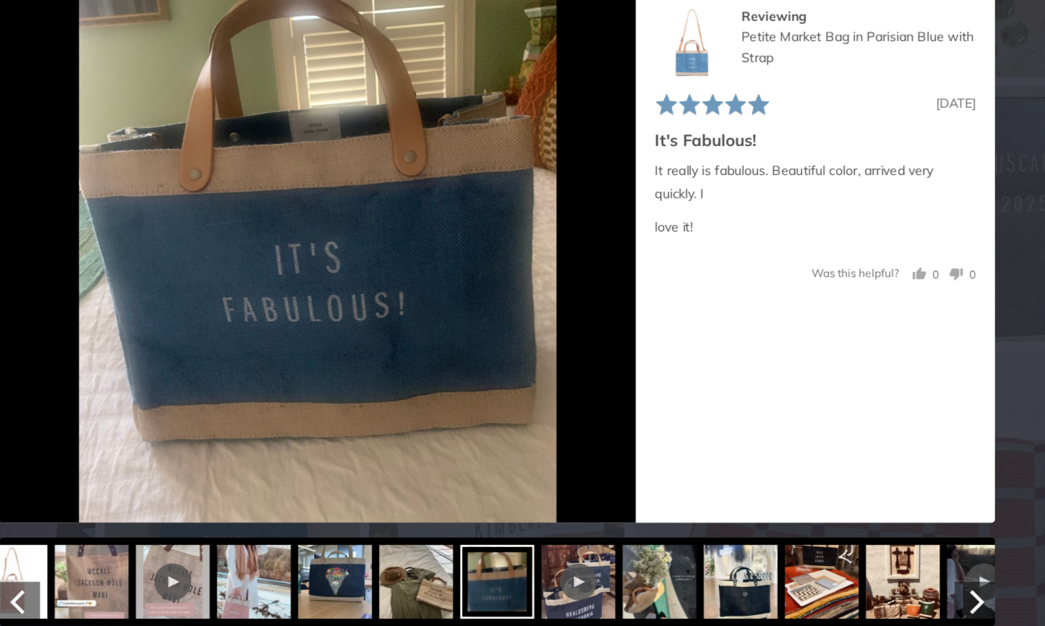
click at [557, 562] on div at bounding box center [586, 591] width 58 height 58
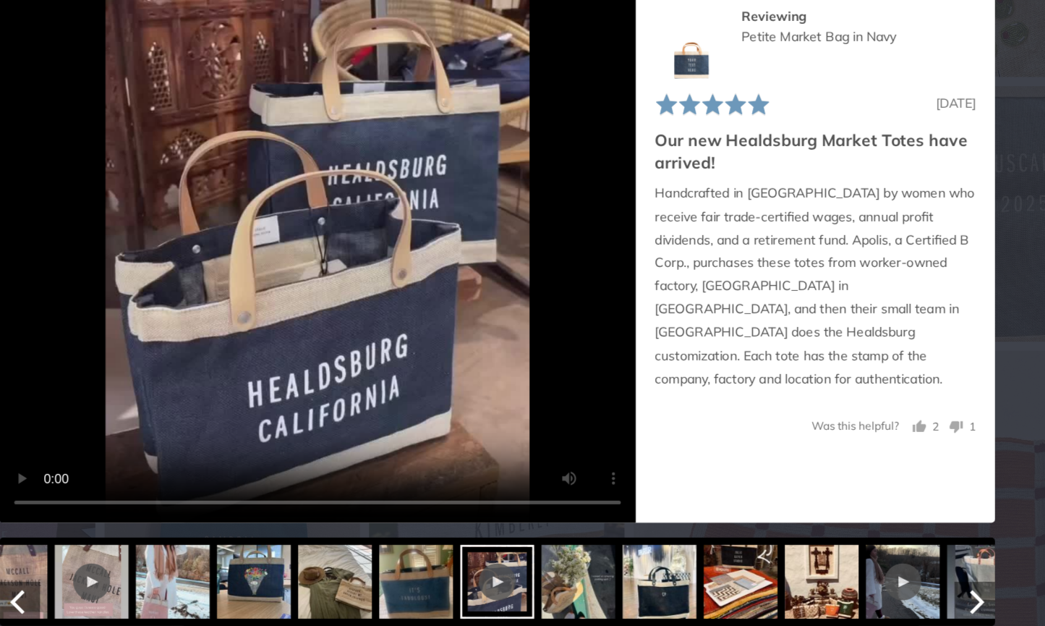
click at [557, 562] on img at bounding box center [586, 591] width 58 height 58
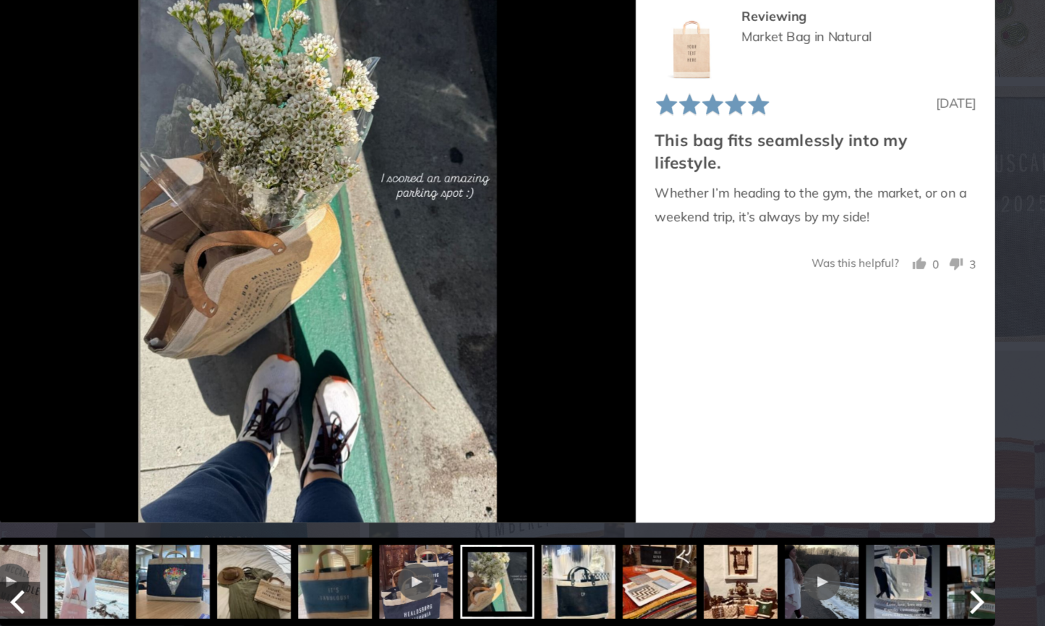
click at [558, 562] on img at bounding box center [587, 591] width 58 height 58
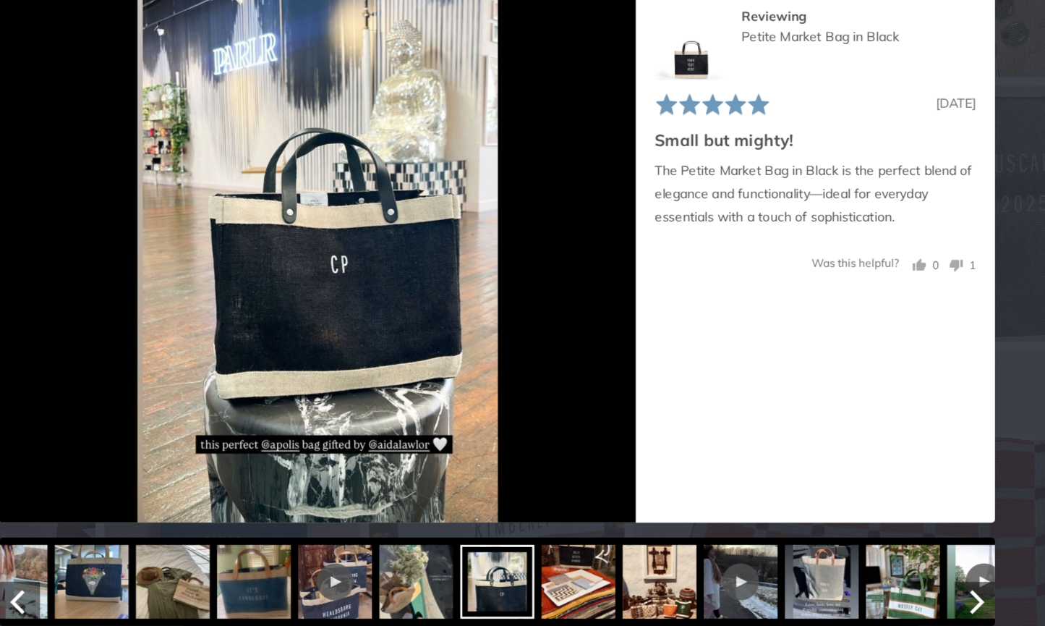
click at [558, 562] on img at bounding box center [587, 591] width 58 height 58
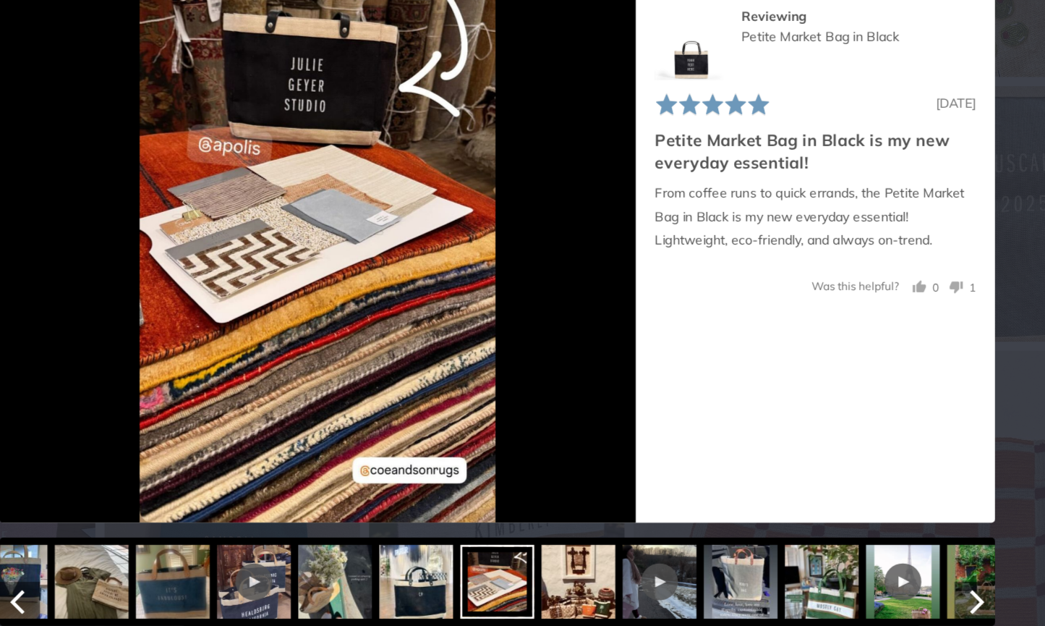
click at [558, 562] on img at bounding box center [587, 591] width 58 height 58
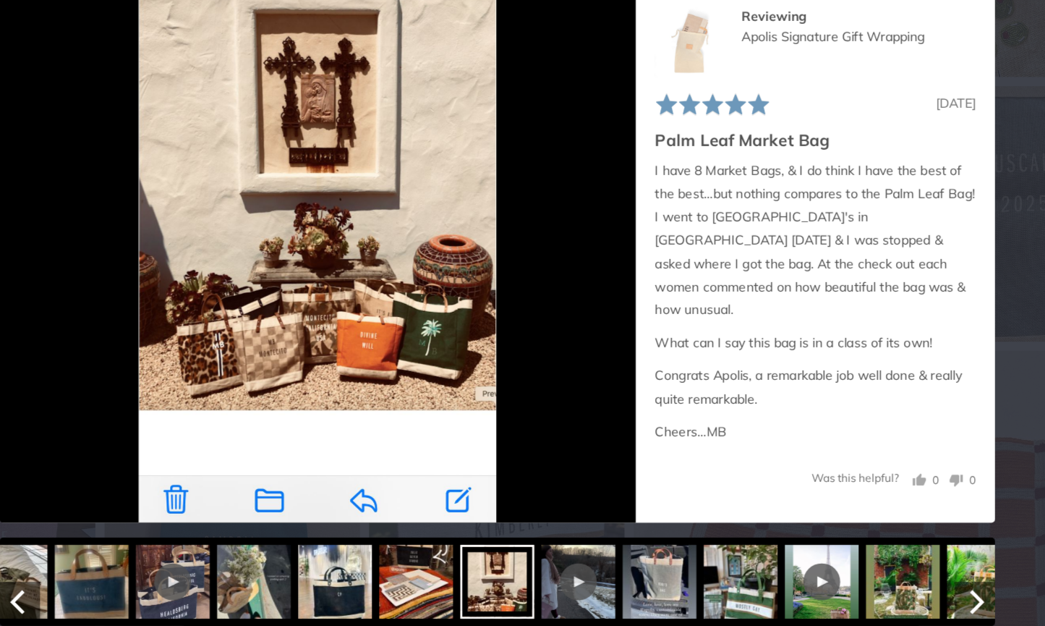
click at [557, 562] on div at bounding box center [586, 591] width 58 height 58
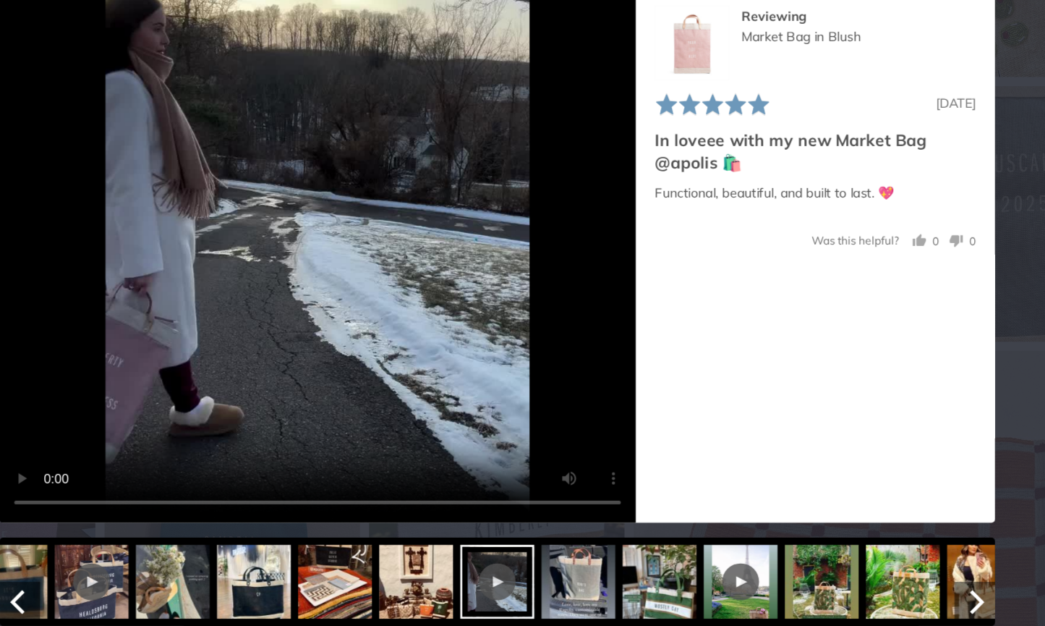
click at [557, 562] on img at bounding box center [586, 591] width 58 height 58
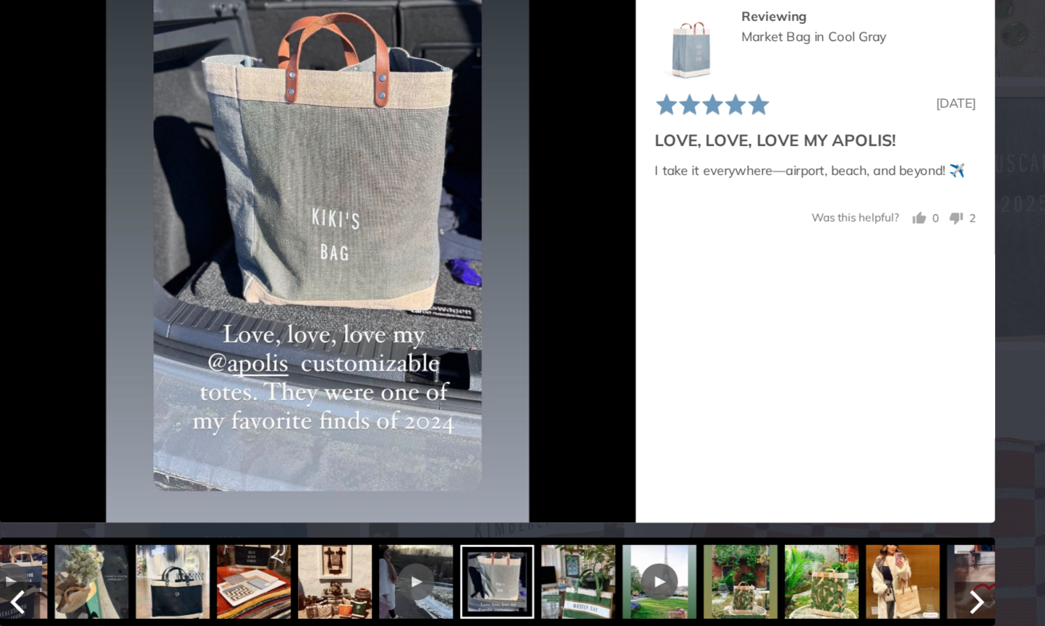
click at [557, 562] on img at bounding box center [586, 591] width 58 height 58
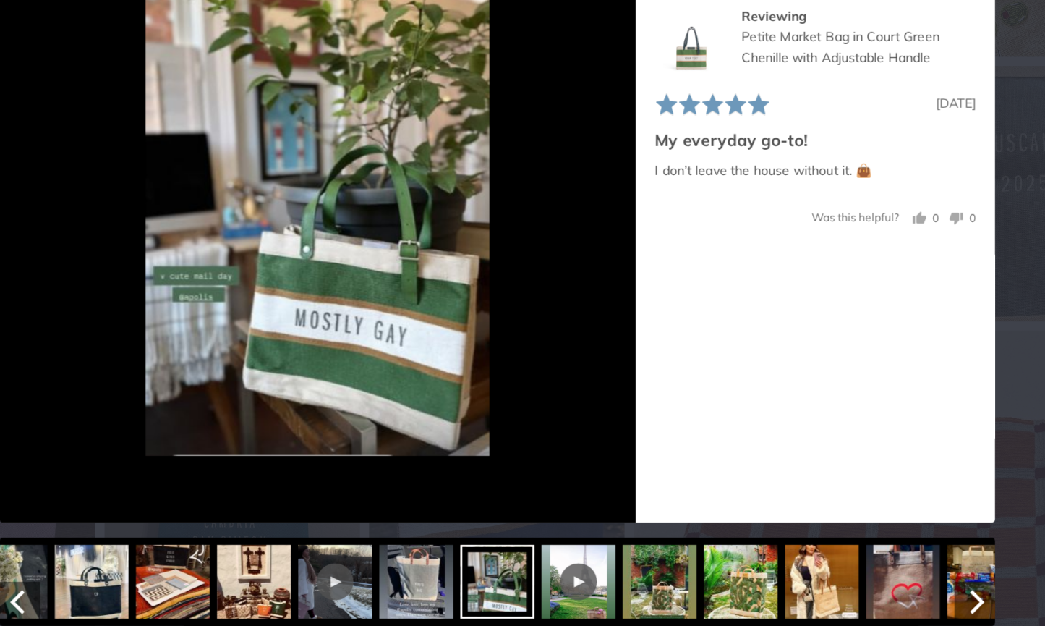
scroll to position [1377, 0]
click at [572, 577] on div at bounding box center [586, 591] width 29 height 29
click at [558, 562] on div at bounding box center [587, 591] width 58 height 58
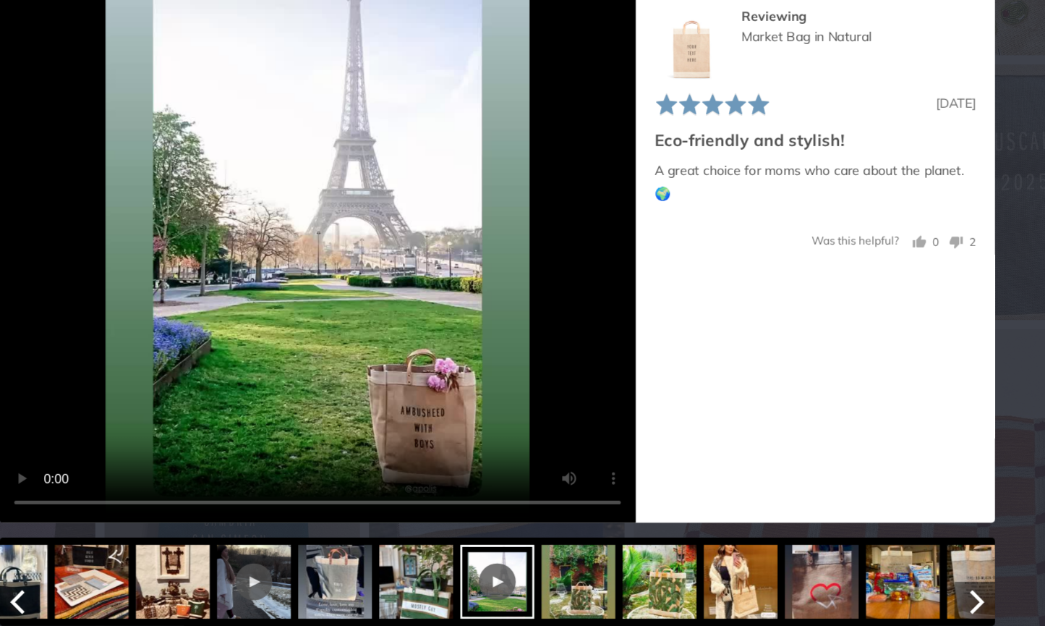
click at [558, 562] on img at bounding box center [587, 591] width 58 height 58
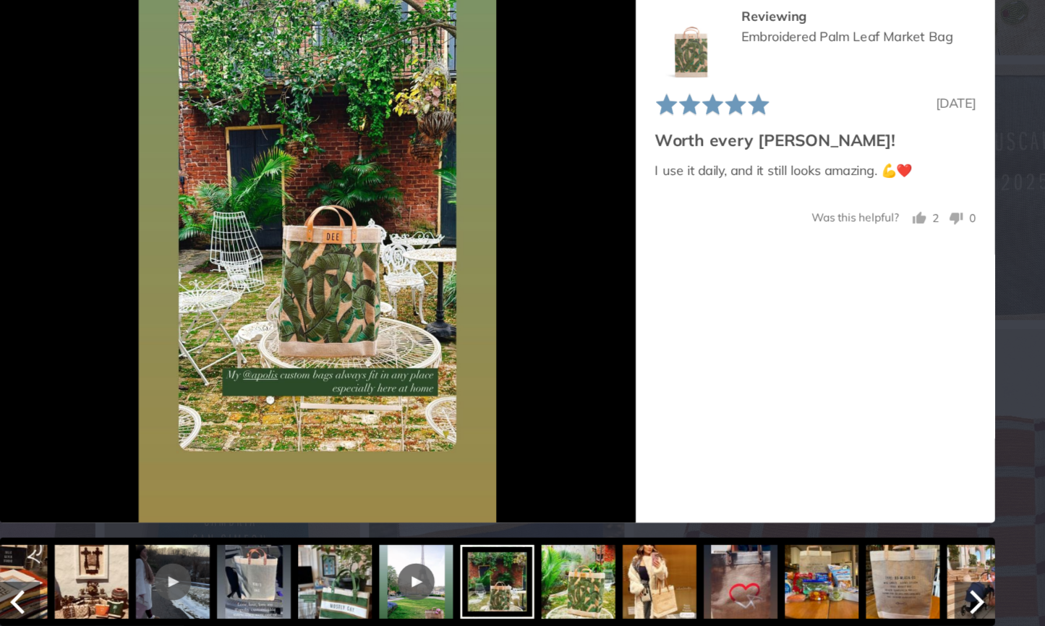
click at [684, 562] on img at bounding box center [713, 591] width 58 height 58
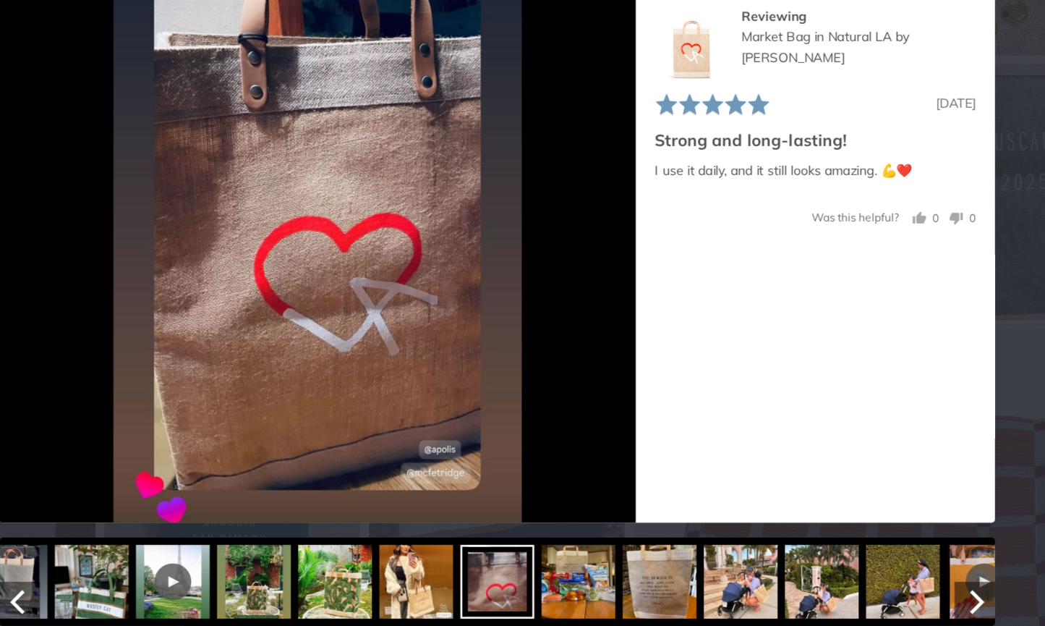
click at [558, 562] on img at bounding box center [587, 591] width 58 height 58
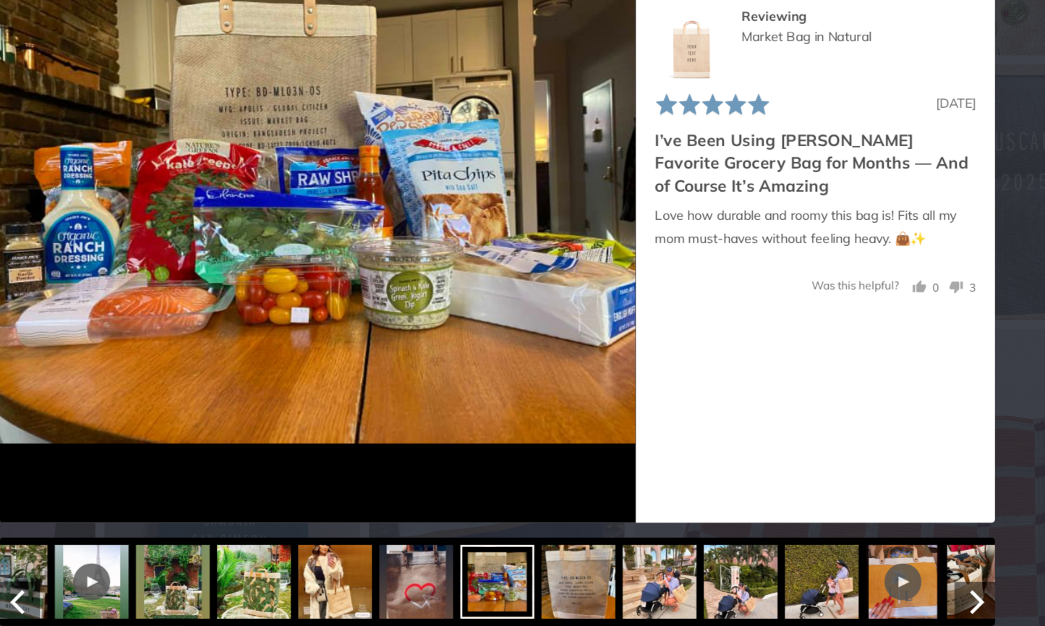
click at [621, 562] on img at bounding box center [650, 591] width 58 height 58
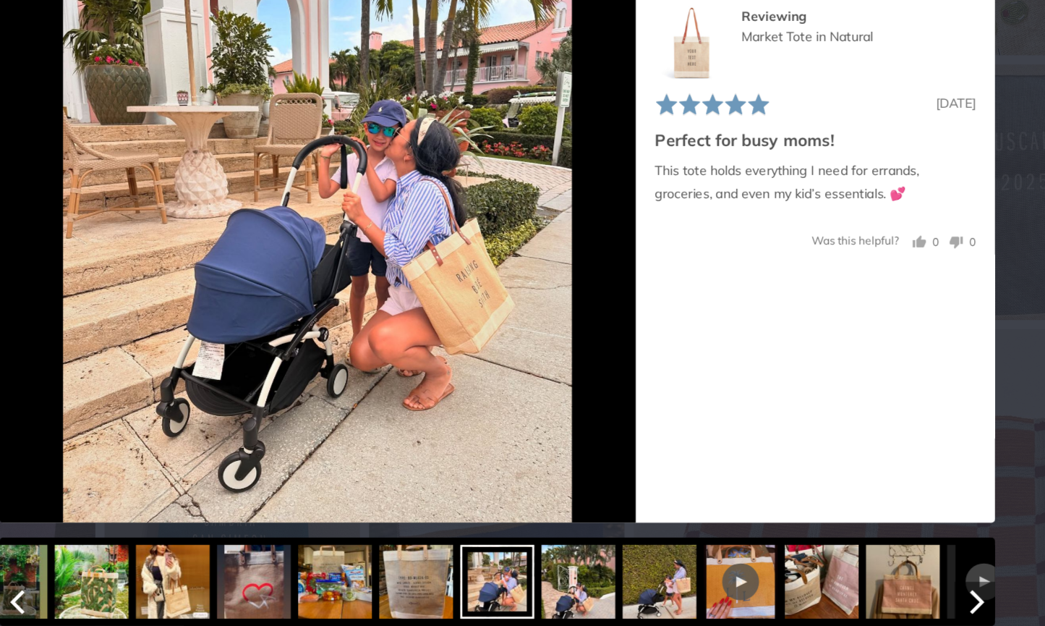
click at [557, 562] on img at bounding box center [586, 591] width 58 height 58
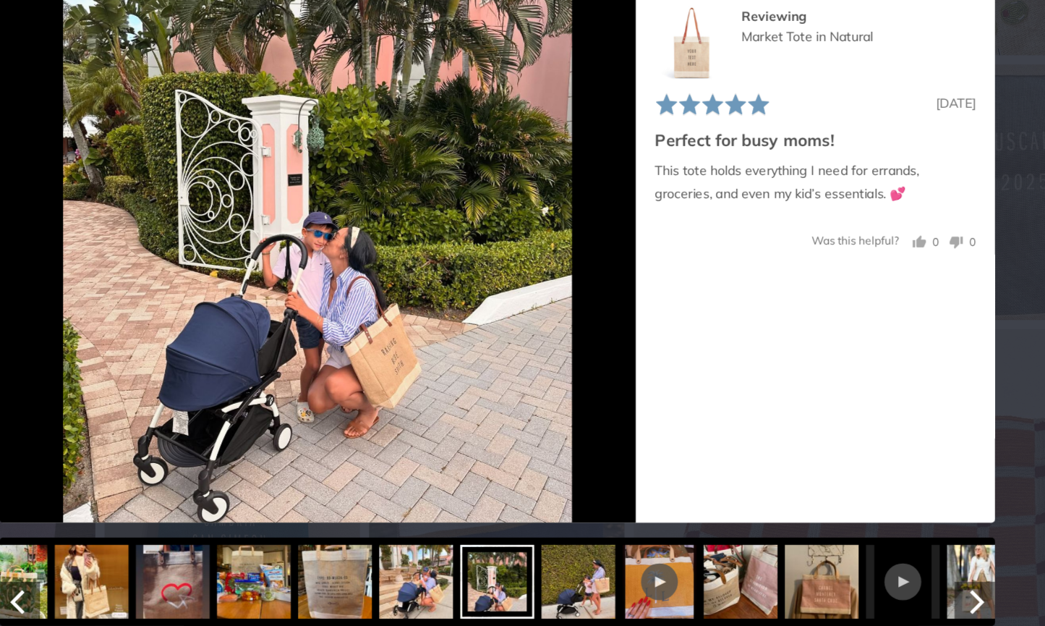
click at [557, 562] on img at bounding box center [586, 591] width 58 height 58
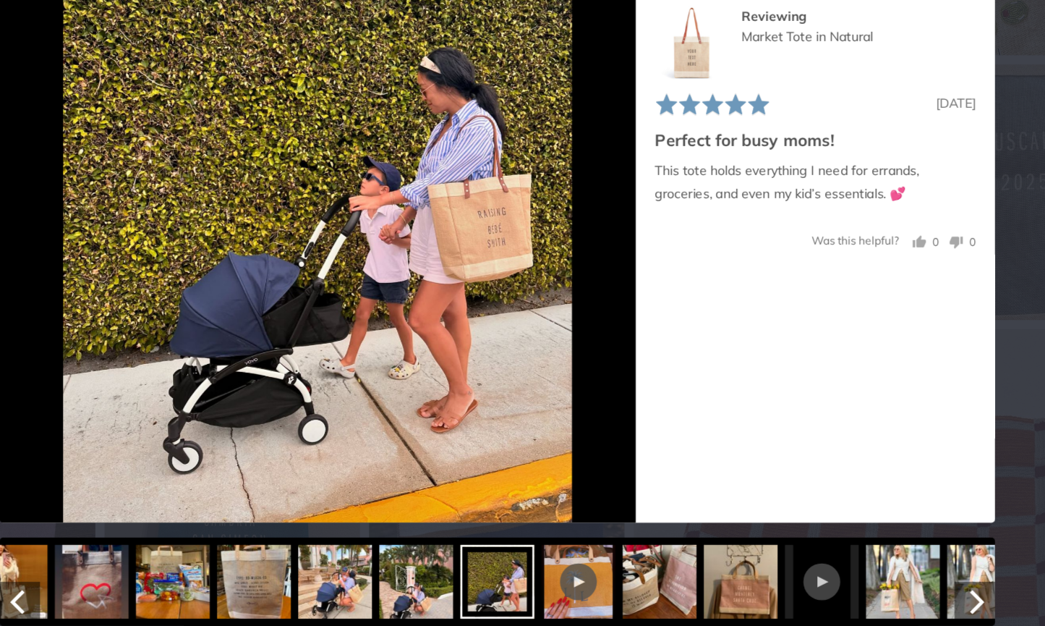
click at [558, 562] on div at bounding box center [587, 591] width 58 height 58
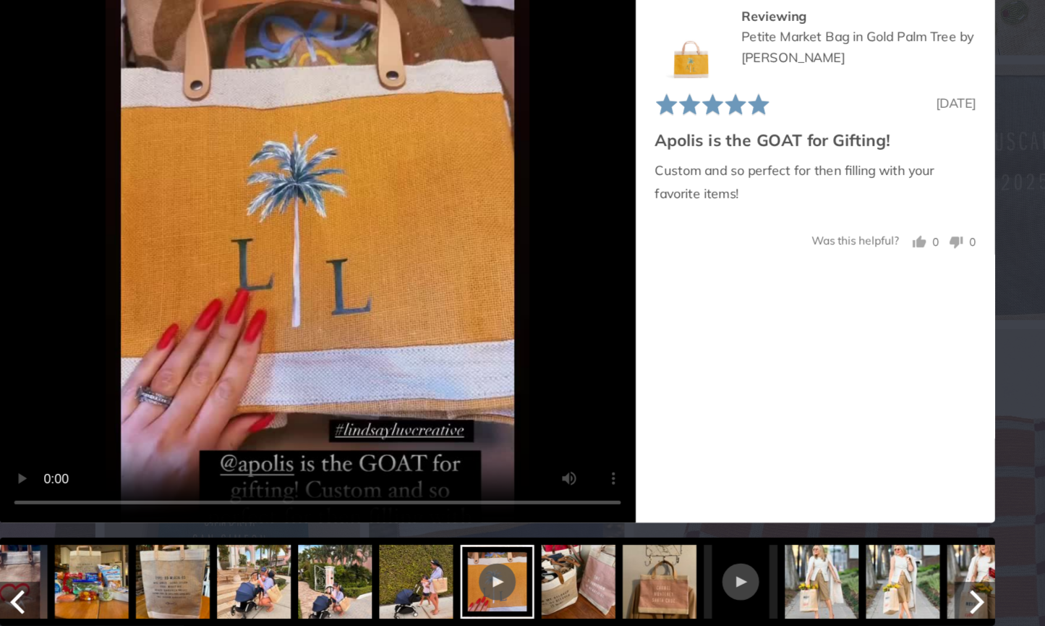
click at [749, 562] on img at bounding box center [778, 591] width 58 height 58
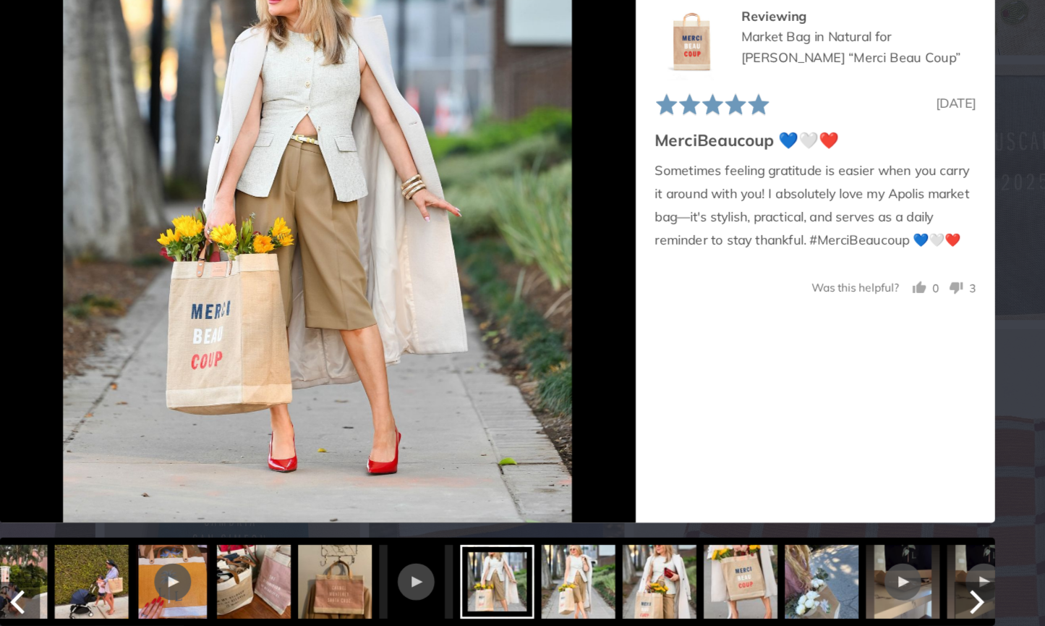
click at [557, 562] on img at bounding box center [586, 591] width 58 height 58
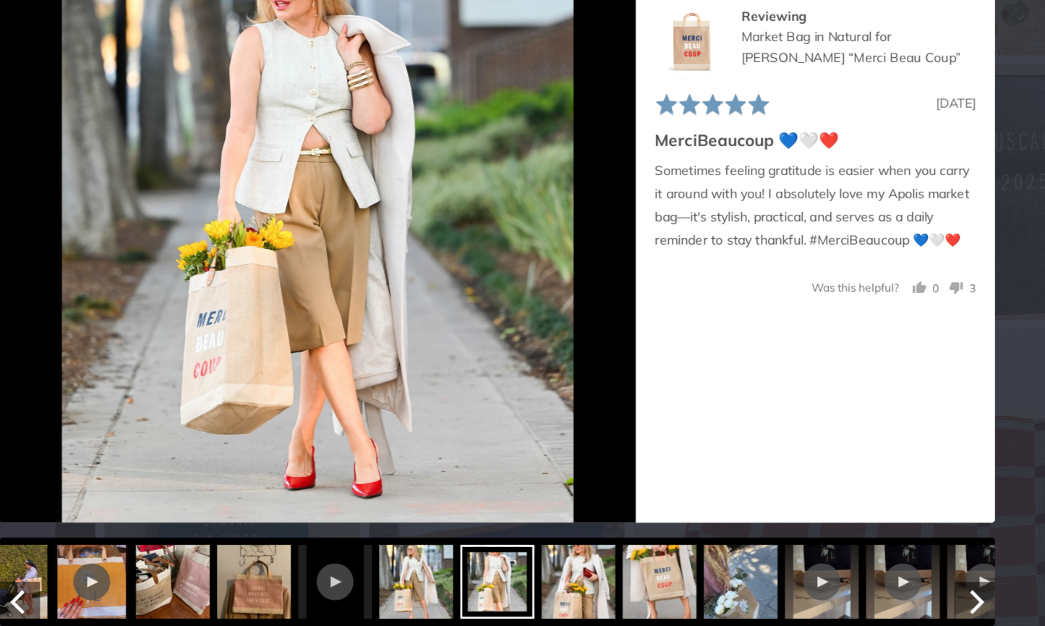
click at [558, 562] on img at bounding box center [587, 591] width 58 height 58
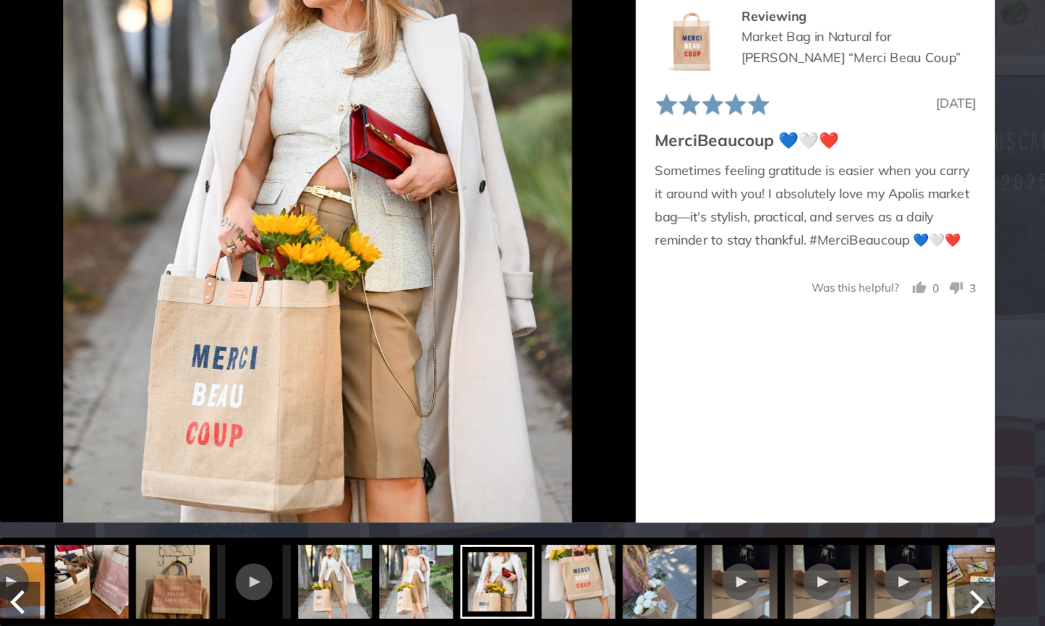
click at [558, 562] on img at bounding box center [587, 591] width 58 height 58
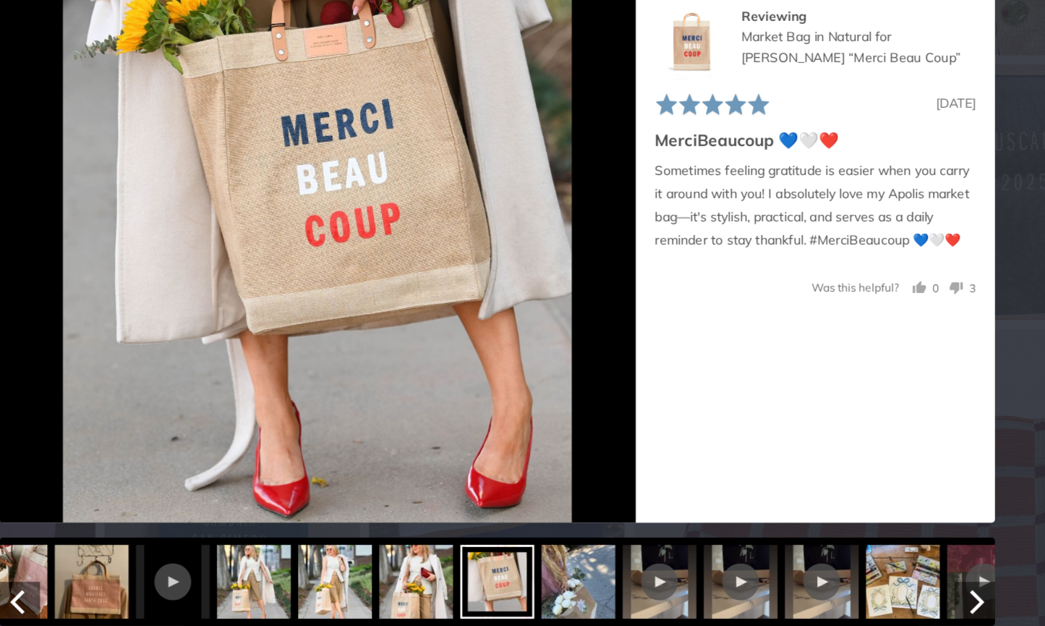
click at [558, 562] on img at bounding box center [587, 591] width 58 height 58
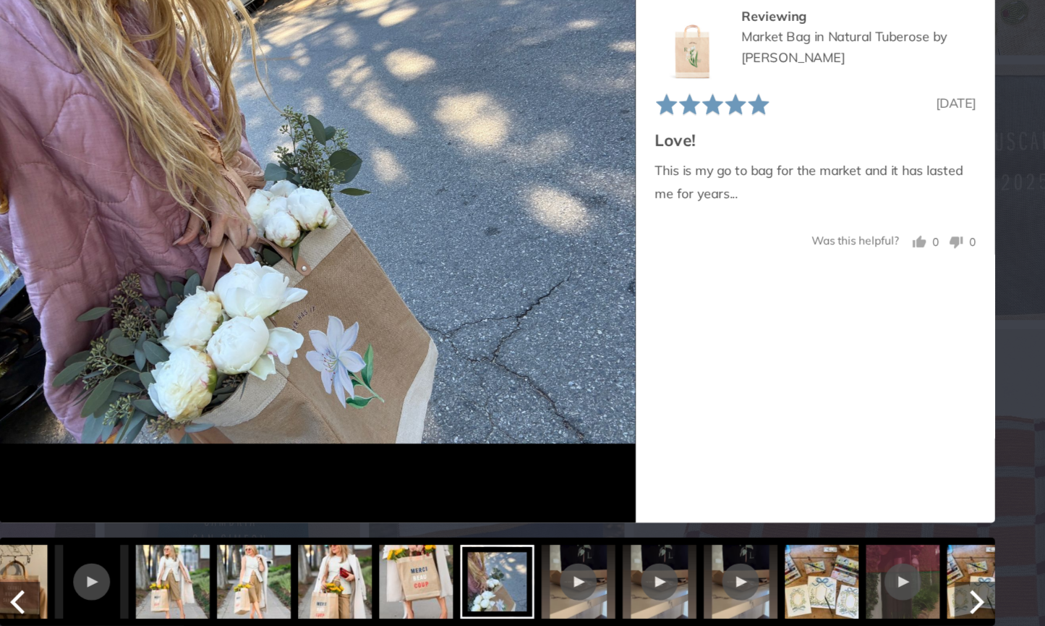
click at [557, 562] on div at bounding box center [586, 591] width 58 height 58
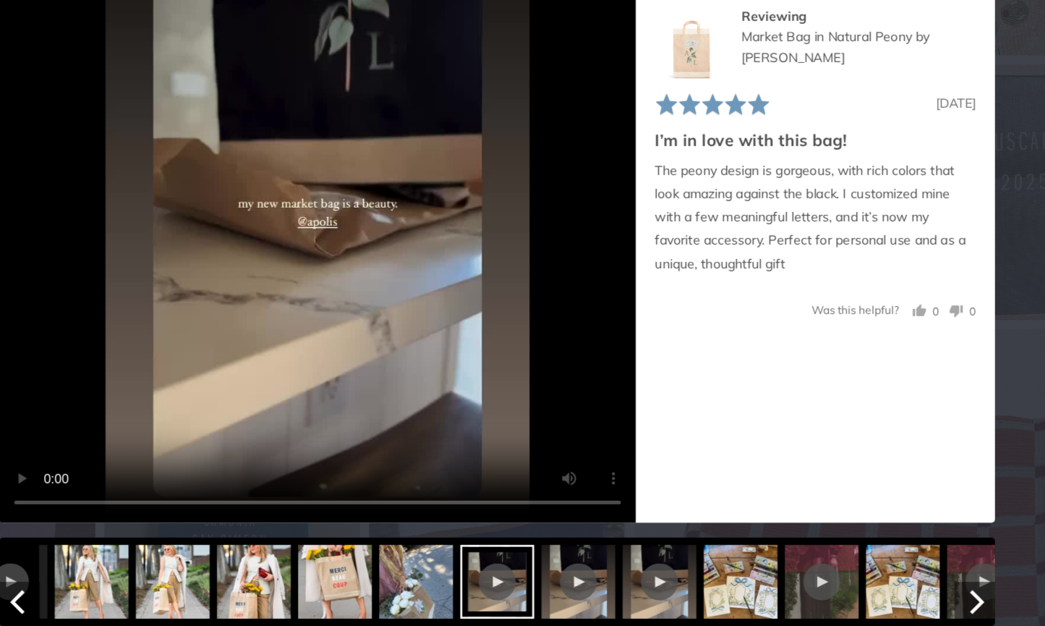
click at [557, 562] on div at bounding box center [586, 591] width 58 height 58
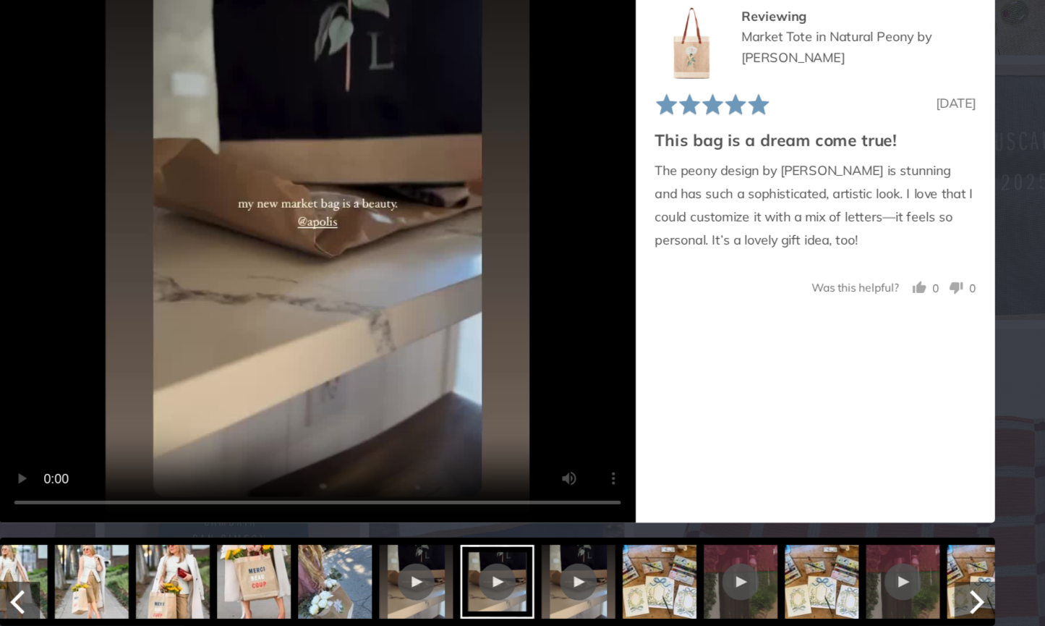
click at [621, 562] on img at bounding box center [650, 591] width 58 height 58
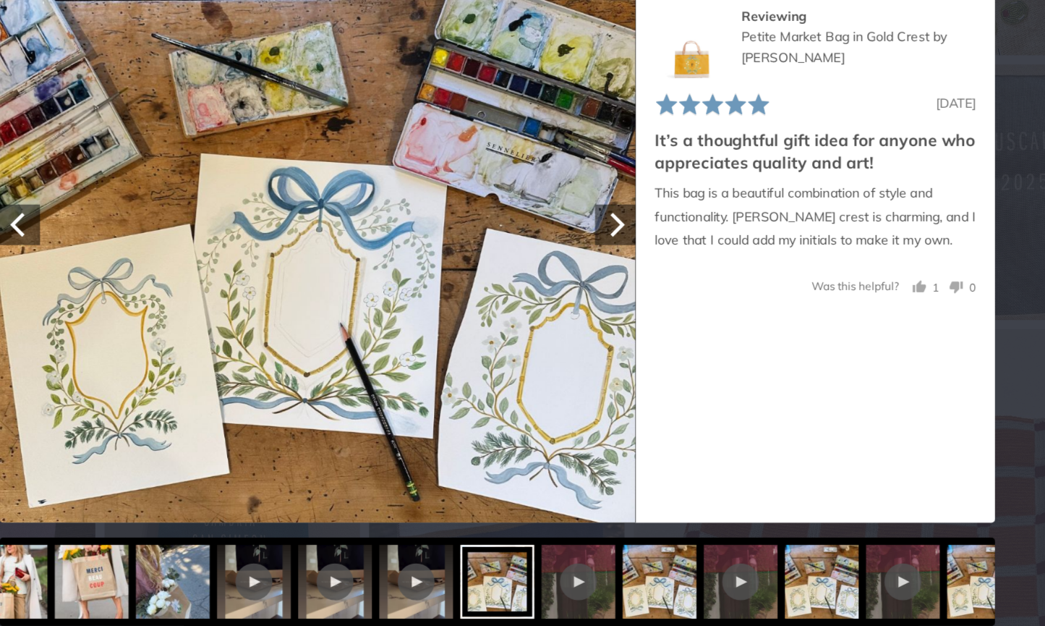
click at [310, 242] on img at bounding box center [381, 295] width 499 height 499
